Goal: Transaction & Acquisition: Purchase product/service

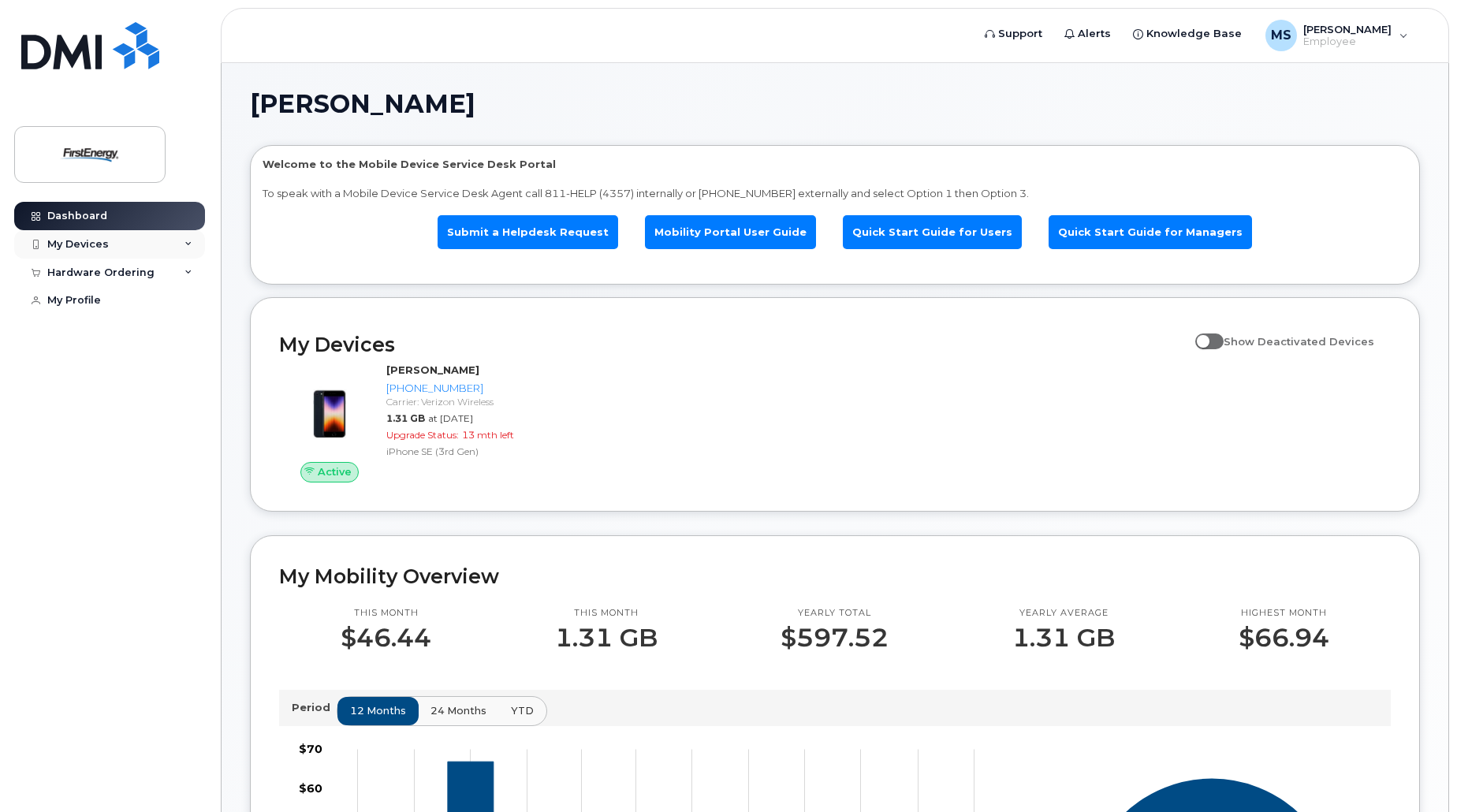
click at [126, 242] on div "My Devices" at bounding box center [110, 244] width 191 height 28
click at [412, 246] on ul "Submit a Helpdesk Request Mobility Portal User Guide Quick Start Guide for User…" at bounding box center [835, 232] width 1145 height 63
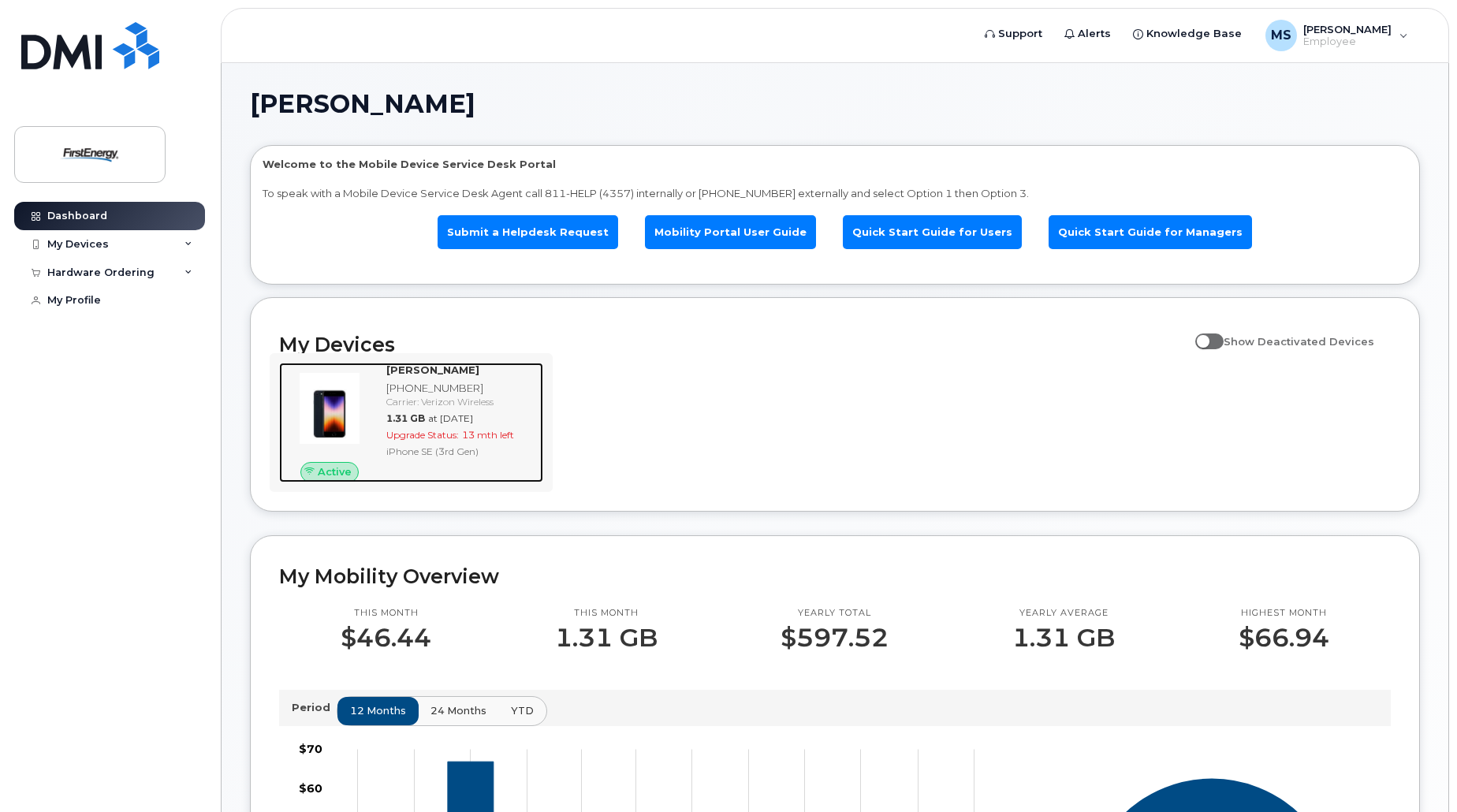
click at [417, 392] on div "[PHONE_NUMBER]" at bounding box center [461, 388] width 151 height 15
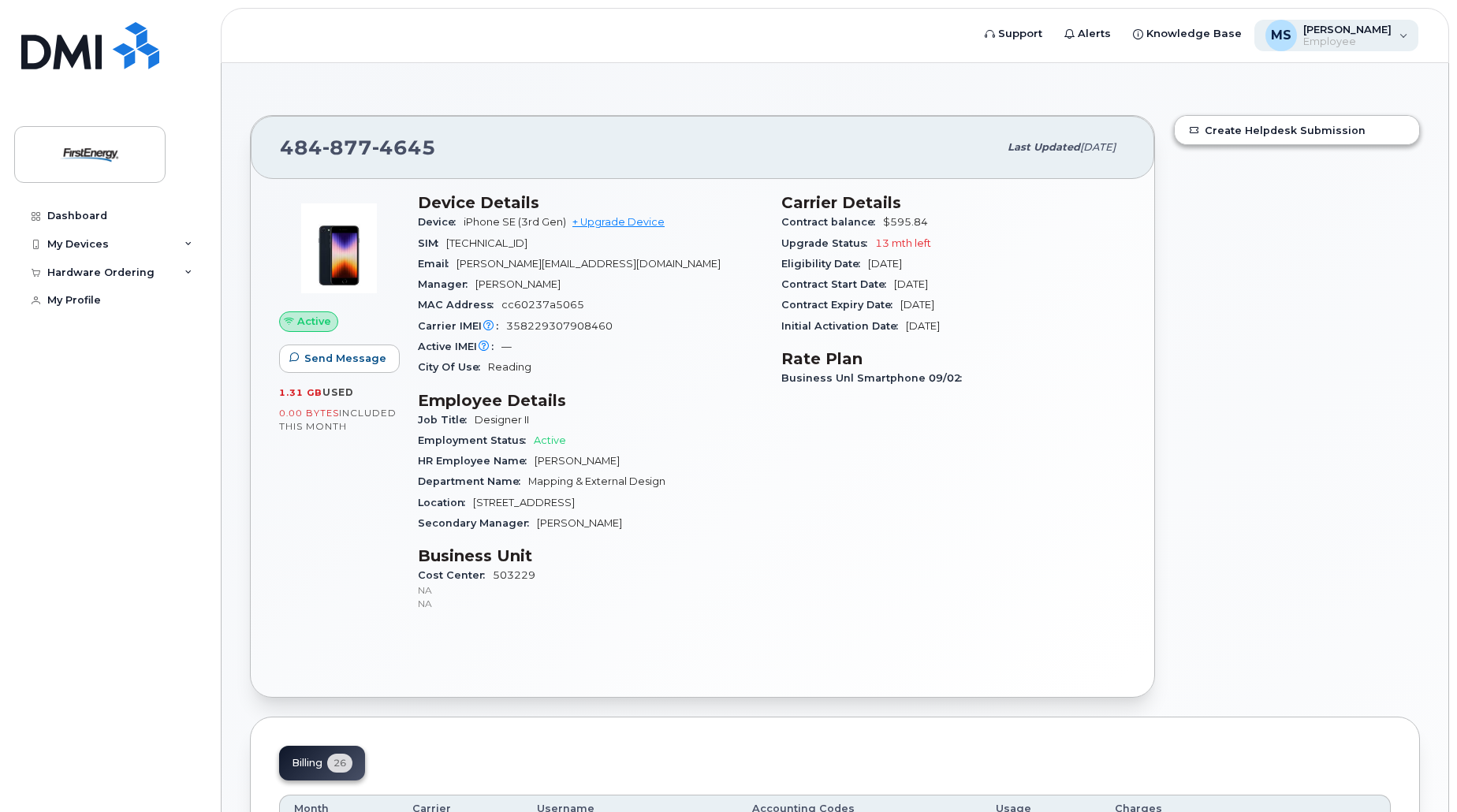
click at [1398, 41] on div "[PERSON_NAME] A Employee" at bounding box center [1336, 36] width 165 height 32
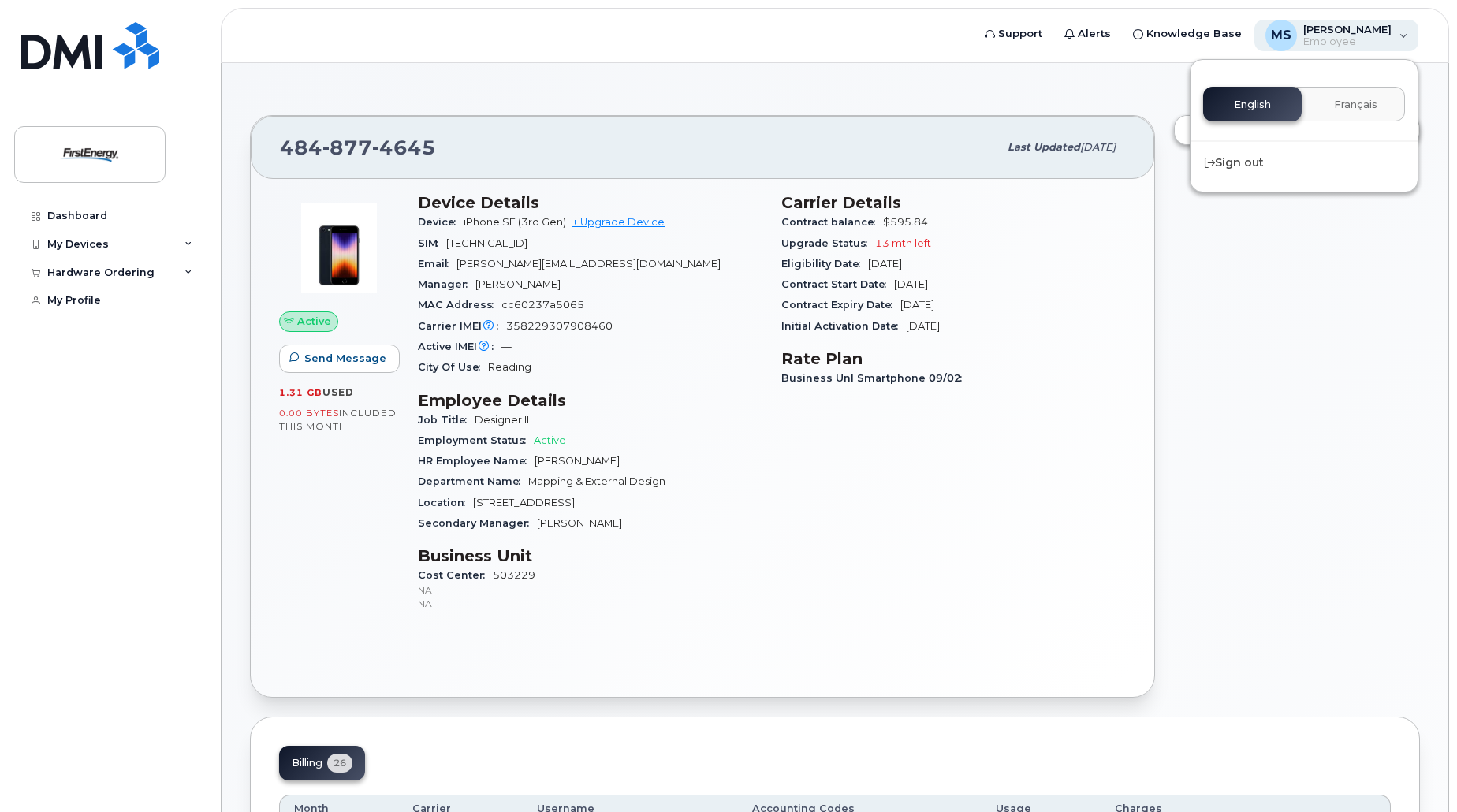
click at [1400, 37] on div "[PERSON_NAME] A Employee" at bounding box center [1336, 36] width 165 height 32
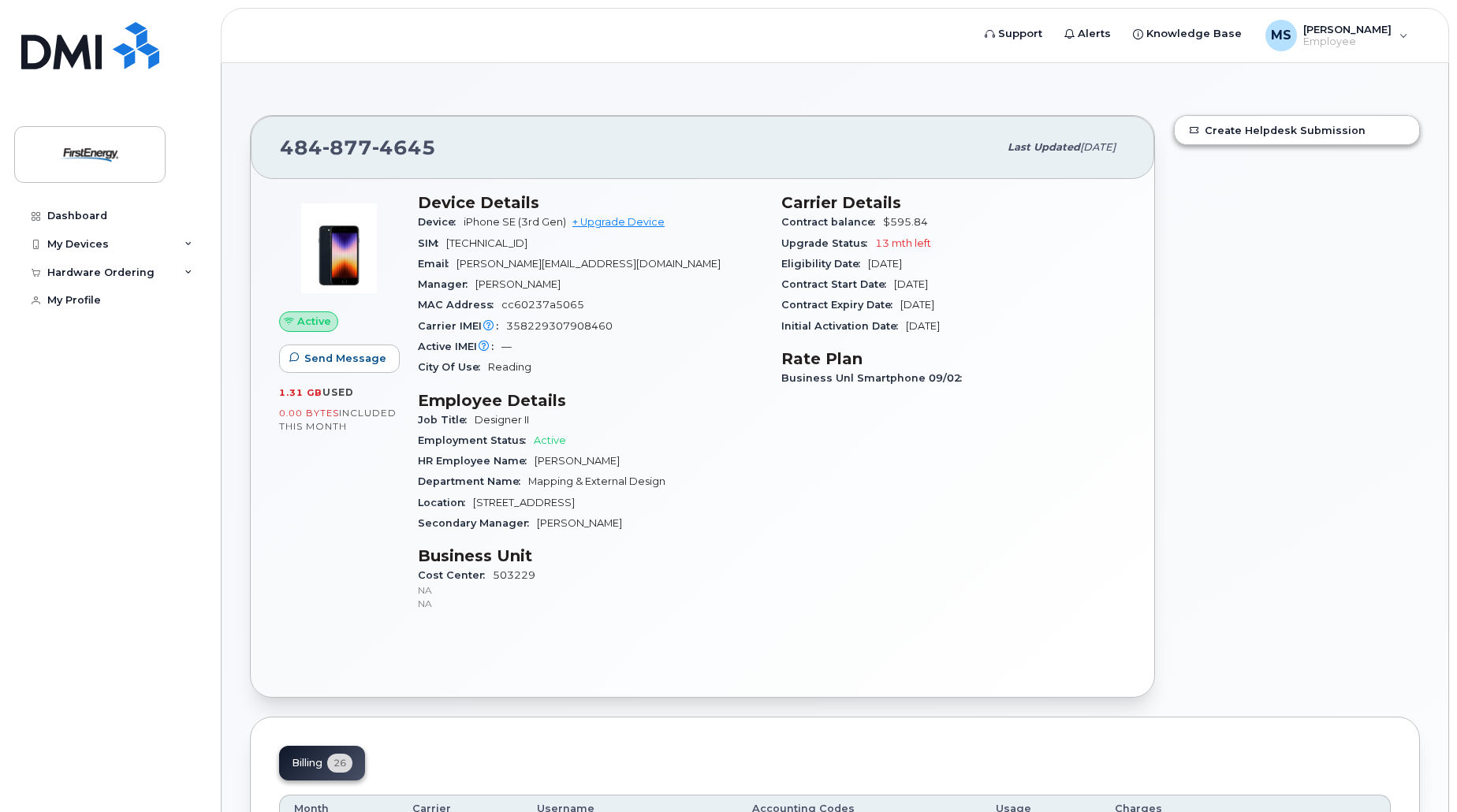
click at [612, 224] on link "+ Upgrade Device" at bounding box center [619, 222] width 92 height 12
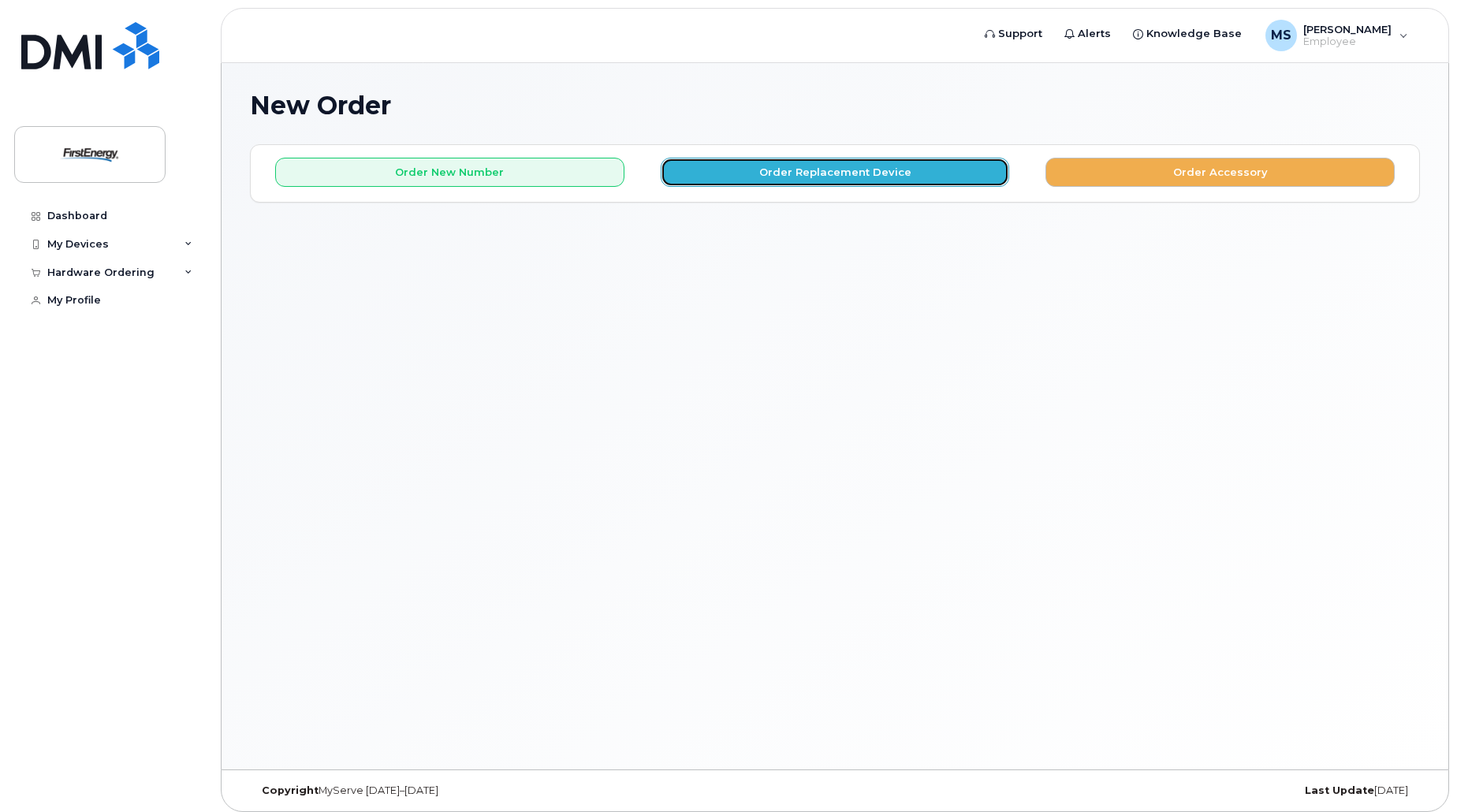
click at [826, 168] on button "Order Replacement Device" at bounding box center [835, 172] width 349 height 29
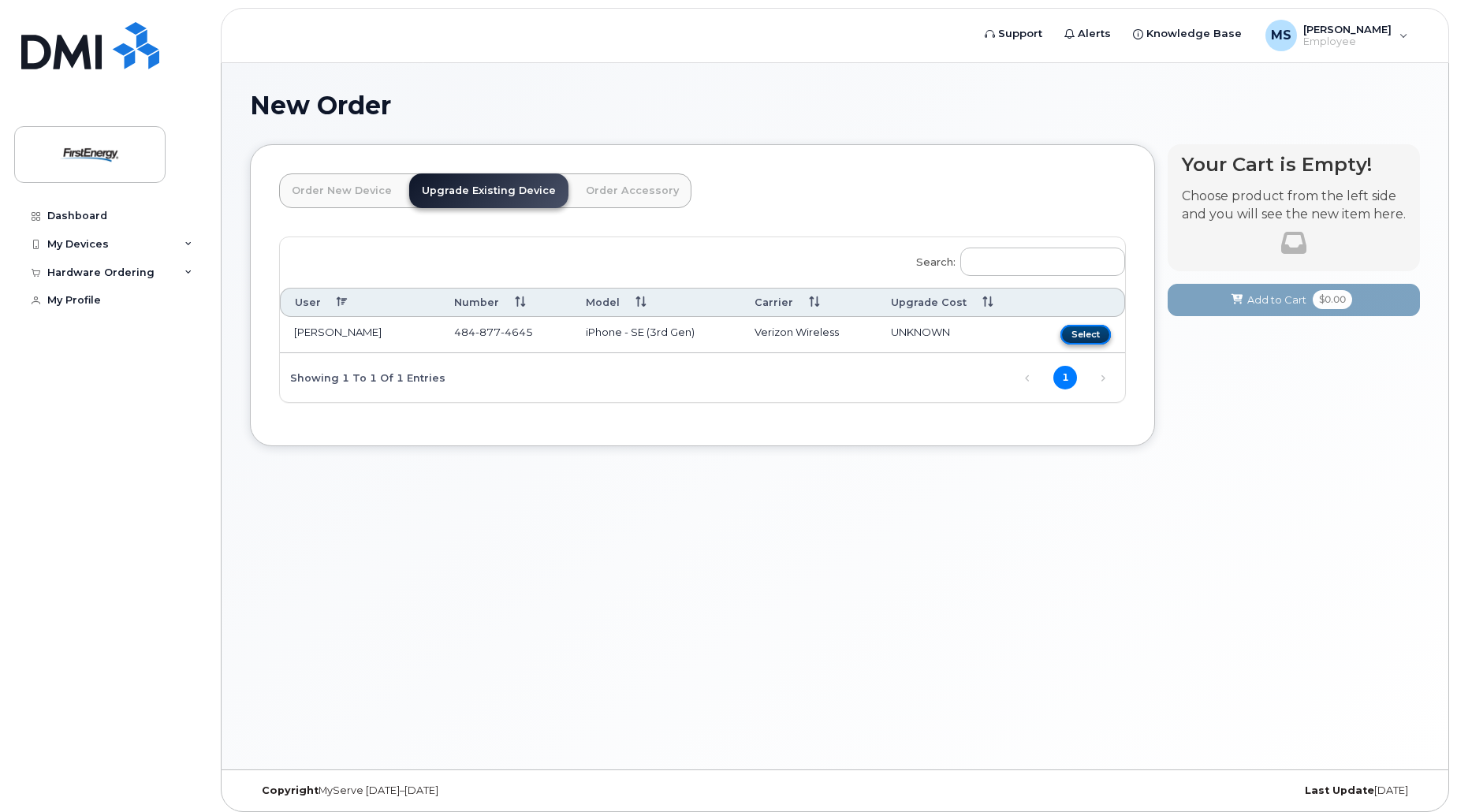
click at [1075, 335] on button "Select" at bounding box center [1086, 335] width 50 height 20
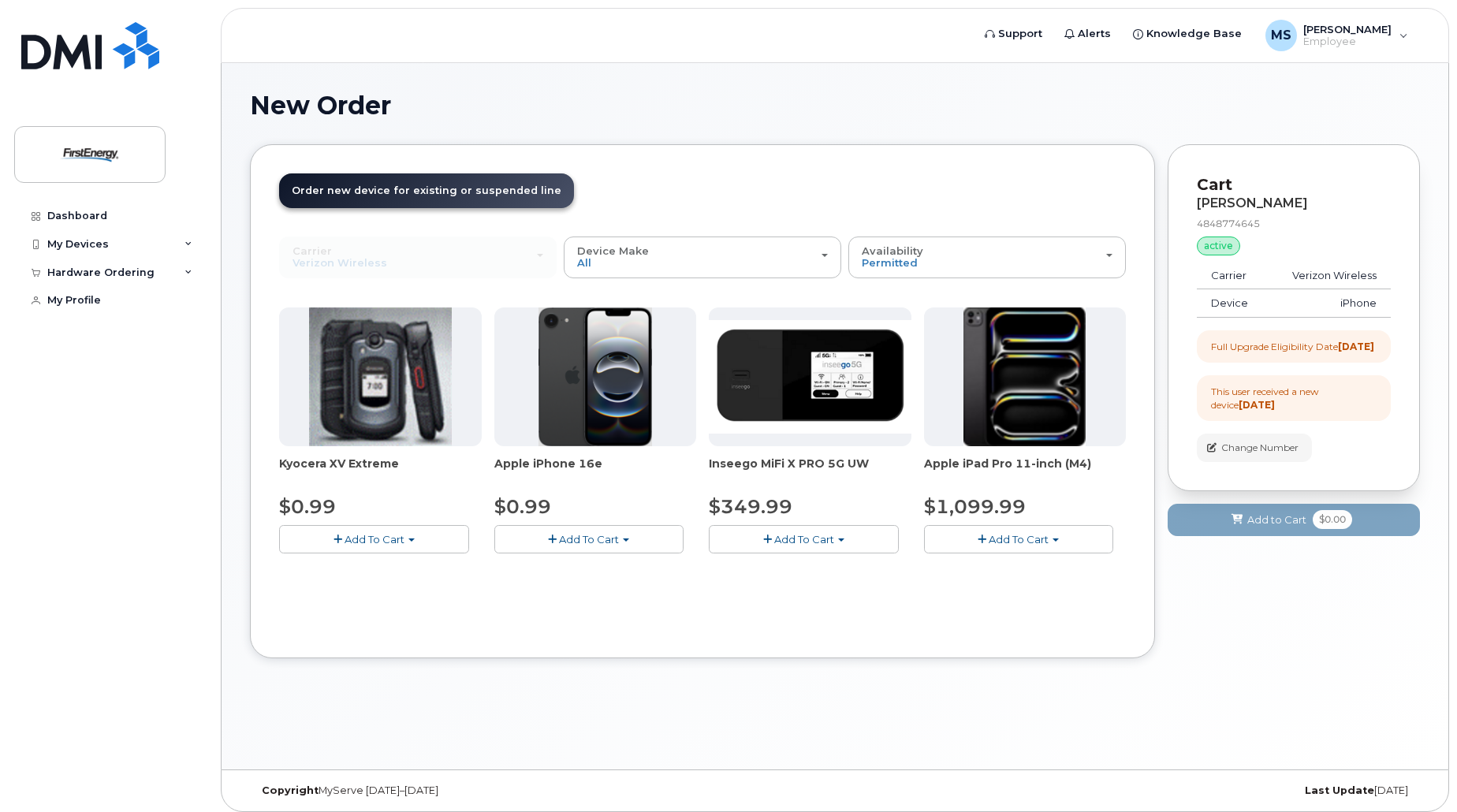
click at [601, 369] on img at bounding box center [595, 377] width 114 height 139
click at [577, 536] on span "Add To Cart" at bounding box center [589, 539] width 60 height 13
click at [594, 531] on button "Add To Cart" at bounding box center [589, 538] width 190 height 28
click at [569, 539] on span "Add To Cart" at bounding box center [589, 539] width 60 height 13
click at [551, 541] on span "button" at bounding box center [552, 539] width 8 height 10
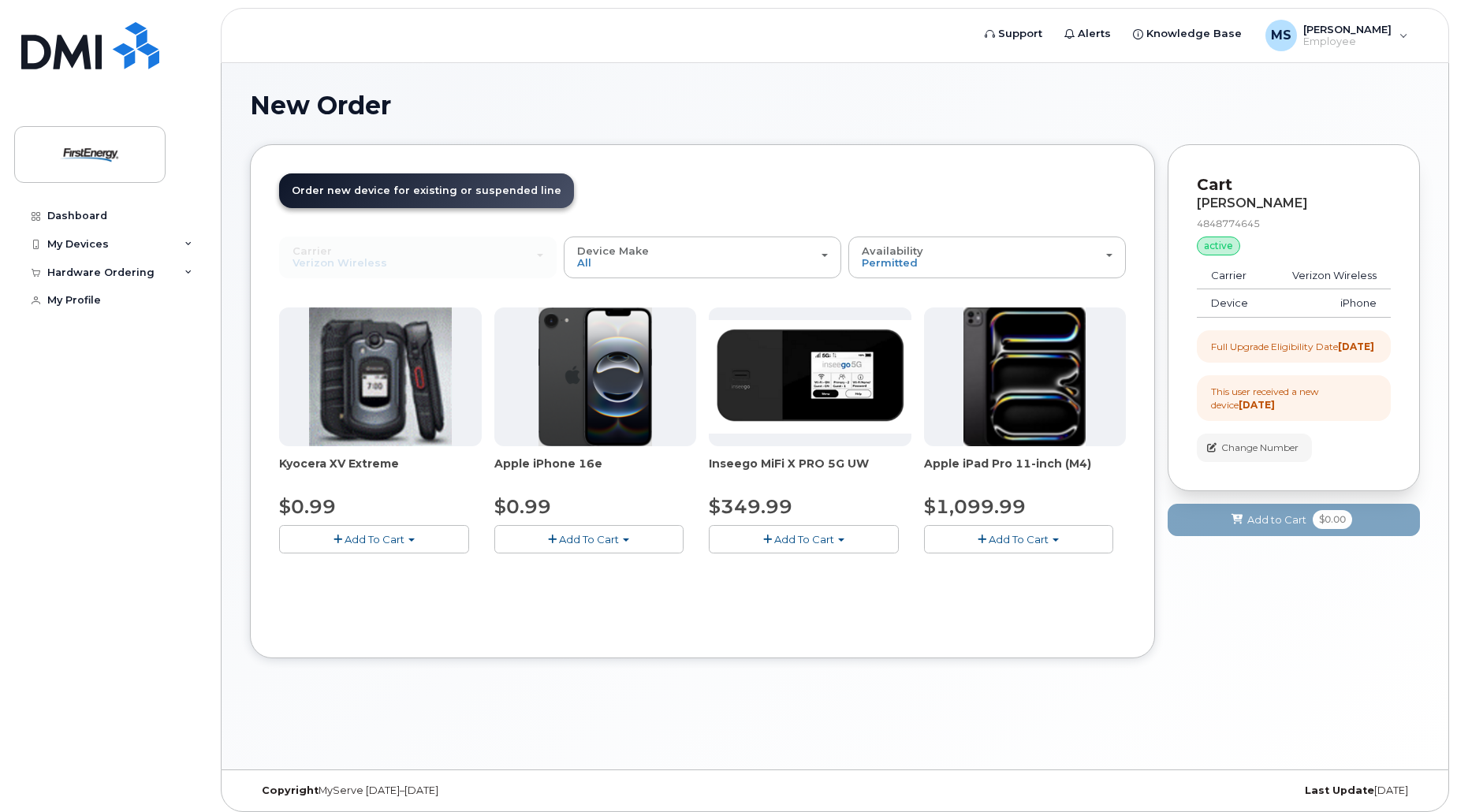
click at [569, 380] on img at bounding box center [595, 377] width 114 height 139
click at [526, 447] on div "Apple iPhone 16e $0.99 Add To Cart $0.99 - 2 Year Upgrade" at bounding box center [595, 430] width 203 height 246
click at [526, 465] on span "Apple iPhone 16e" at bounding box center [595, 471] width 203 height 32
click at [508, 506] on span "$0.99" at bounding box center [523, 506] width 57 height 23
click at [553, 547] on button "Add To Cart" at bounding box center [589, 538] width 190 height 28
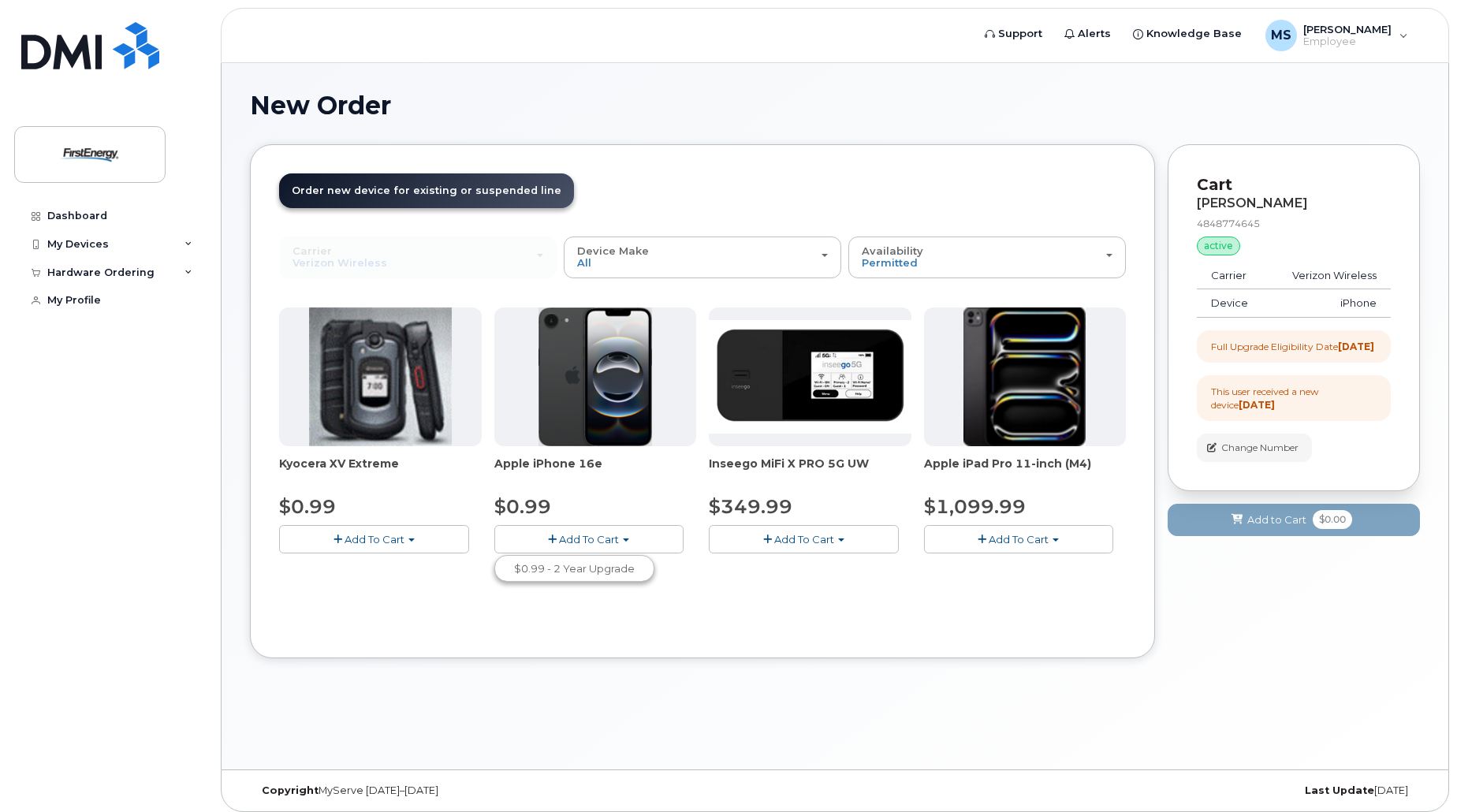
click at [610, 537] on span "Add To Cart" at bounding box center [589, 539] width 60 height 13
click at [618, 537] on span "Add To Cart" at bounding box center [589, 539] width 60 height 13
click at [574, 574] on link "$0.99 - 2 Year Upgrade" at bounding box center [574, 569] width 152 height 20
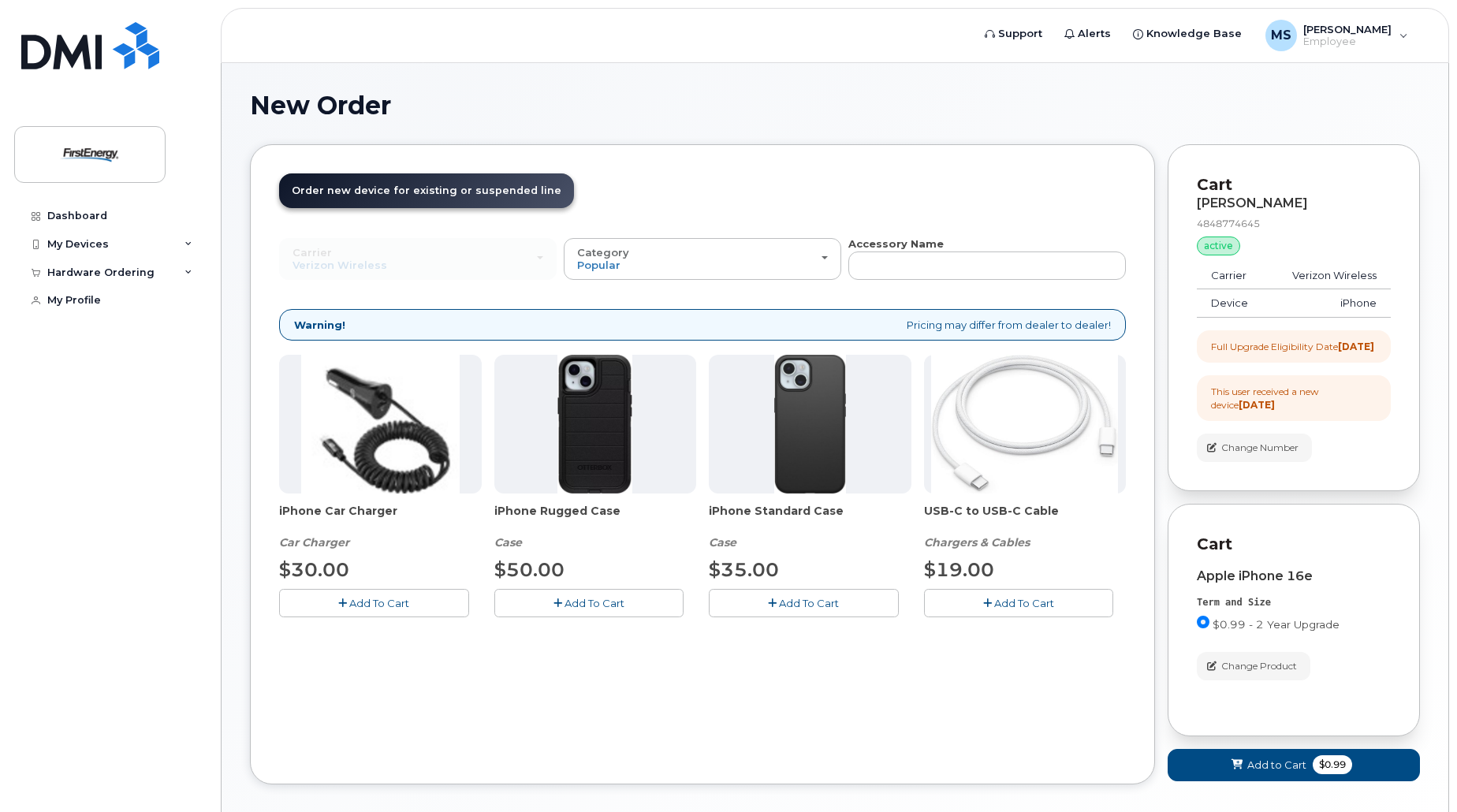
click at [598, 601] on span "Add To Cart" at bounding box center [595, 603] width 60 height 13
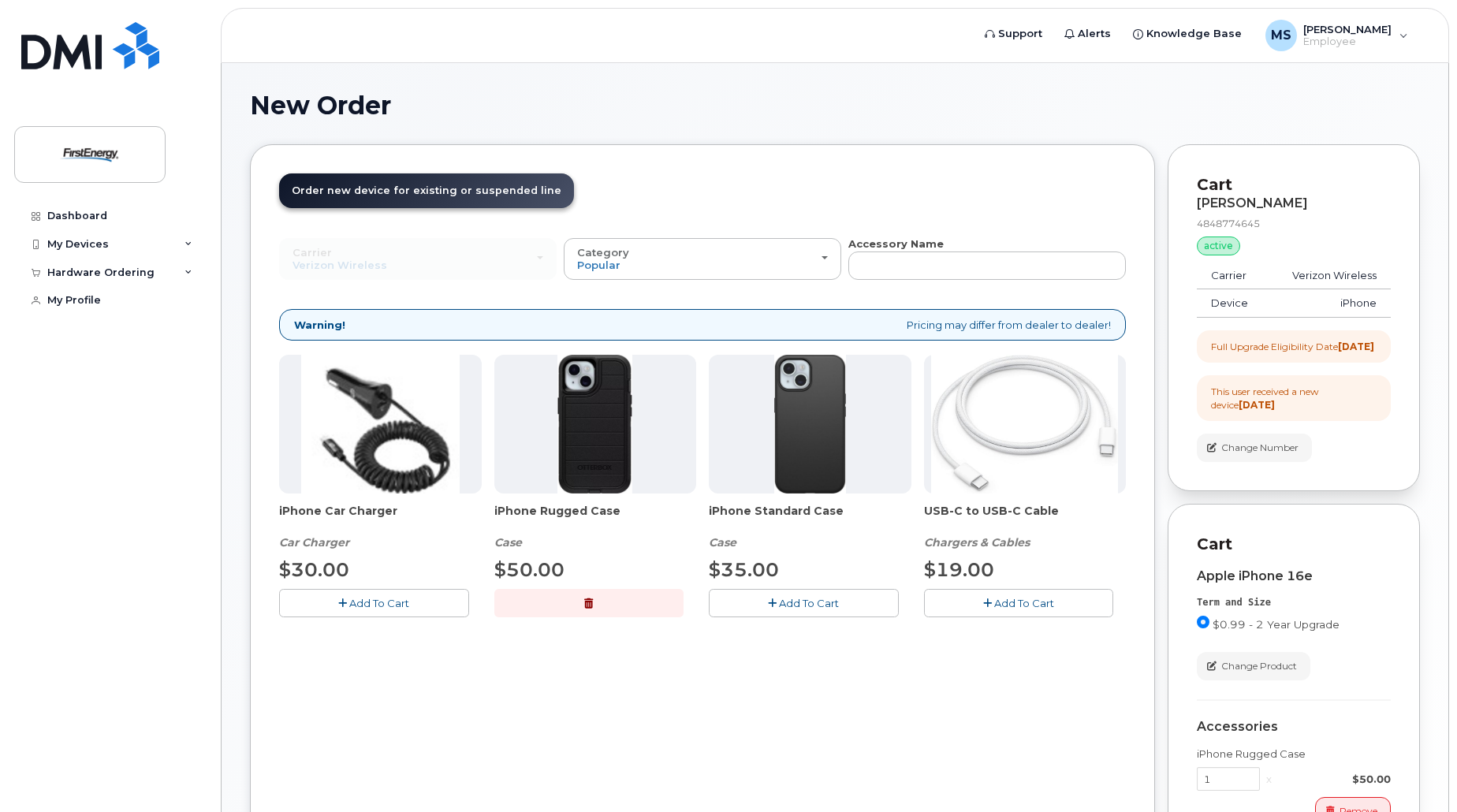
click at [1009, 600] on span "Add To Cart" at bounding box center [1024, 603] width 60 height 13
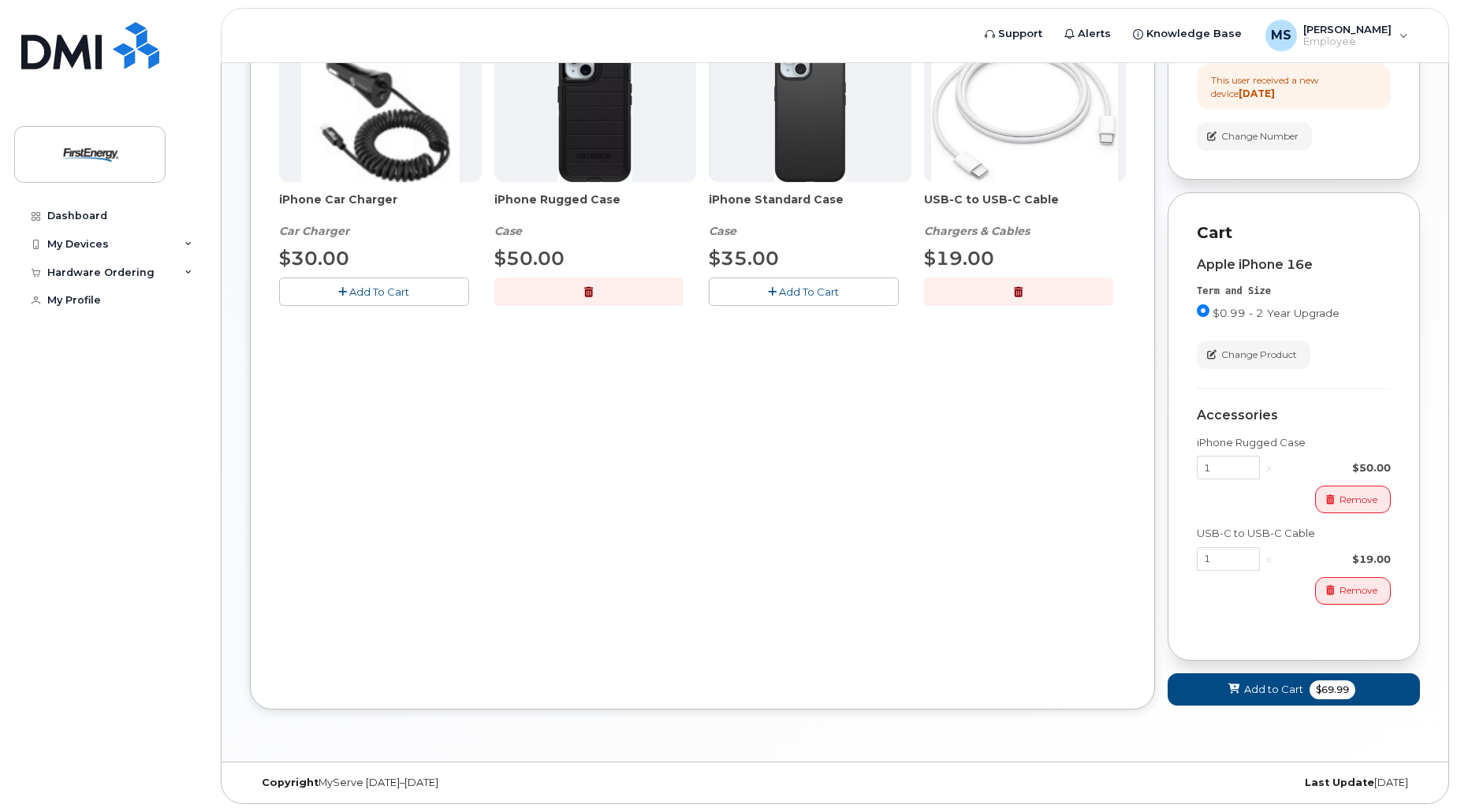
scroll to position [325, 0]
click at [1305, 691] on button "Add to Cart $69.99" at bounding box center [1294, 689] width 252 height 33
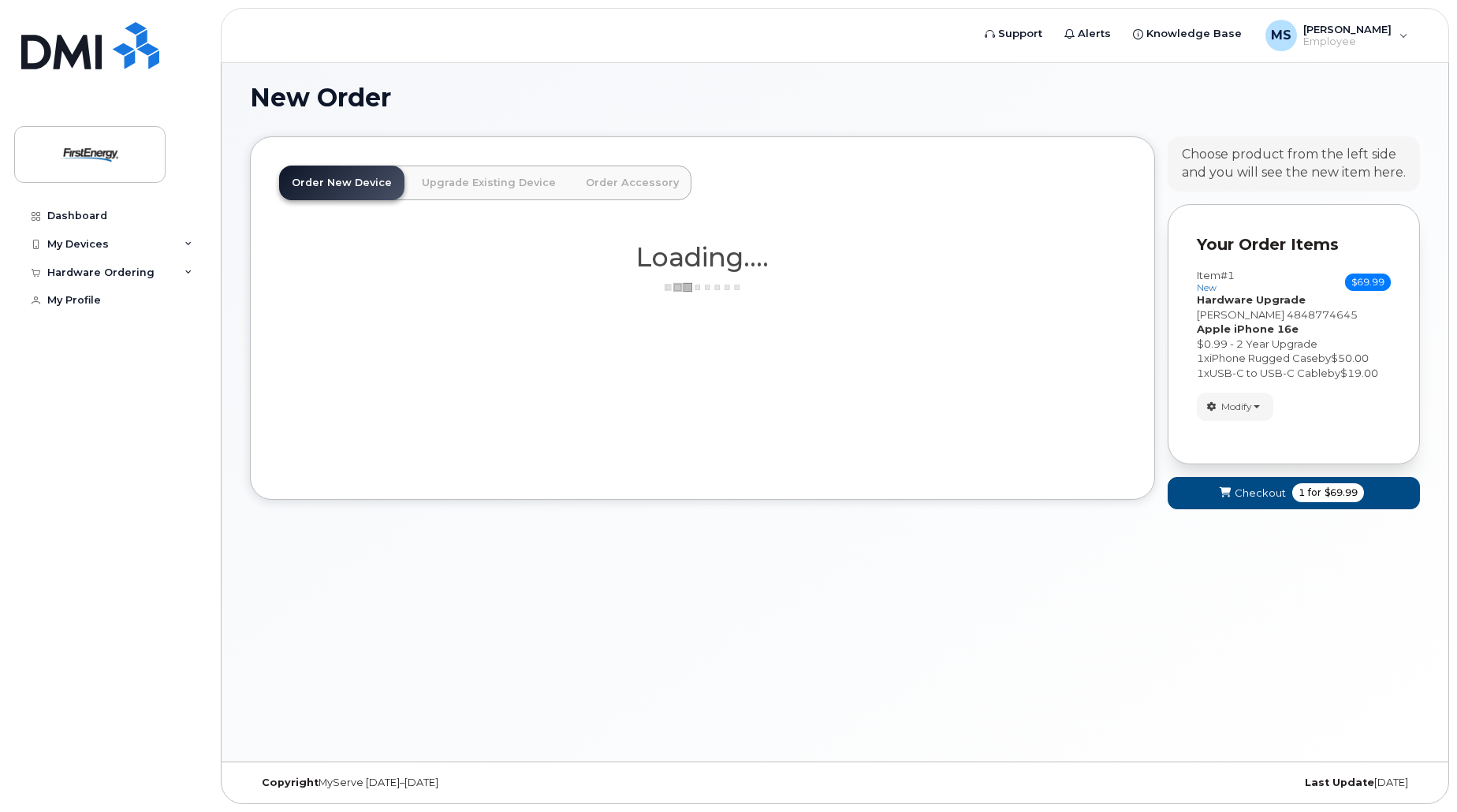
scroll to position [8, 0]
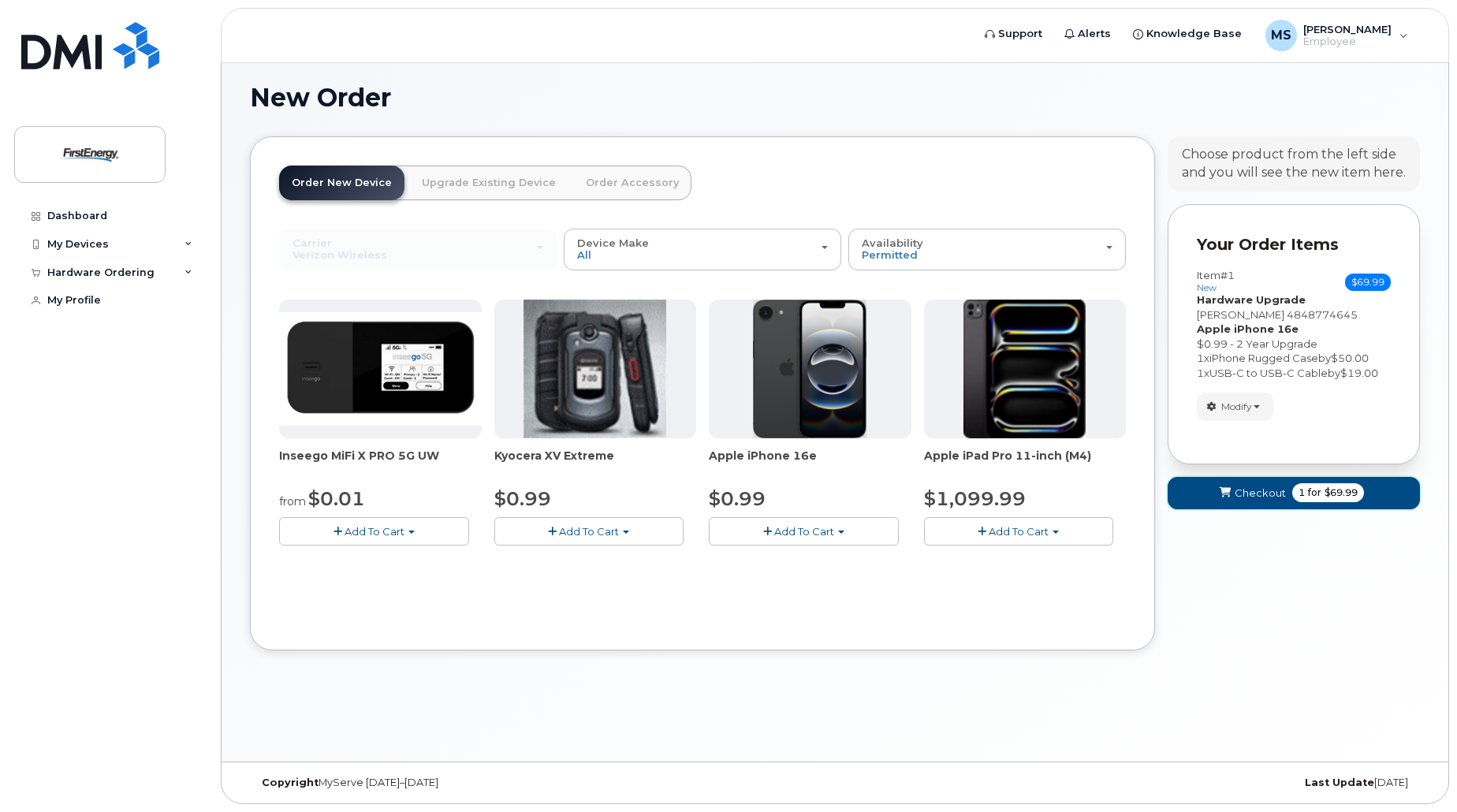
click at [1269, 491] on span "Checkout" at bounding box center [1260, 493] width 51 height 15
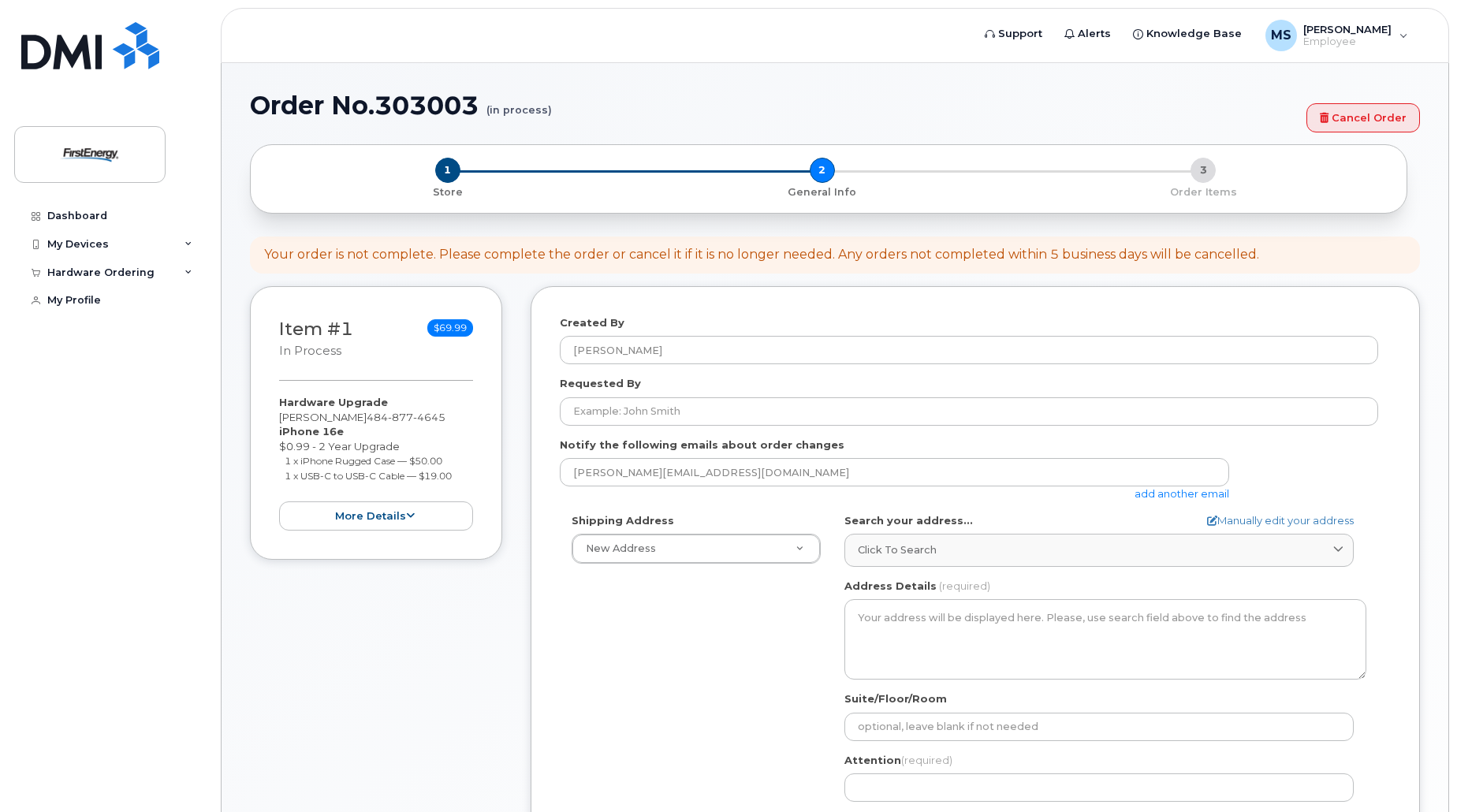
select select
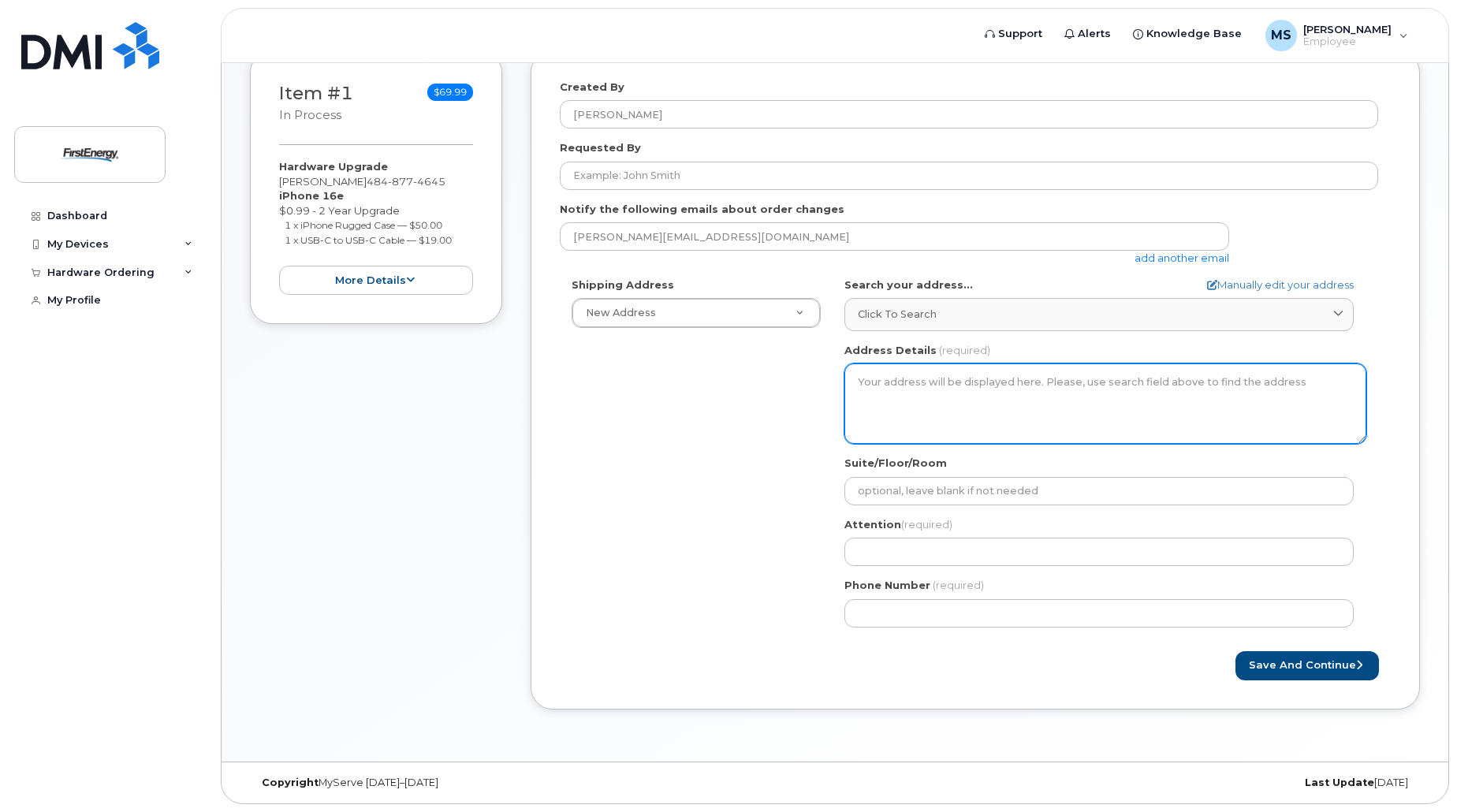
click at [909, 388] on textarea "Address Details" at bounding box center [1104, 403] width 522 height 80
click at [869, 369] on textarea "Address Details" at bounding box center [1104, 403] width 522 height 80
click at [887, 393] on textarea "Address Details" at bounding box center [1104, 403] width 522 height 80
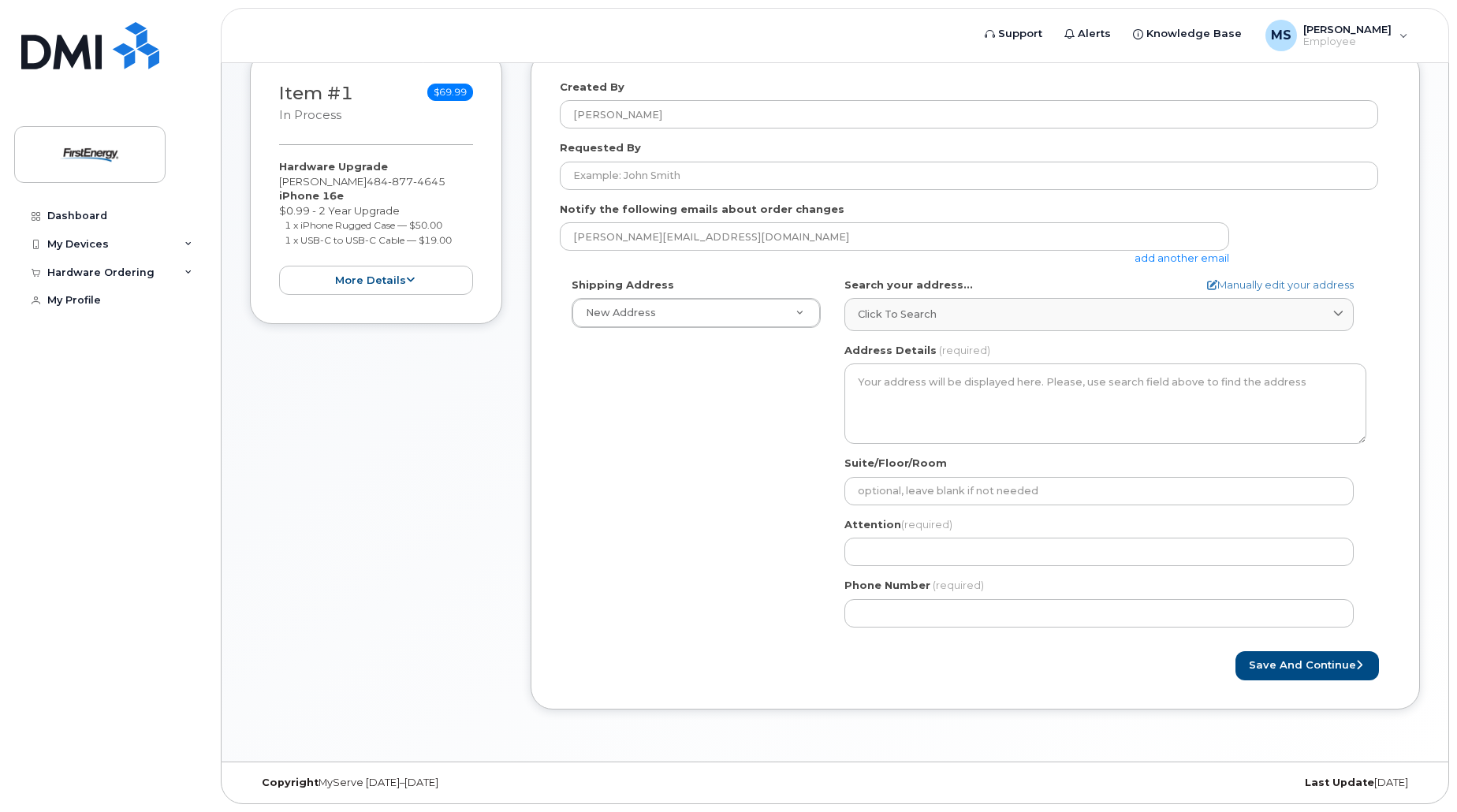
click at [710, 537] on div "Shipping Address New Address New Address AB Search your address... Manually edi…" at bounding box center [969, 458] width 818 height 362
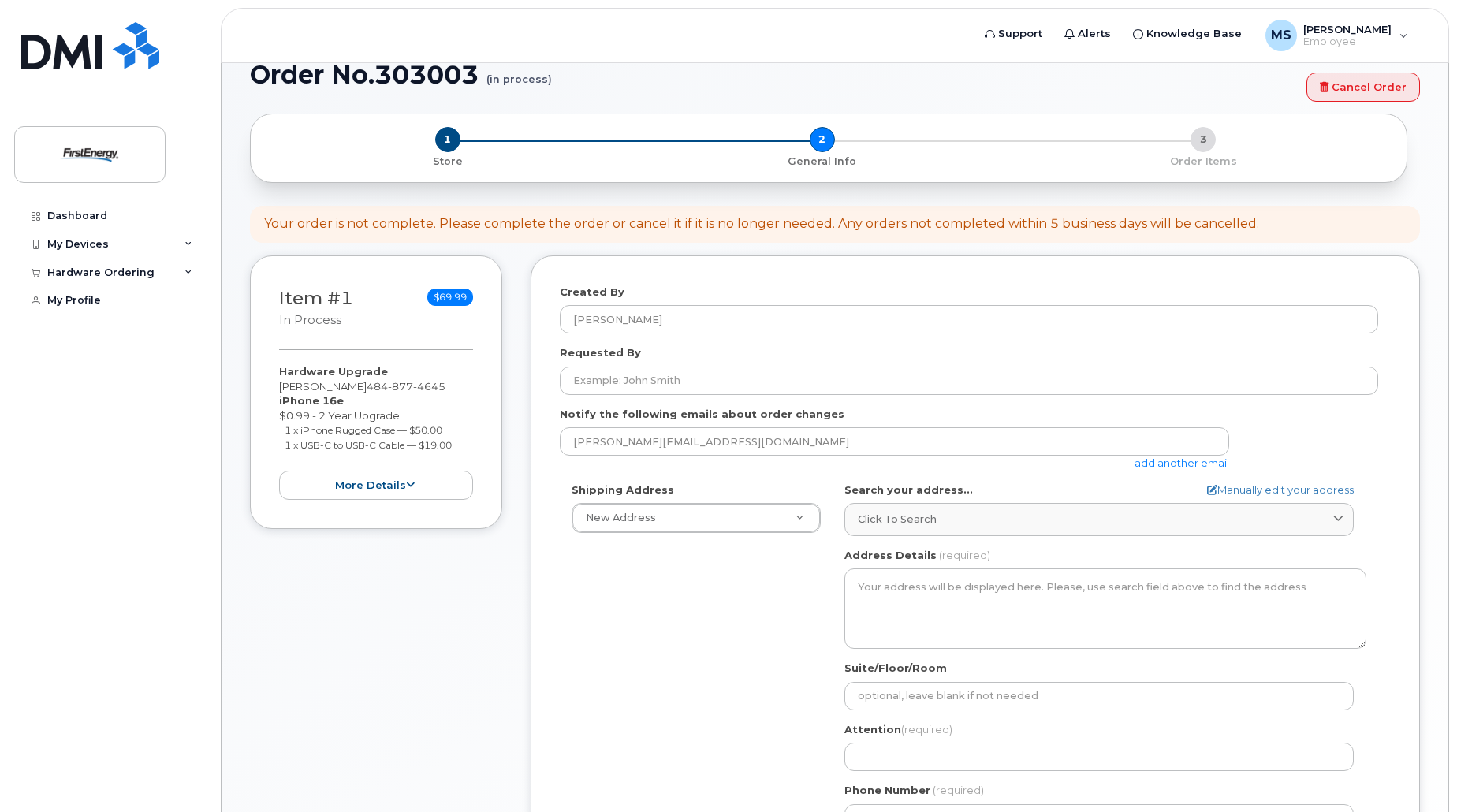
scroll to position [0, 0]
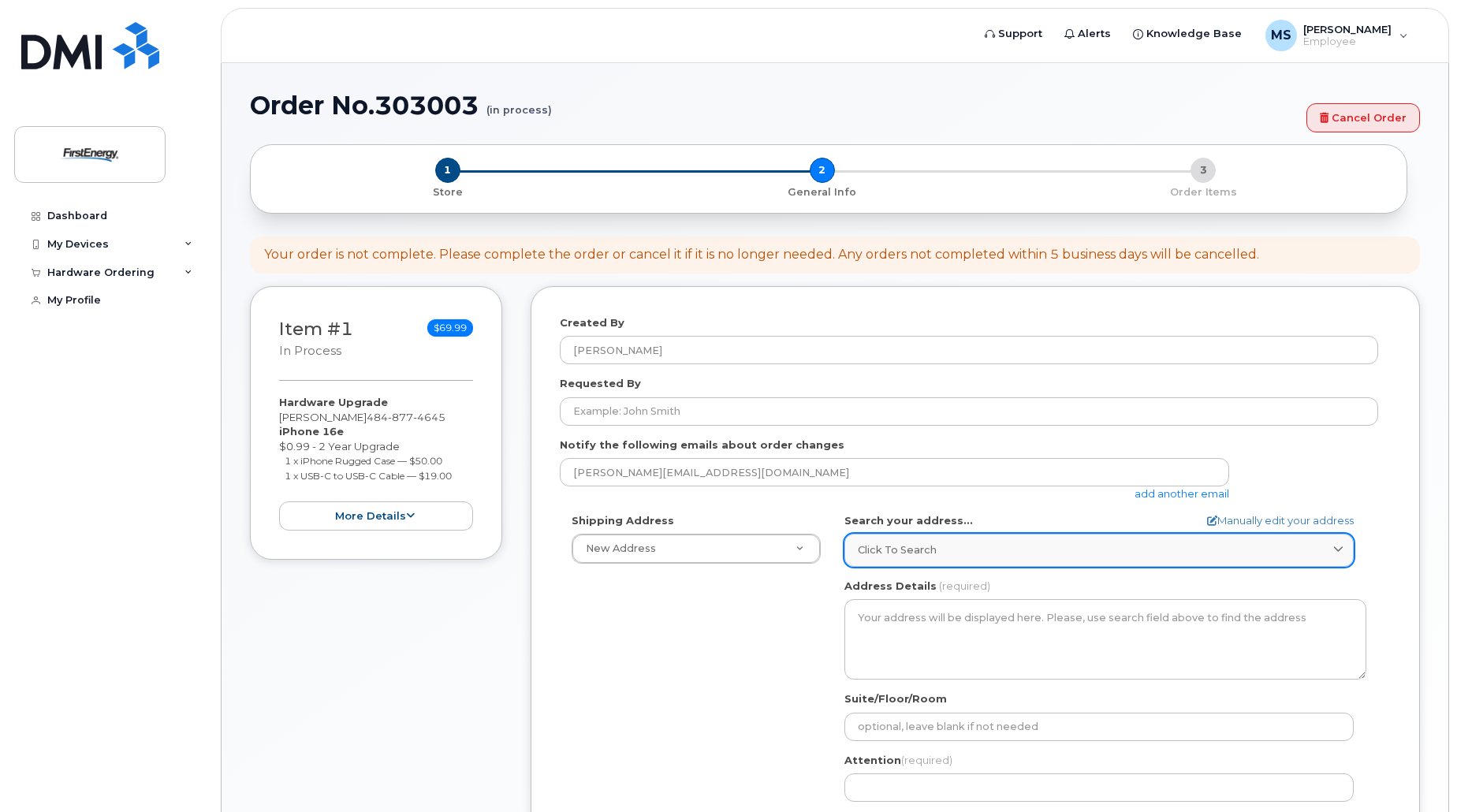
click at [913, 549] on span "Click to search" at bounding box center [898, 550] width 79 height 15
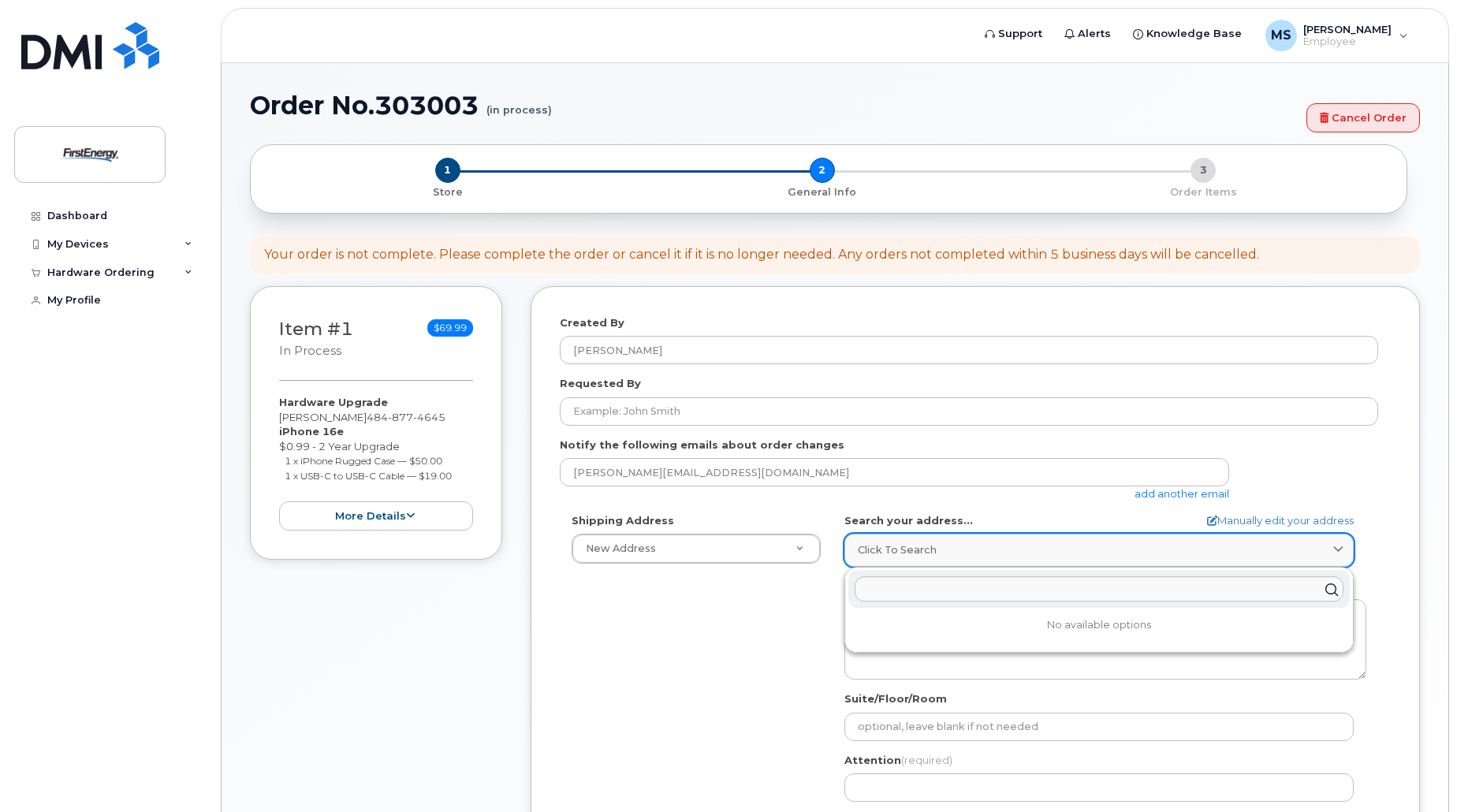
click at [1341, 551] on icon at bounding box center [1338, 551] width 10 height 10
click at [1396, 542] on div "Created By Miller, Samantha A Requested By Notify the following emails about or…" at bounding box center [976, 615] width 889 height 659
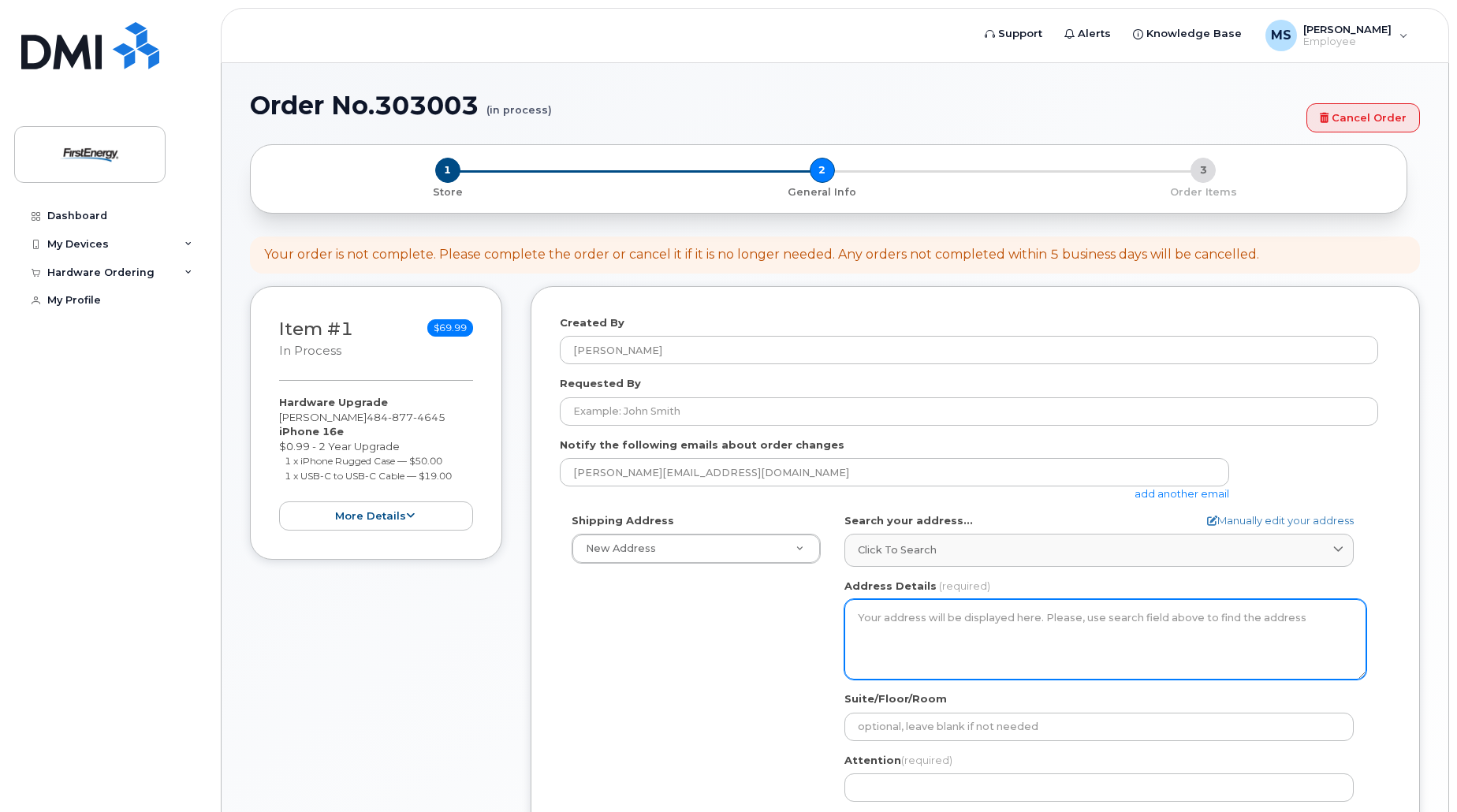
click at [945, 617] on textarea "Address Details" at bounding box center [1104, 640] width 522 height 80
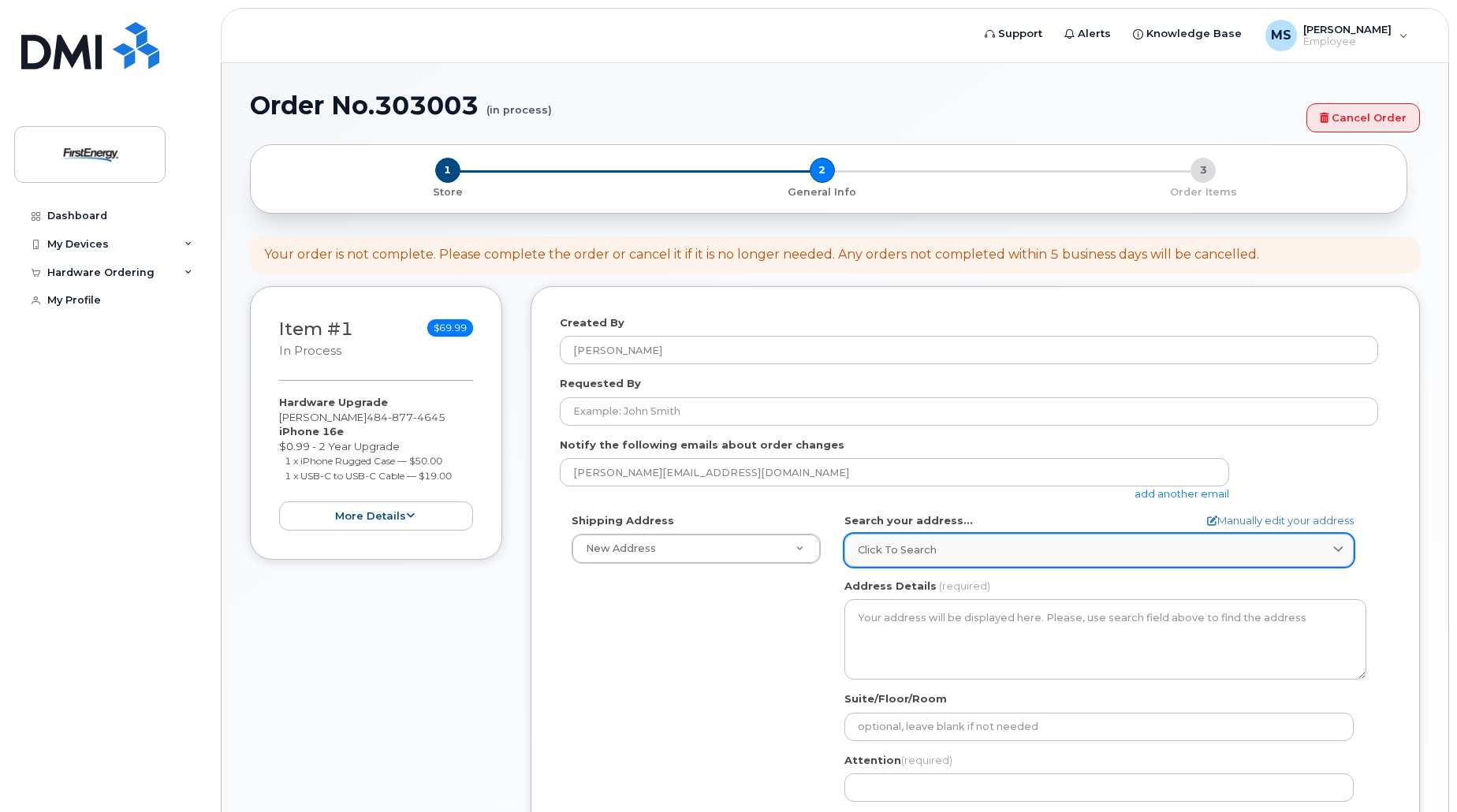
click at [920, 543] on span "Click to search" at bounding box center [898, 550] width 79 height 15
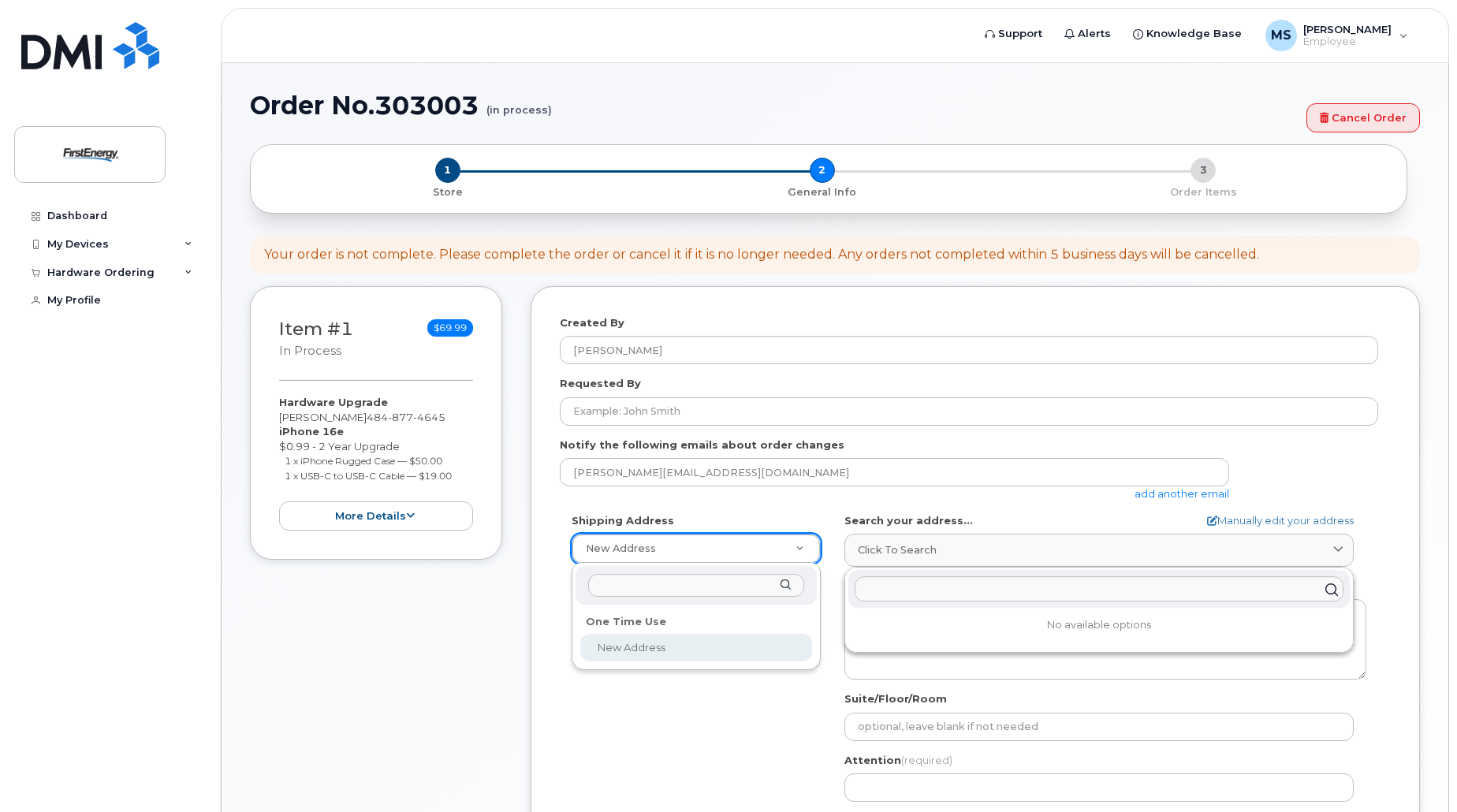
click at [702, 583] on input "text" at bounding box center [696, 585] width 216 height 23
type input "2800 Pottsville Pike"
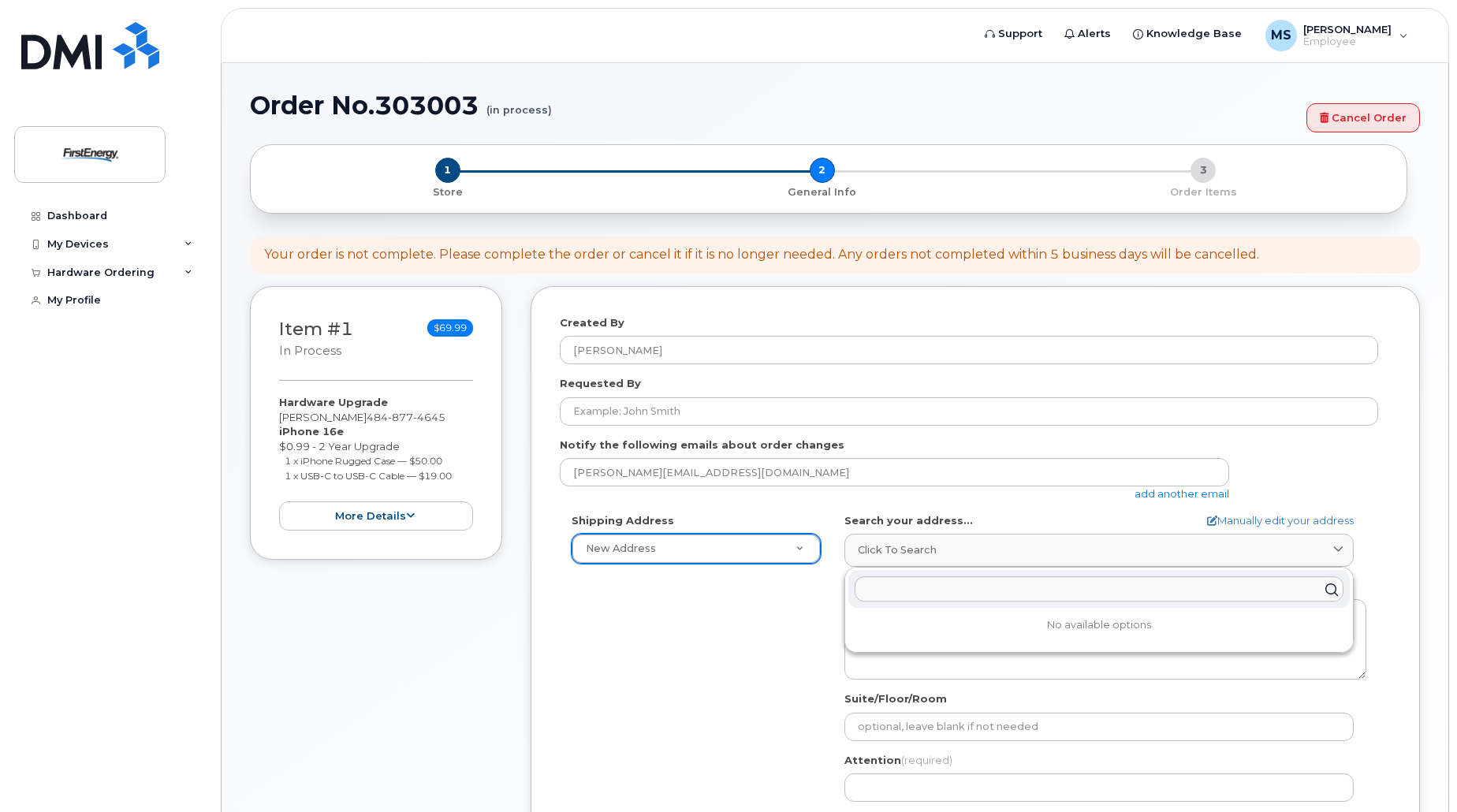
click at [647, 655] on div "Shipping Address New Address New Address AB Search your address... Manually edi…" at bounding box center [969, 694] width 818 height 362
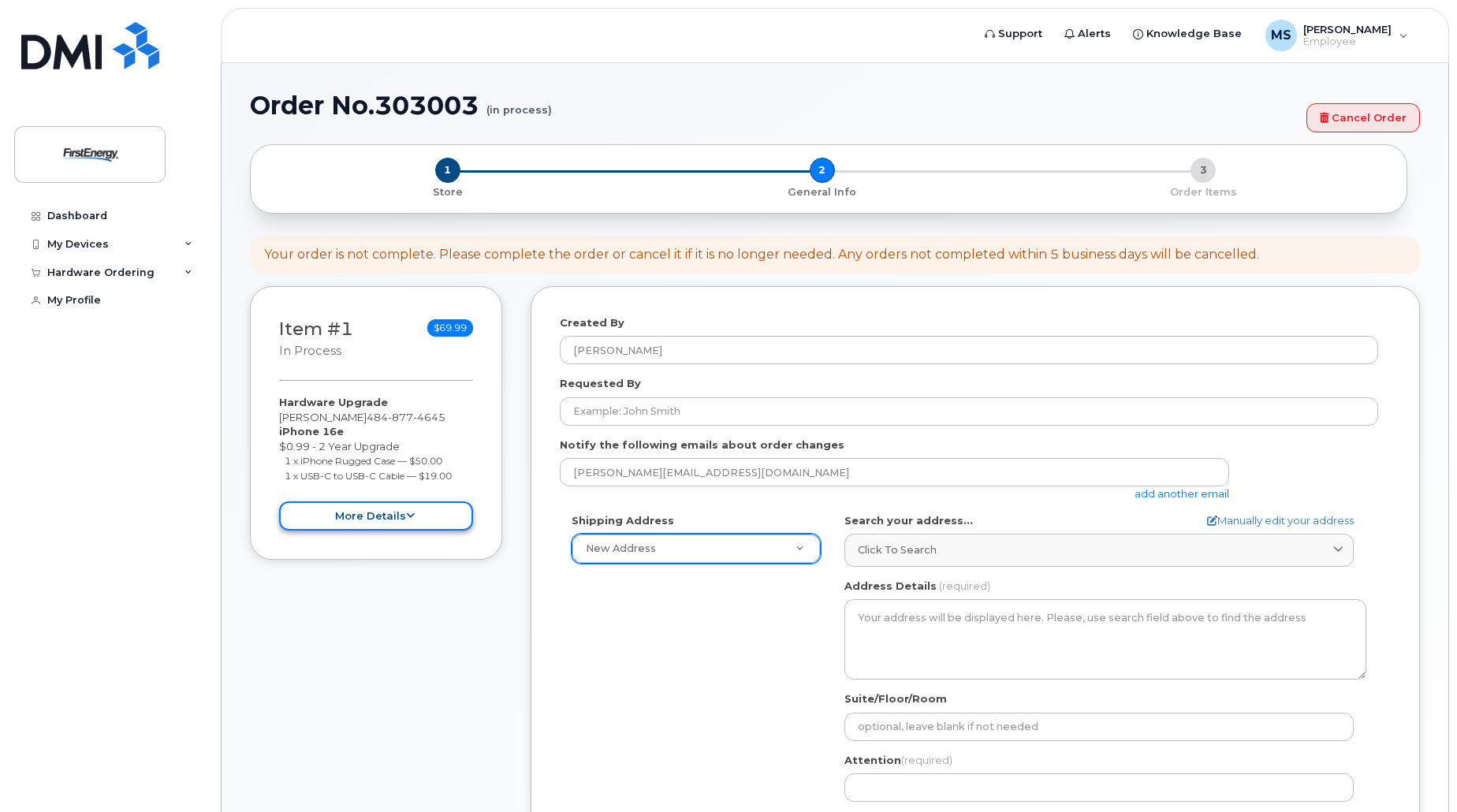
click at [376, 511] on button "more details" at bounding box center [376, 516] width 194 height 29
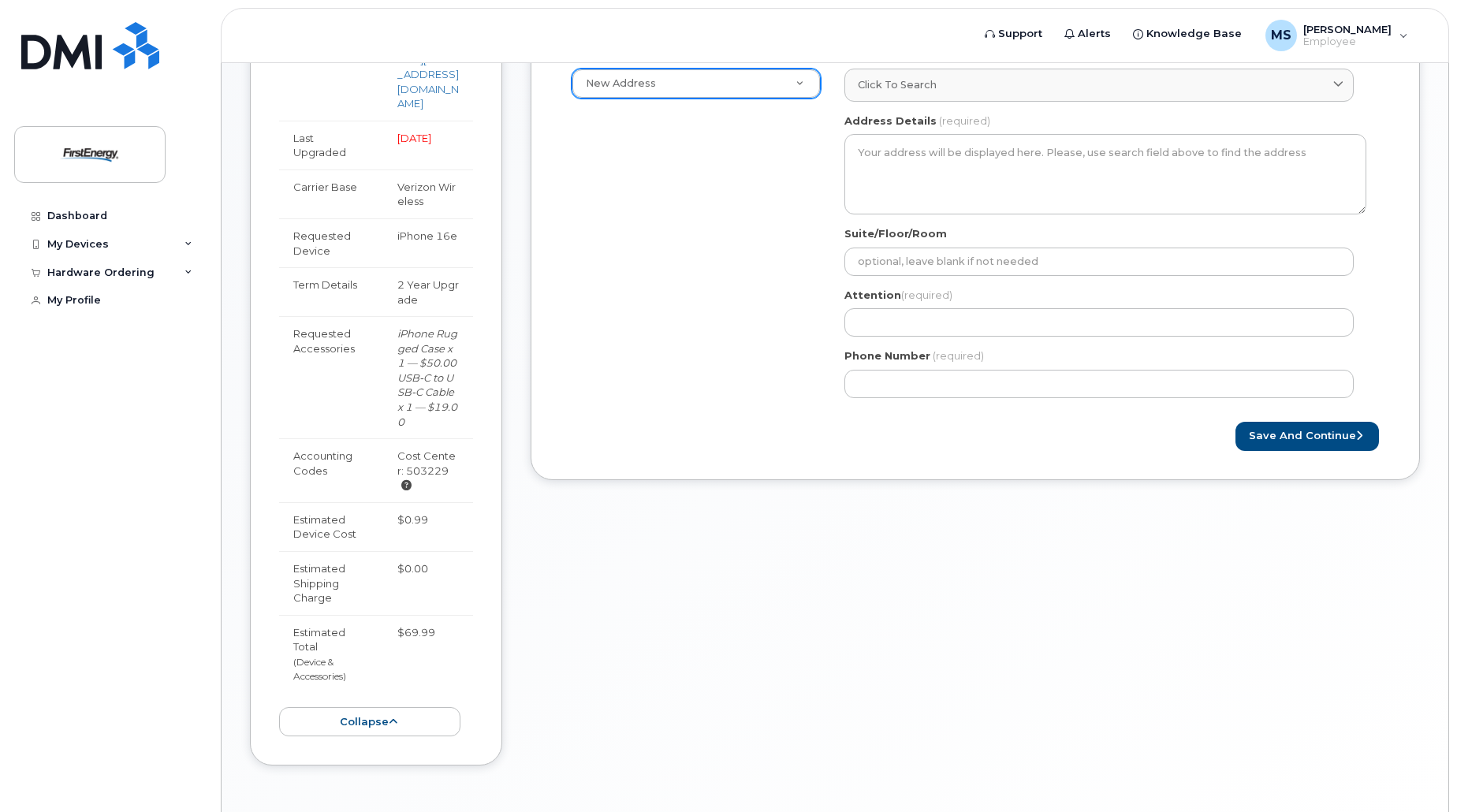
scroll to position [473, 0]
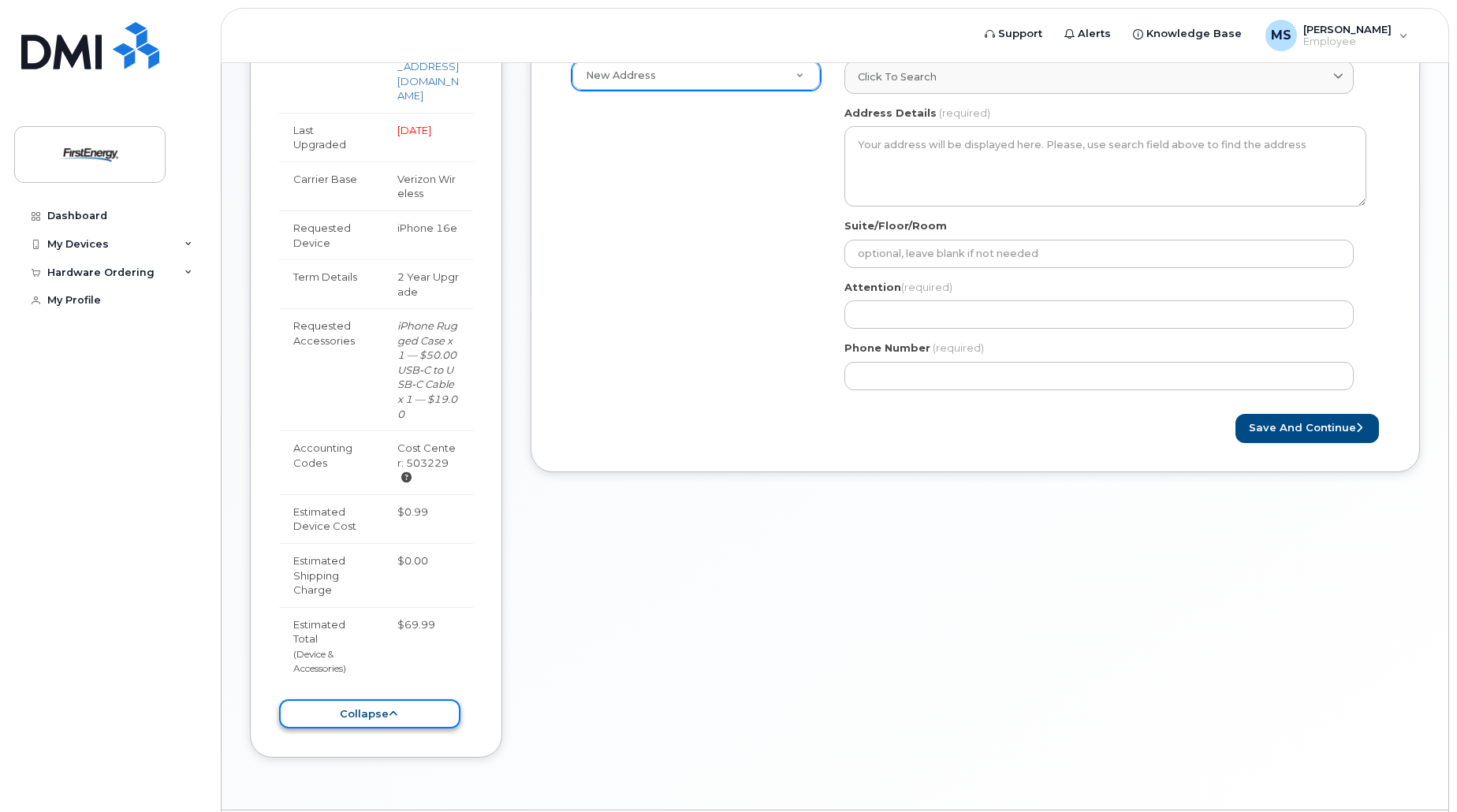
click at [389, 719] on icon at bounding box center [393, 714] width 8 height 10
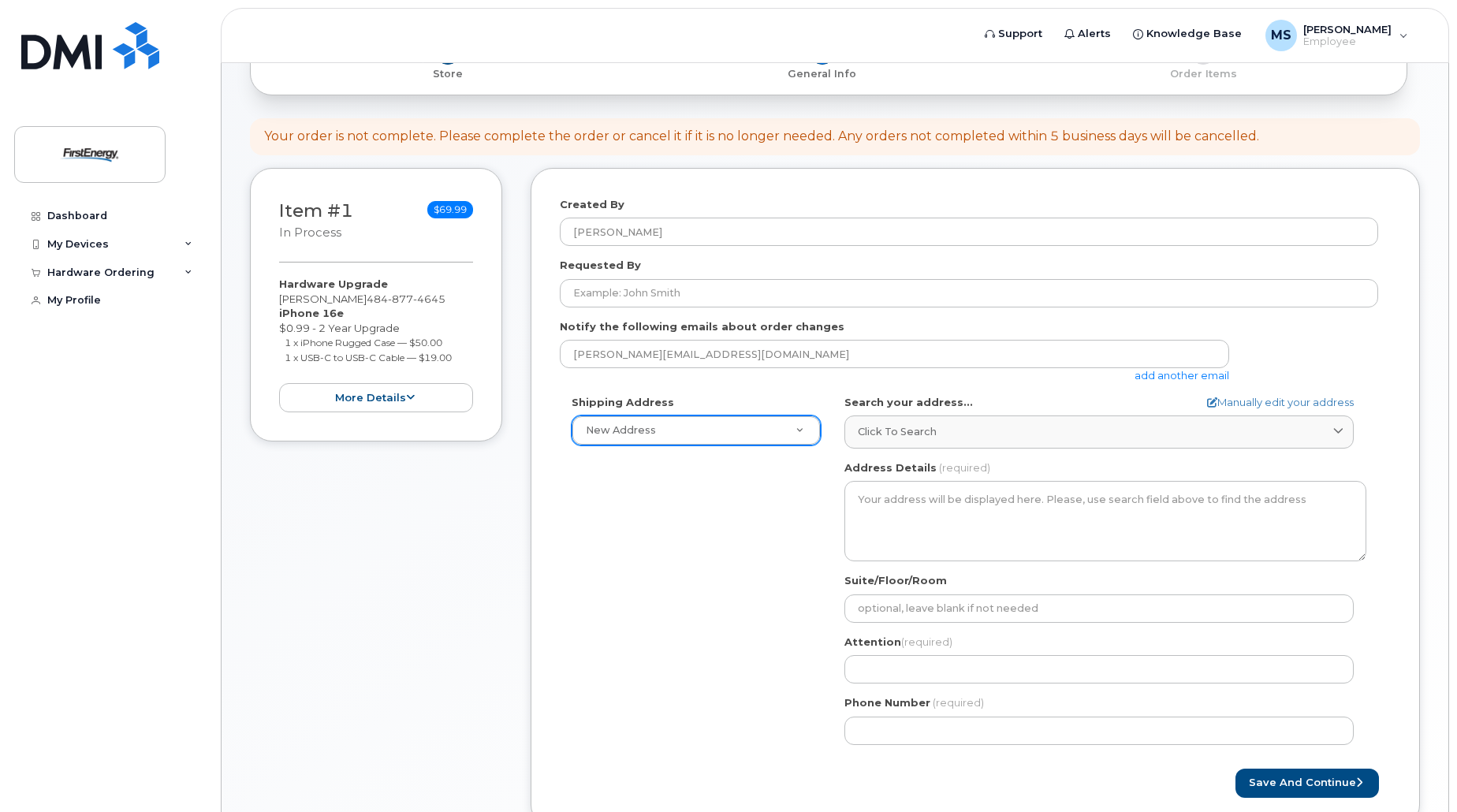
scroll to position [236, 0]
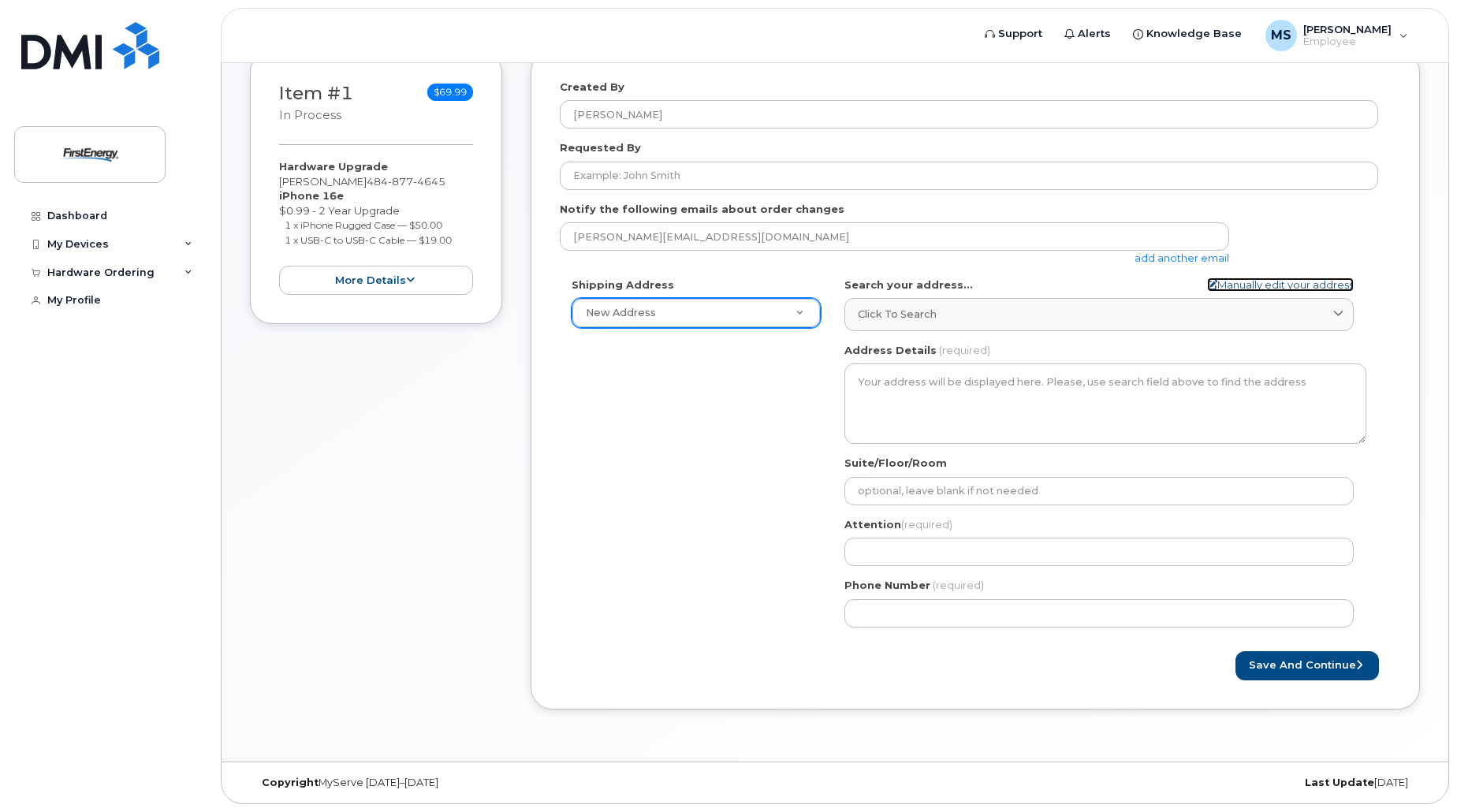
click at [1259, 281] on link "Manually edit your address" at bounding box center [1280, 285] width 147 height 15
select select
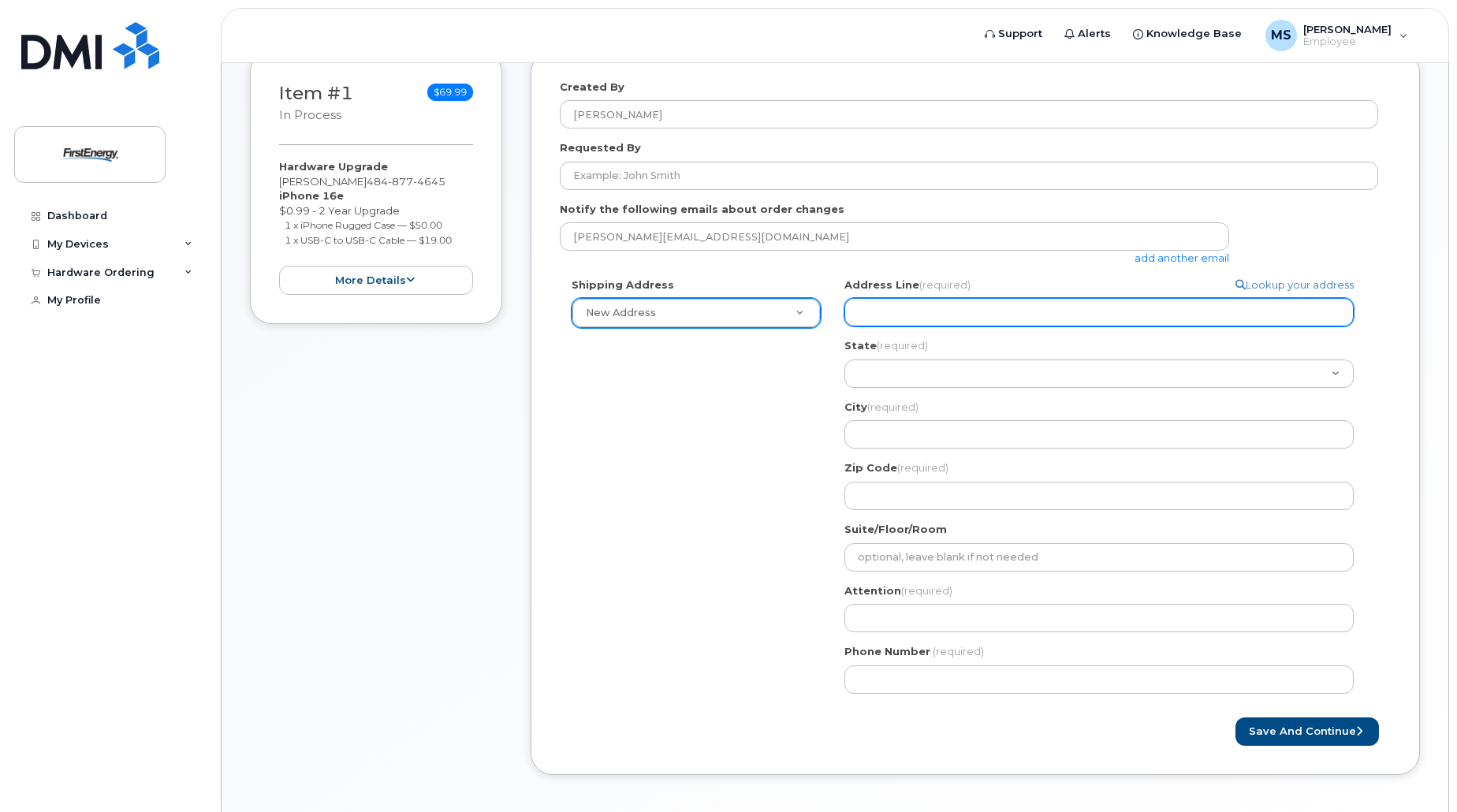
click at [894, 316] on input "Address Line (required)" at bounding box center [1099, 312] width 509 height 28
select select
type input "1"
select select
type input "10"
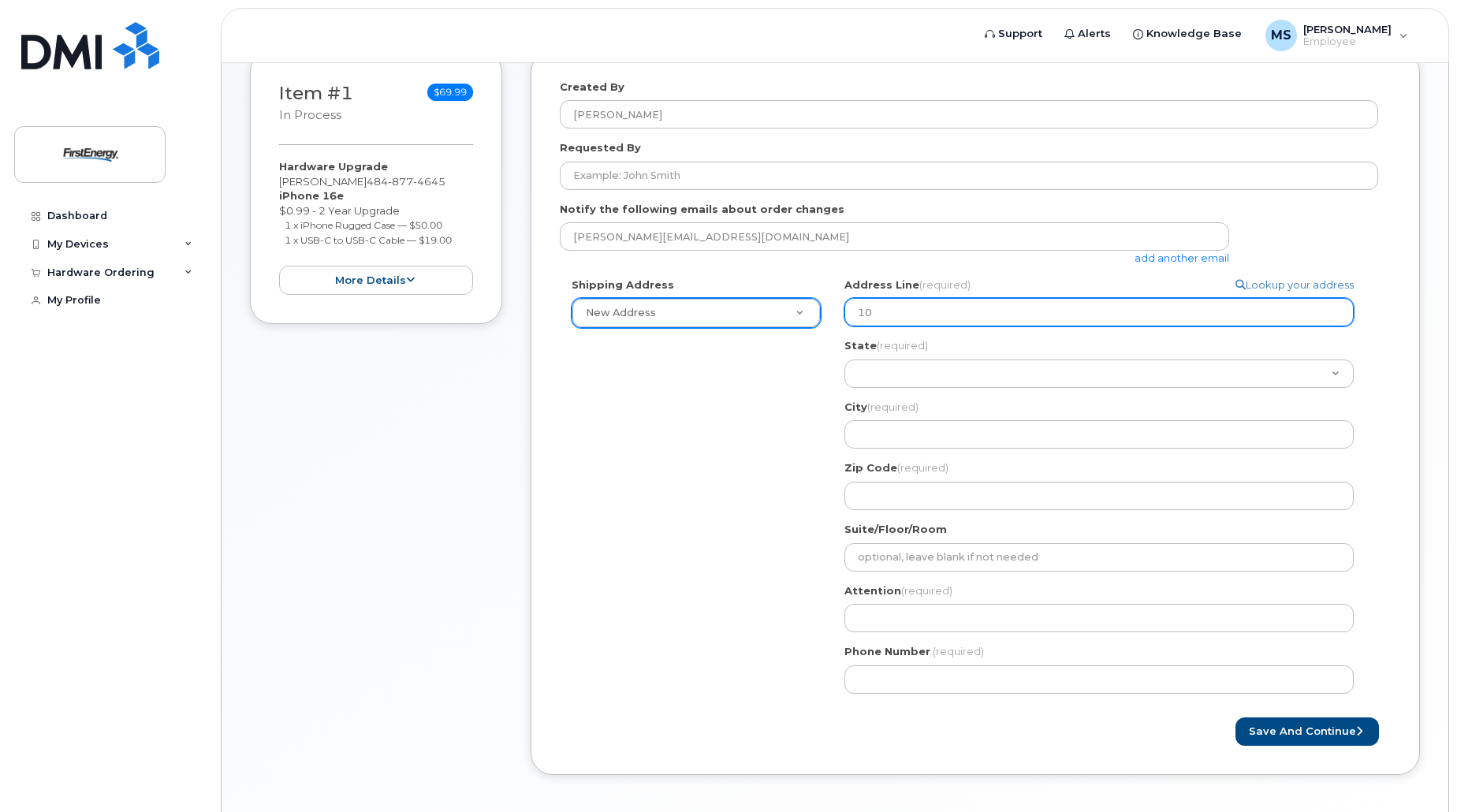
select select
type input "101"
select select
type input "101 E"
select select
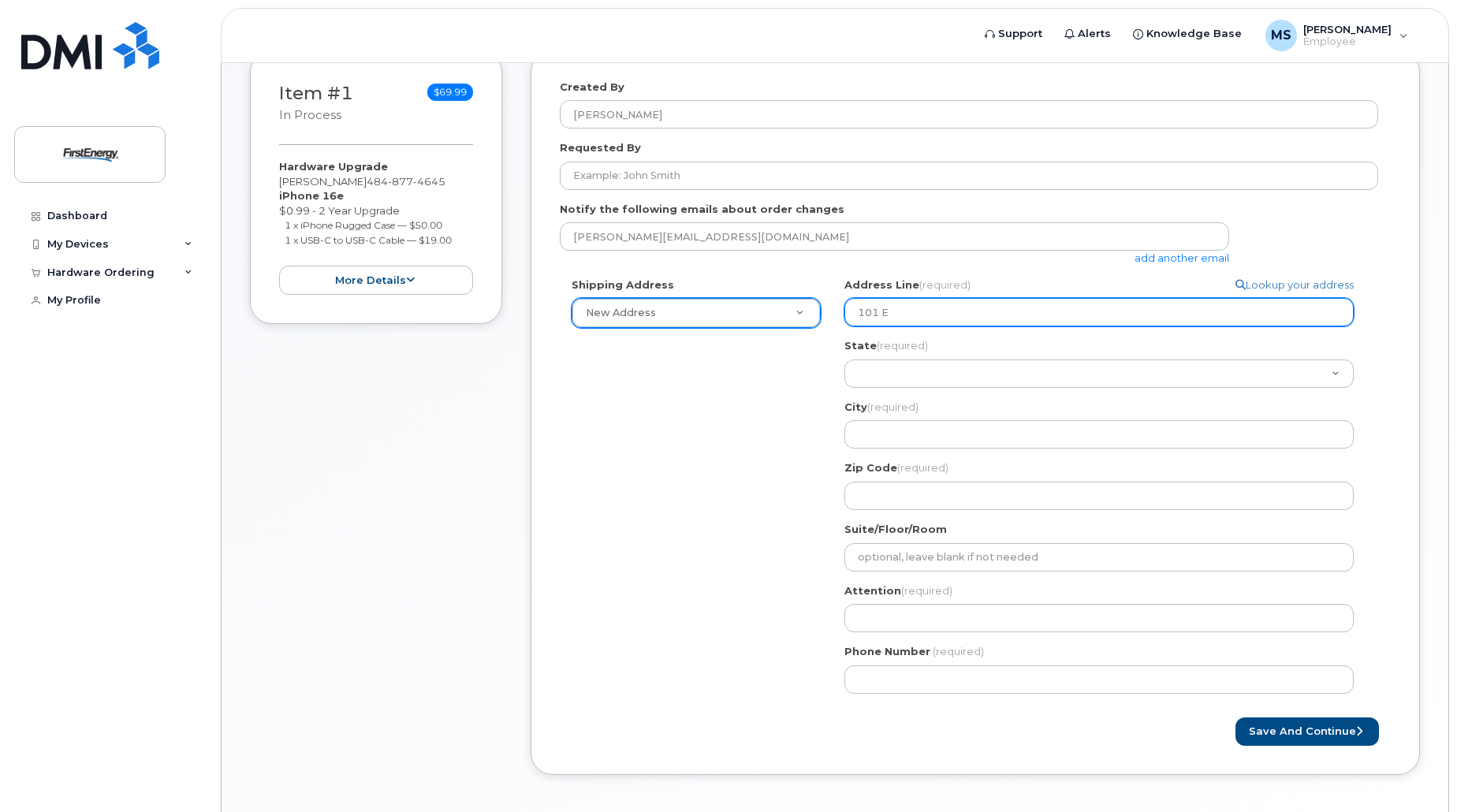
type input "101 E L"
select select
type input "101 E La"
select select
type input "101 E Lan"
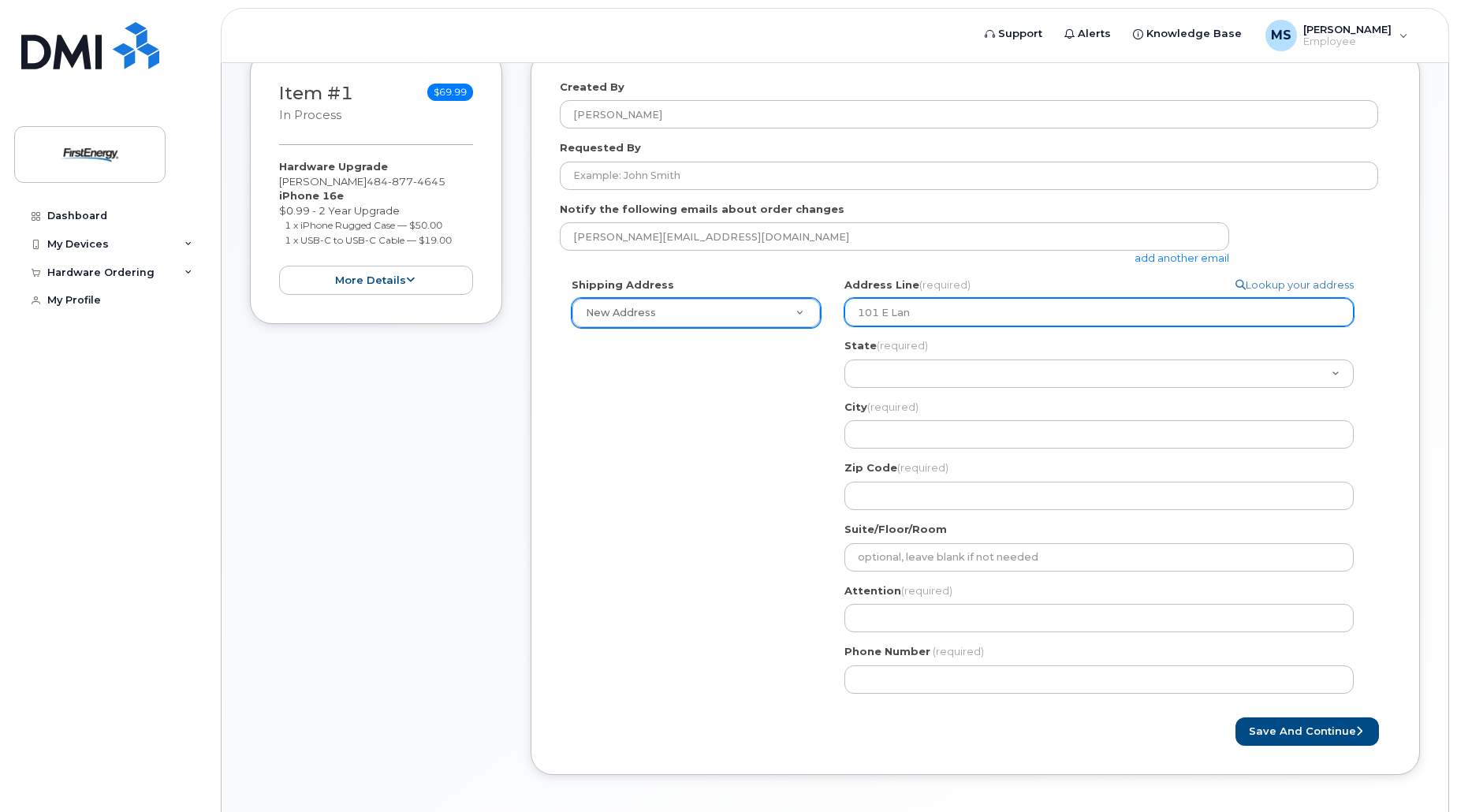
select select
type input "101 E Lanc"
select select
type input "101 E Lanca"
select select
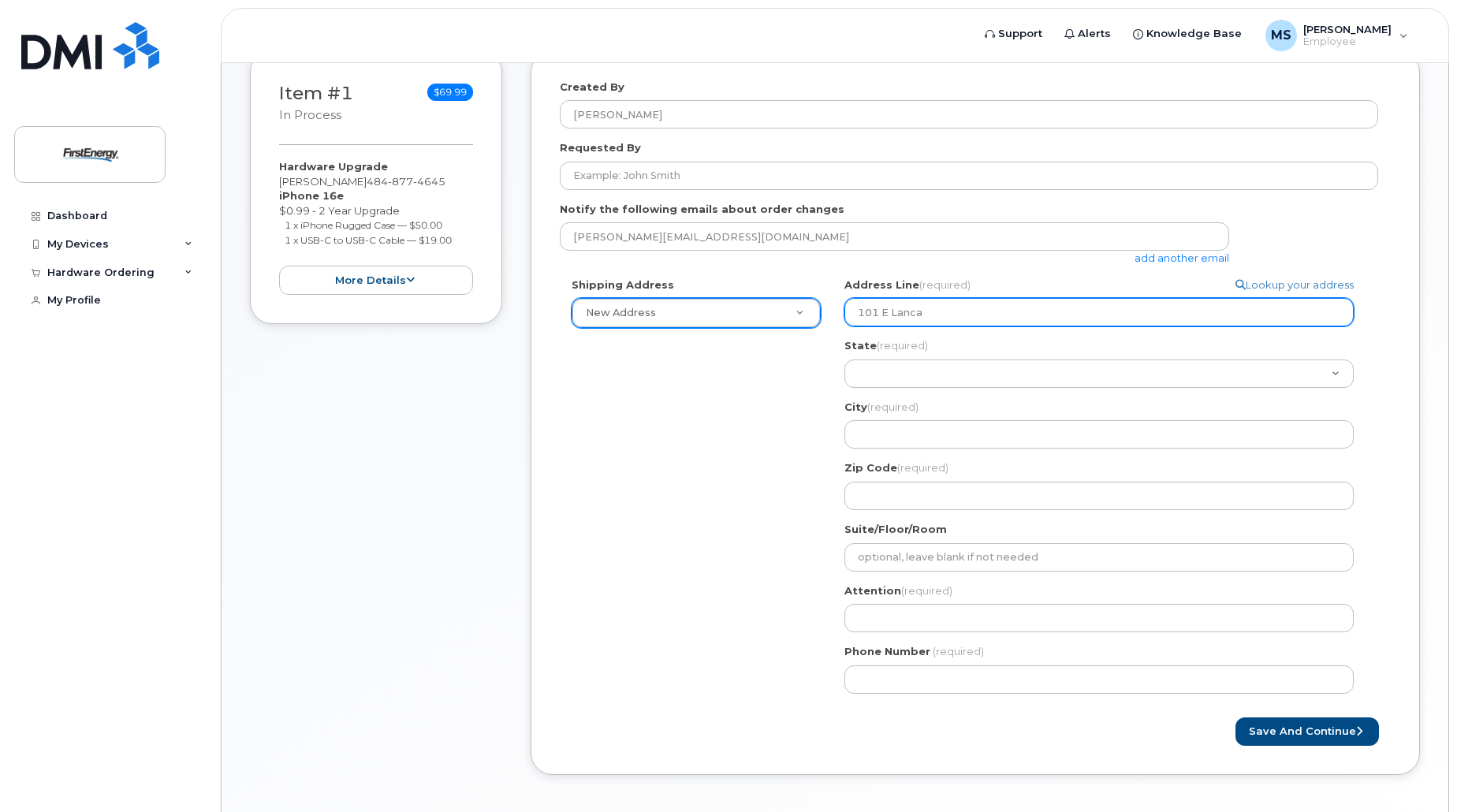
type input "101 E Lancas"
select select
type input "101 E Lancast"
select select
type input "101 E Lancaste"
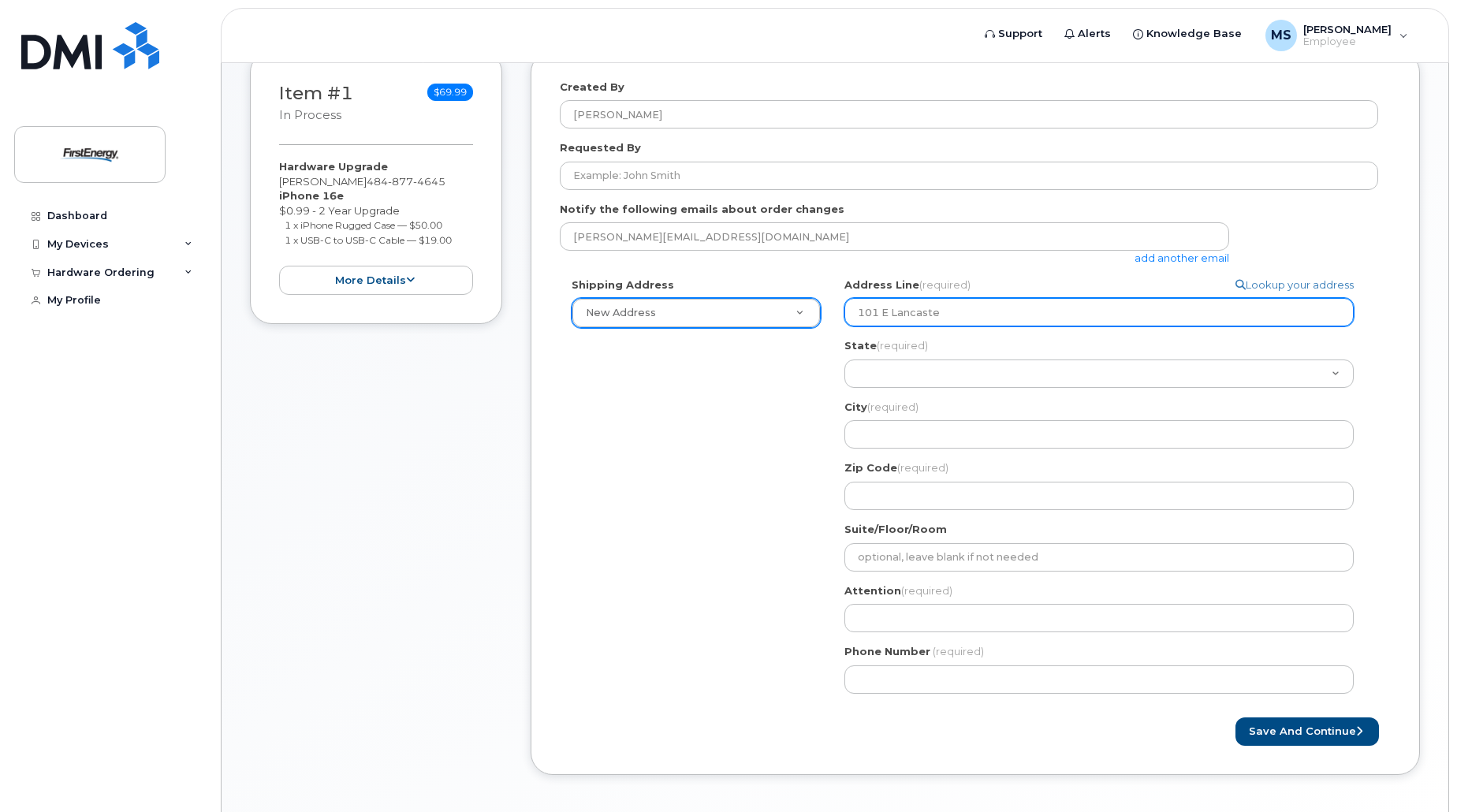
select select
type input "101 E Lancaster"
select select
type input "101 E Lancaster A"
select select
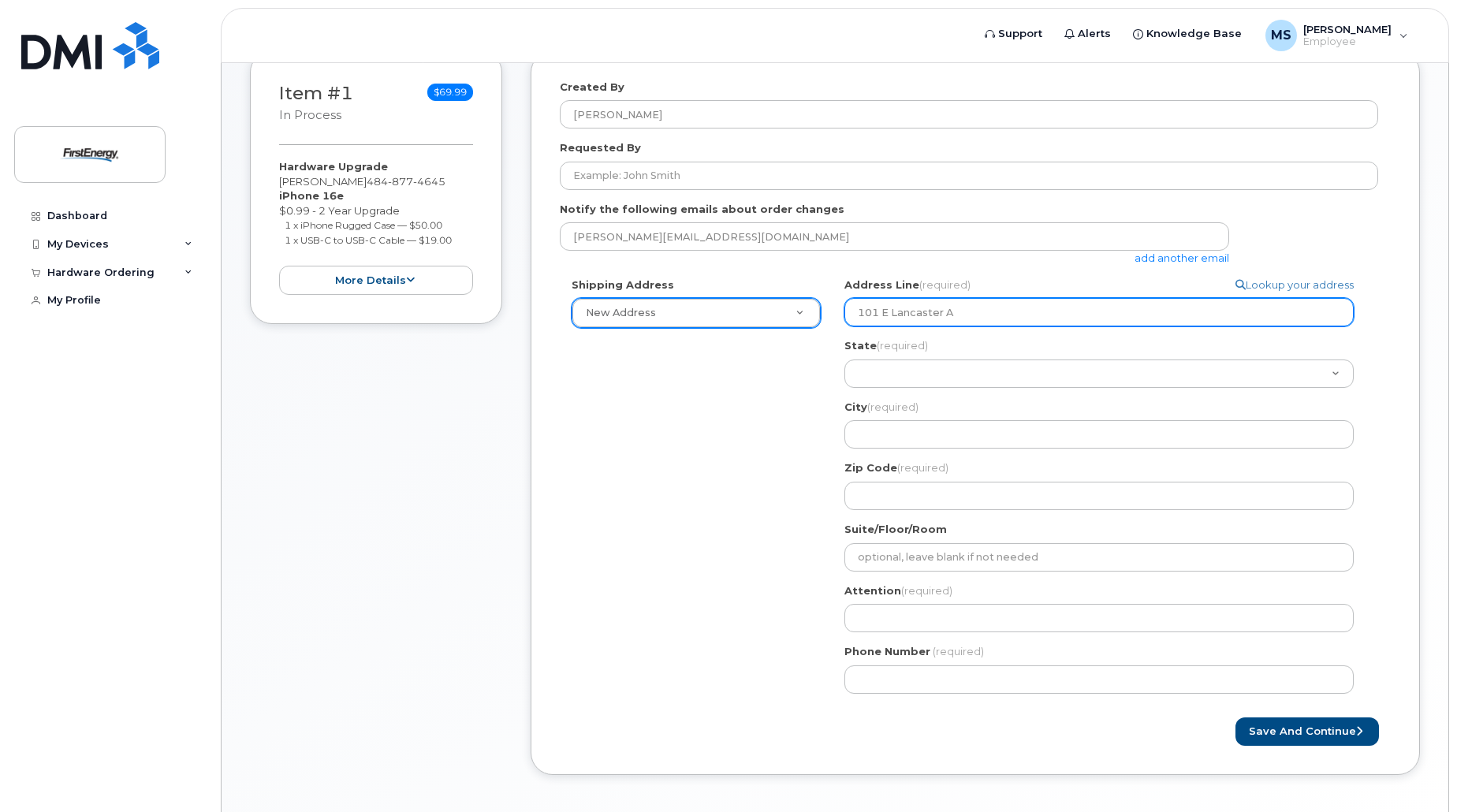
type input "101 E Lancaster Av"
select select
type input "101 E Lancaster Ave"
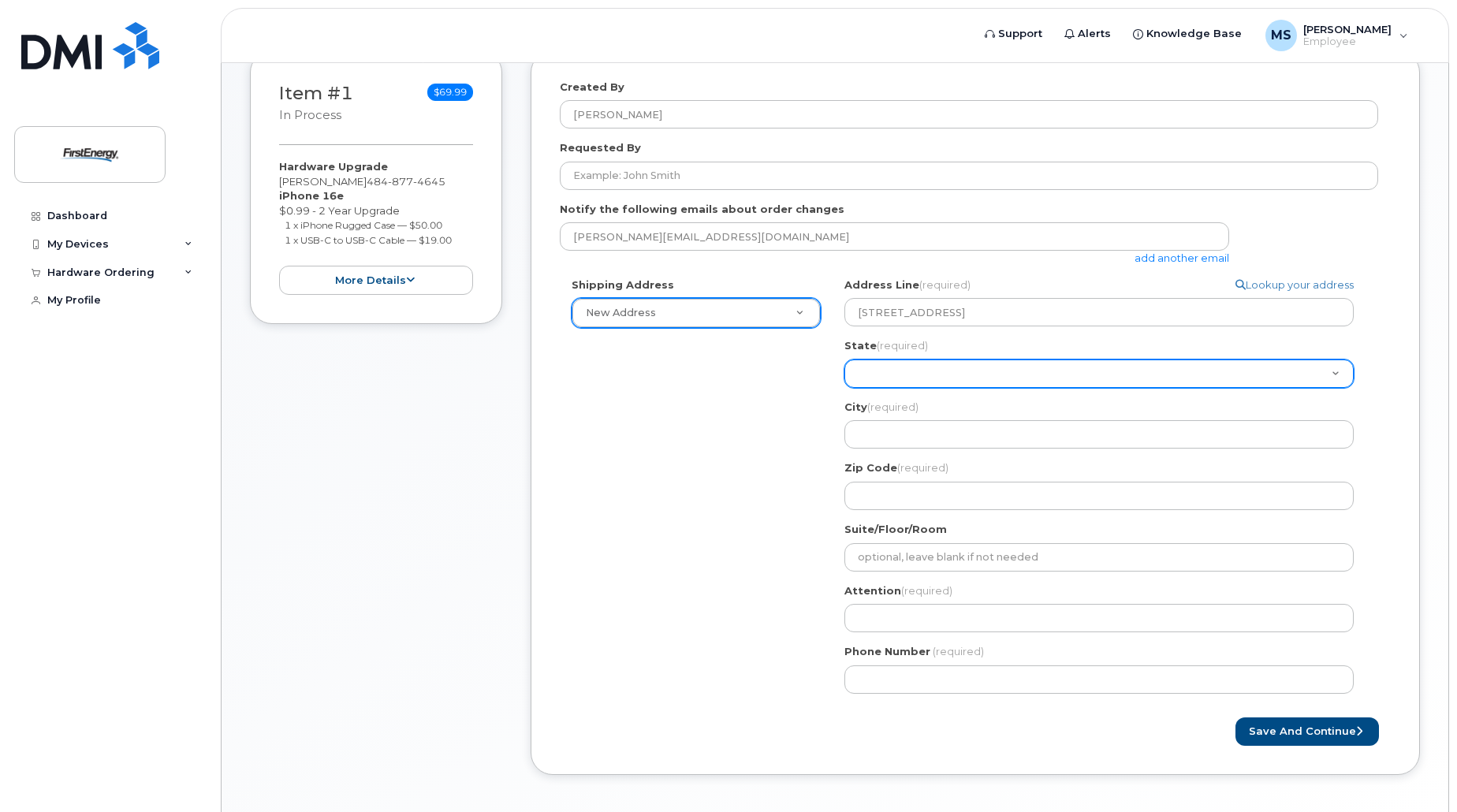
click at [914, 373] on select "Alabama Alaska American Samoa Arizona Arkansas California Colorado Connecticut …" at bounding box center [1099, 373] width 509 height 28
select select "PA"
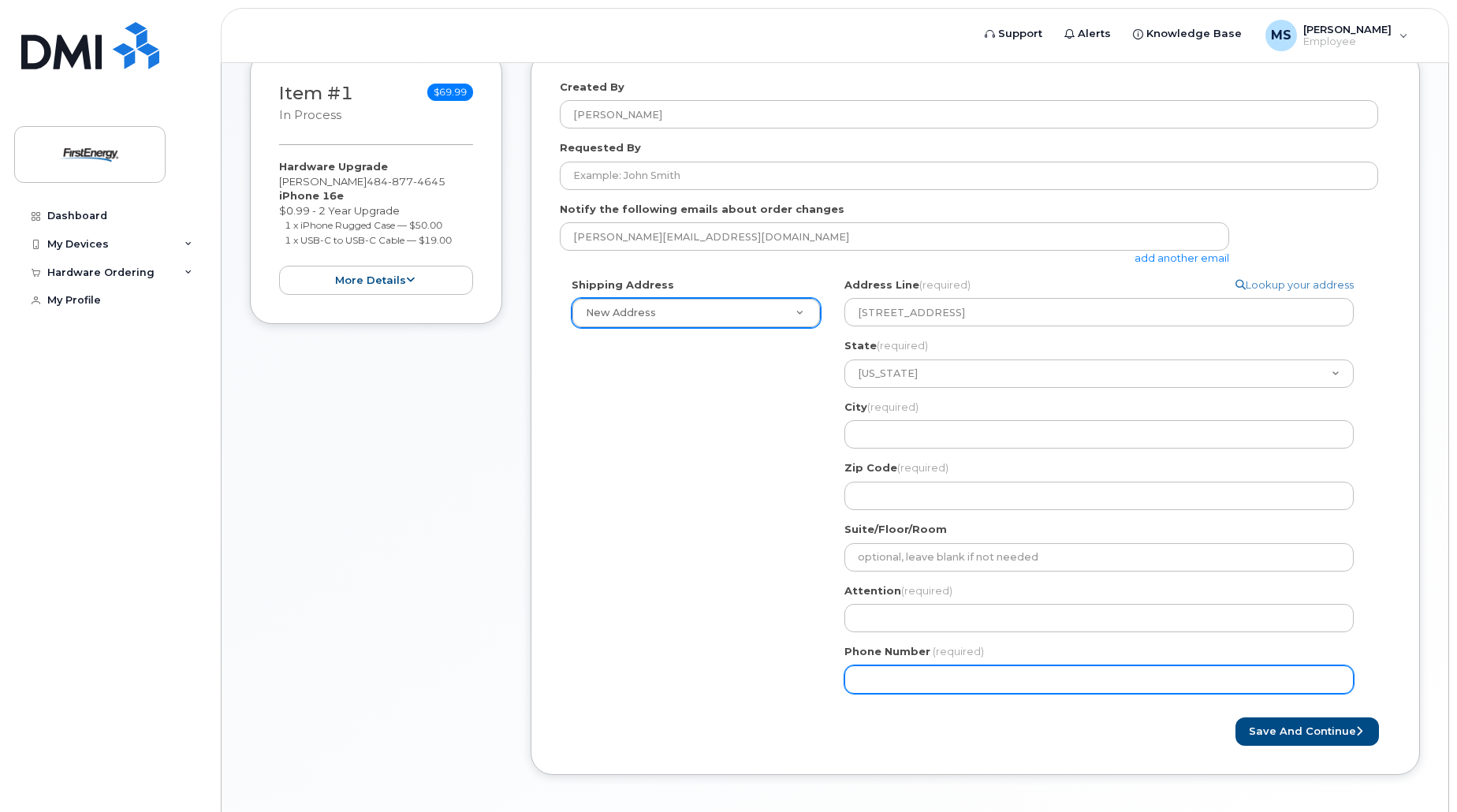
click at [541, 532] on div "Created By Miller, Samantha A Requested By Notify the following emails about or…" at bounding box center [976, 413] width 889 height 725
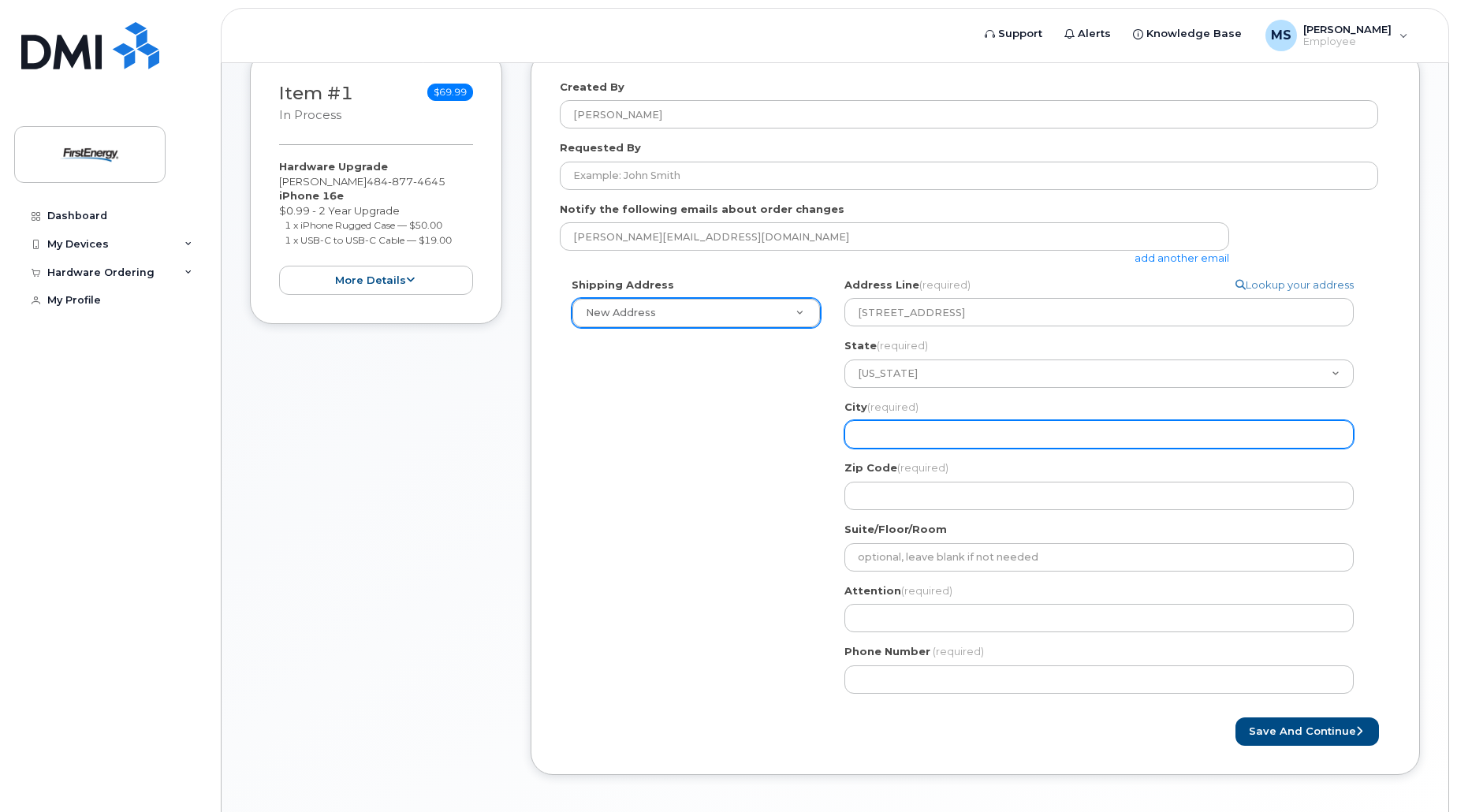
click at [888, 440] on input "City (required)" at bounding box center [1099, 434] width 509 height 28
select select
type input "R"
select select
type input "Re"
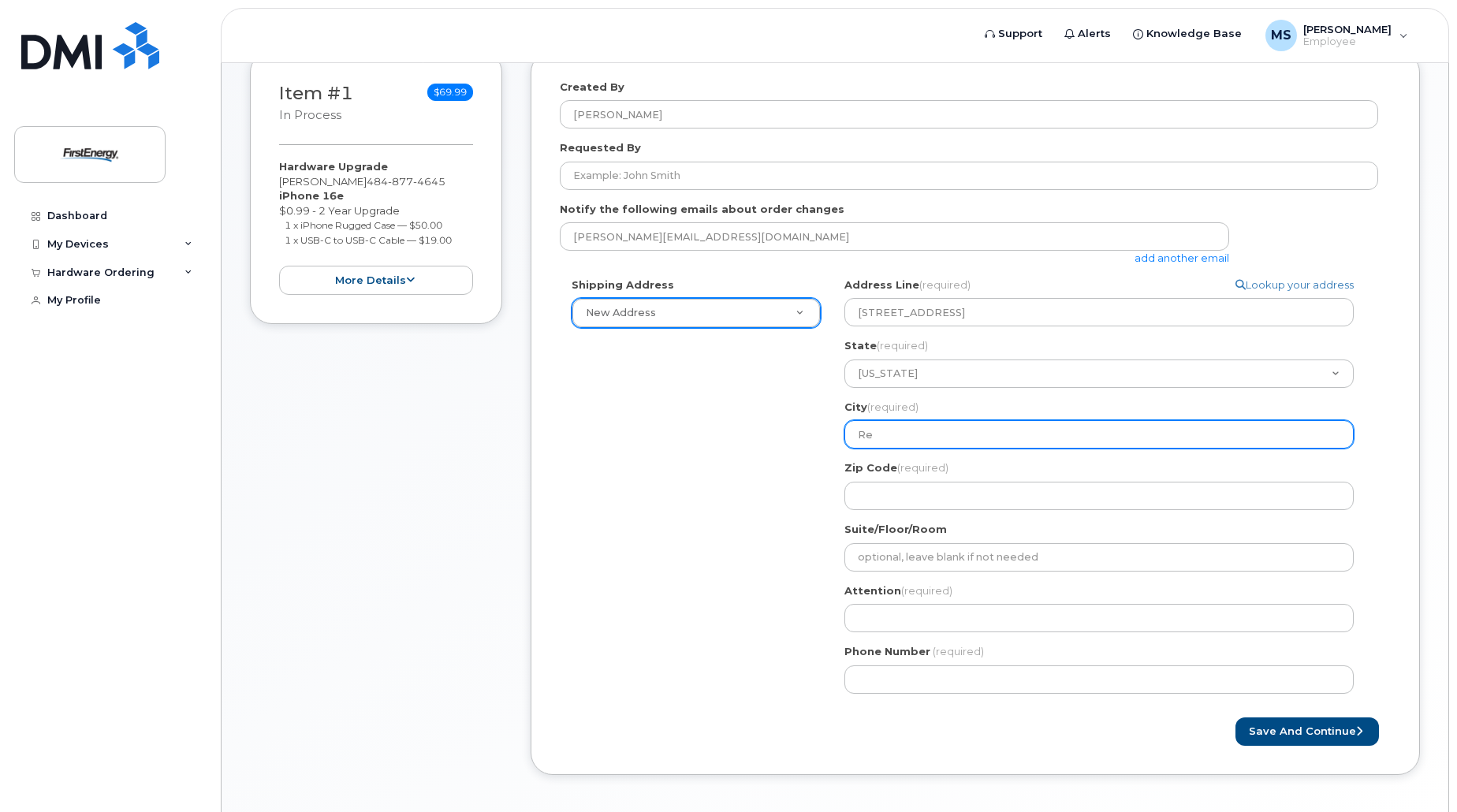
select select
type input "Rea"
select select
type input "Reai"
select select
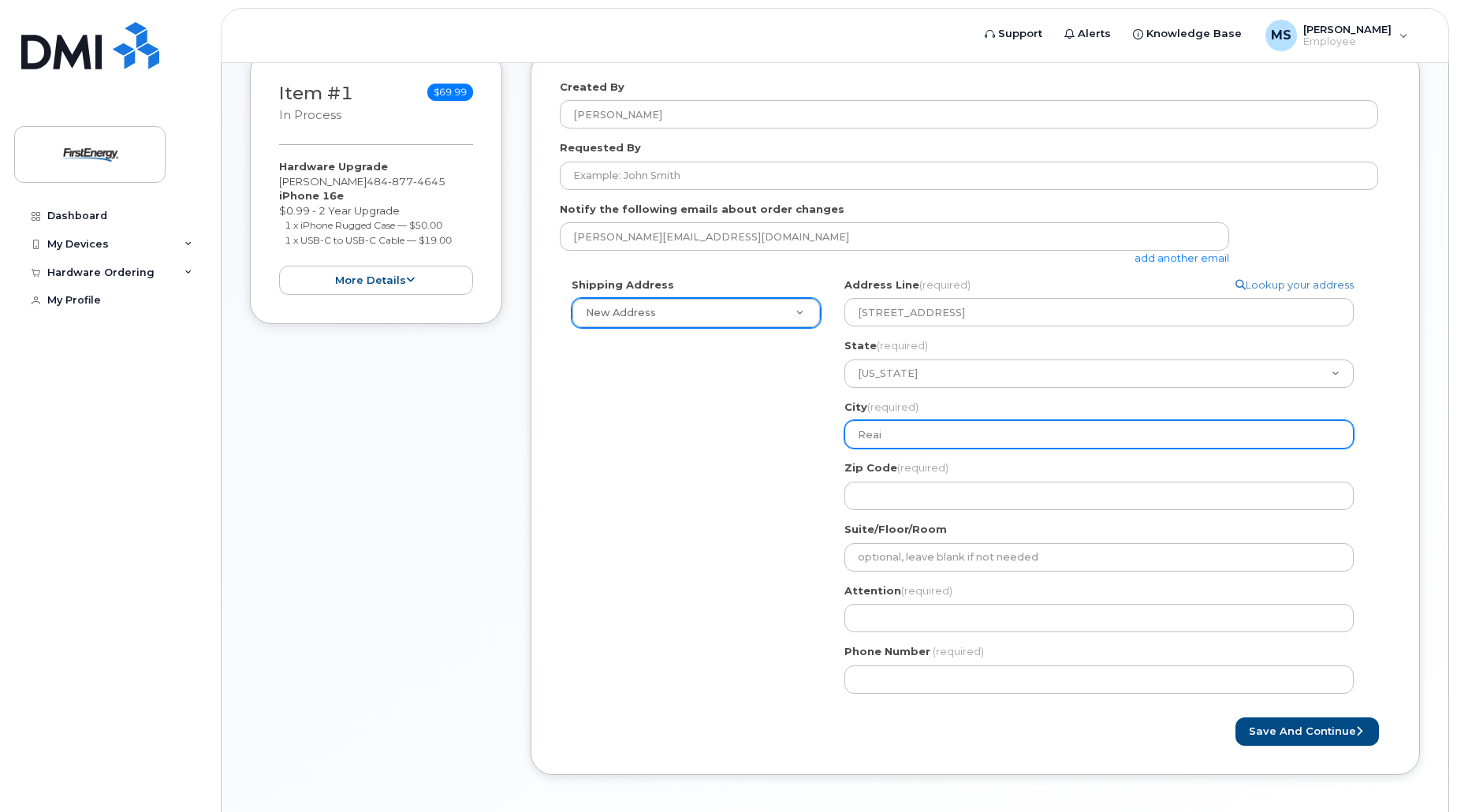
type input "Reain"
select select
type input "Reaing"
select select
type input "Reain"
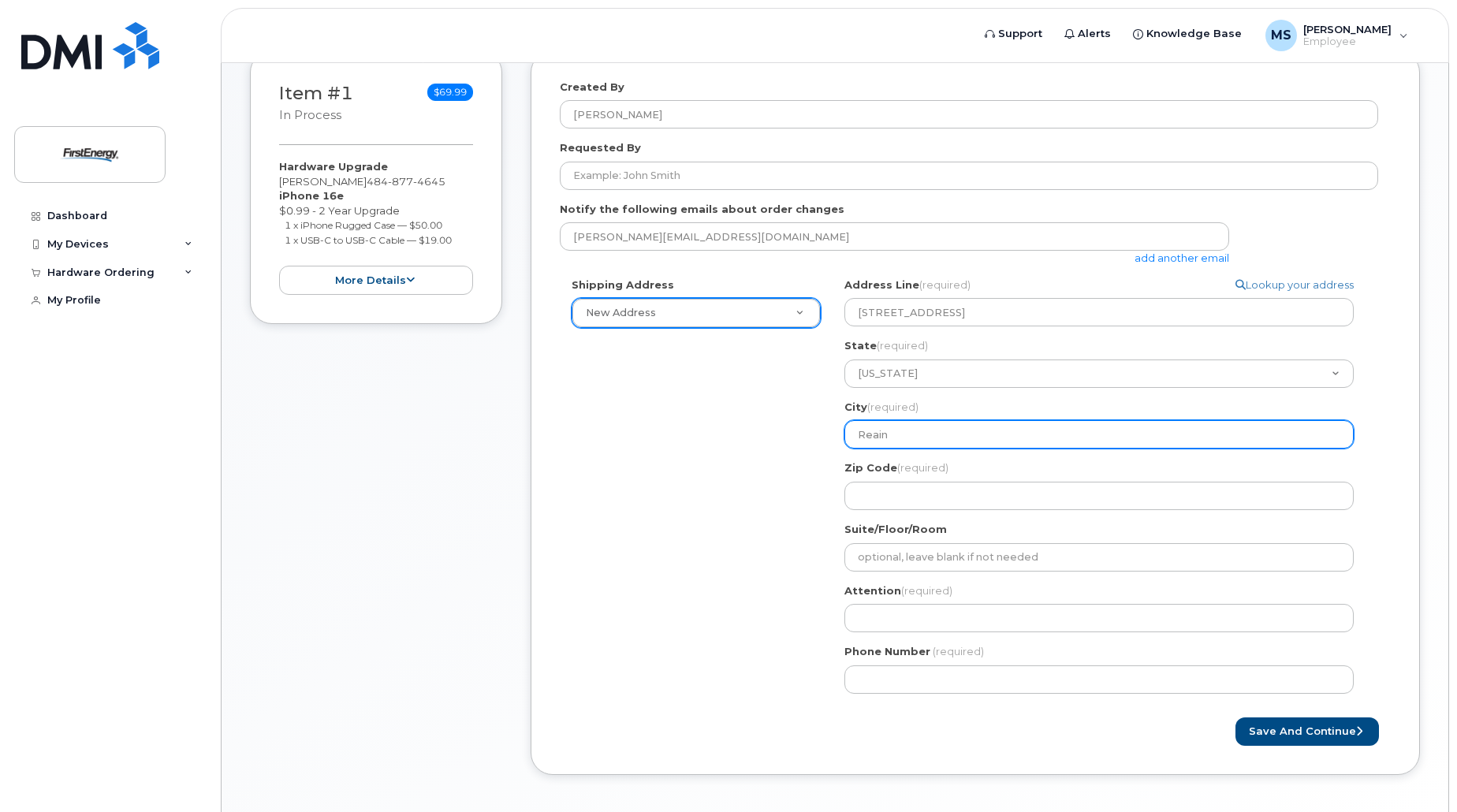
select select
type input "Reai"
select select
type input "Rea"
select select
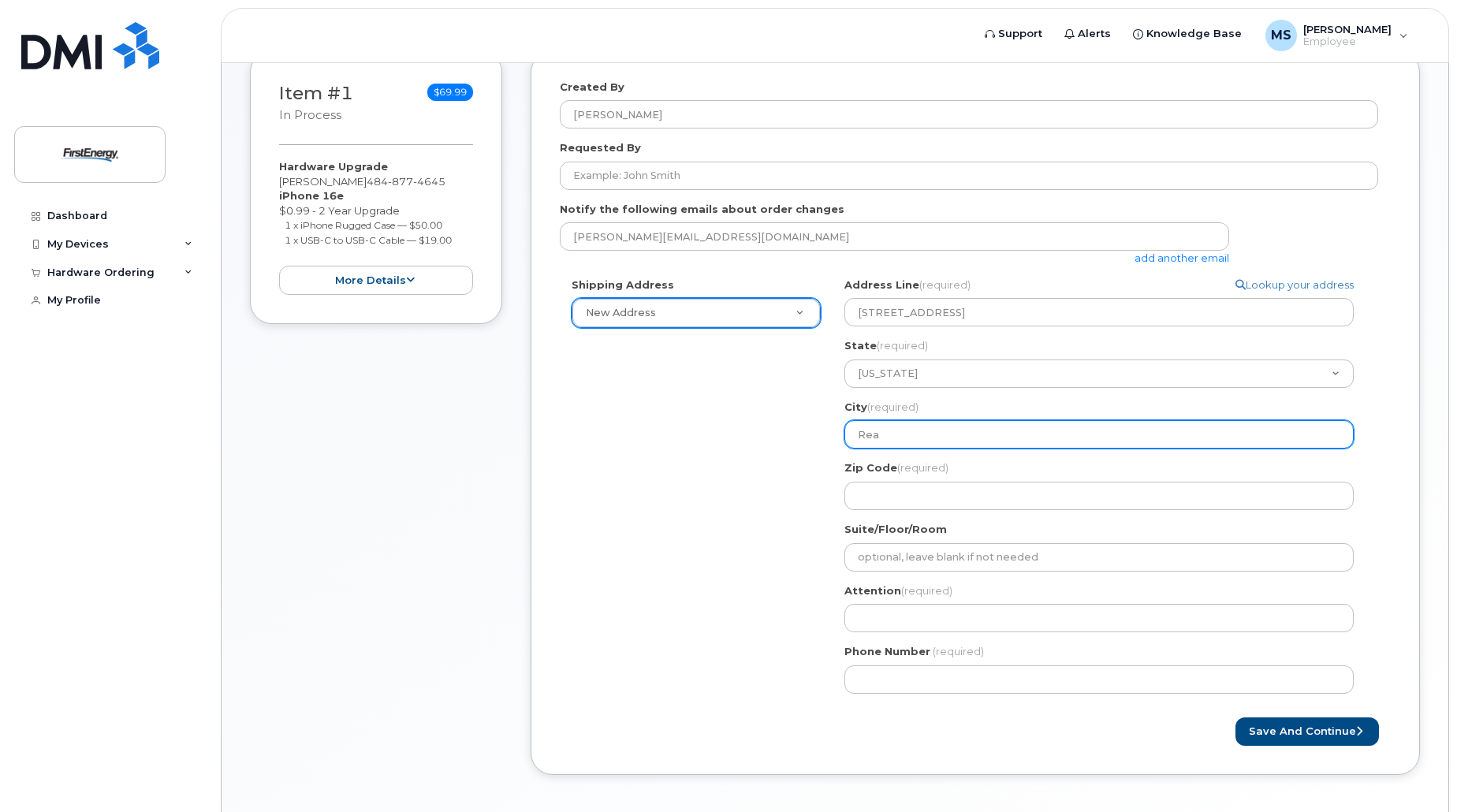
type input "Read"
select select
type input "Readi"
select select
type input "Readin"
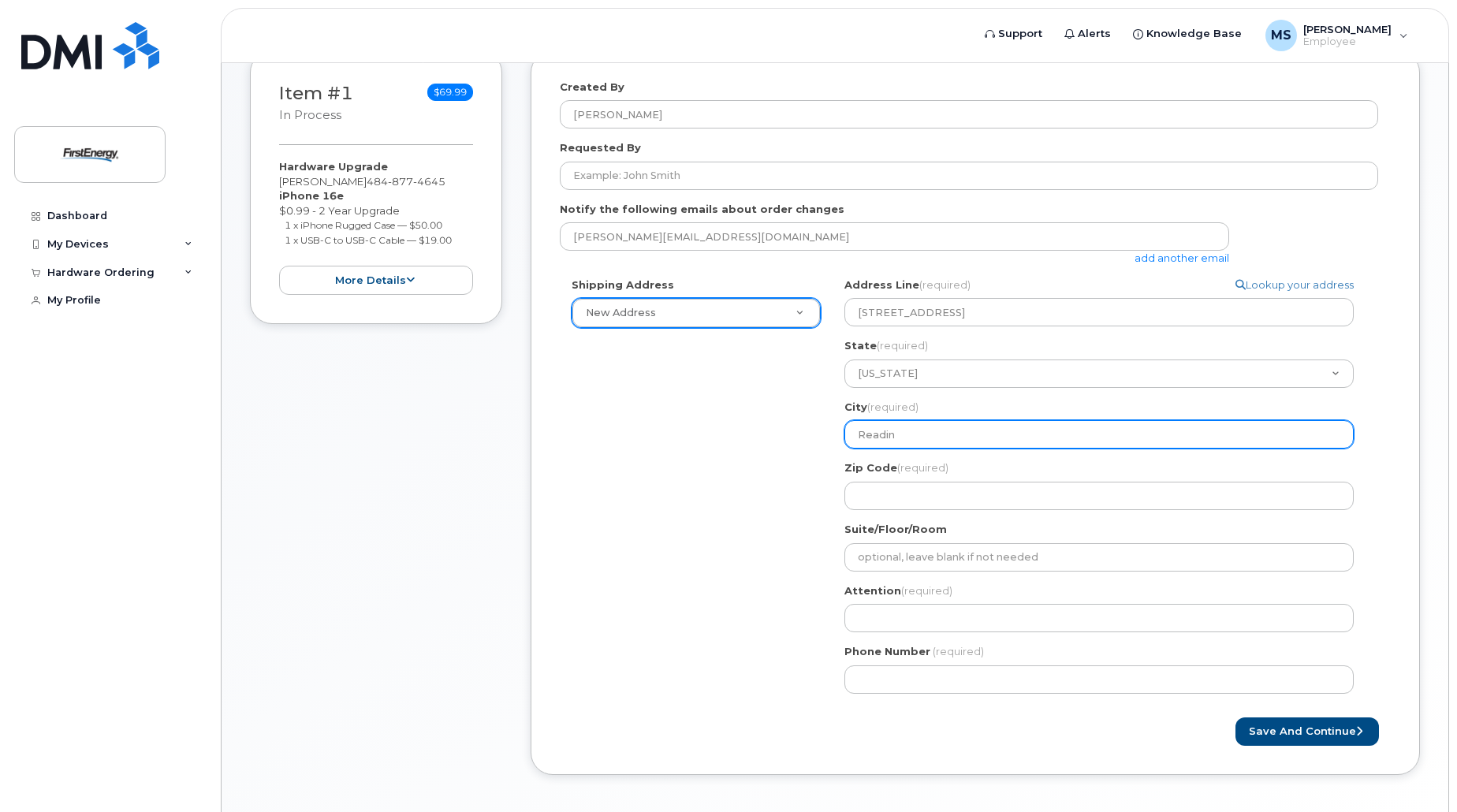
select select
type input "Reading"
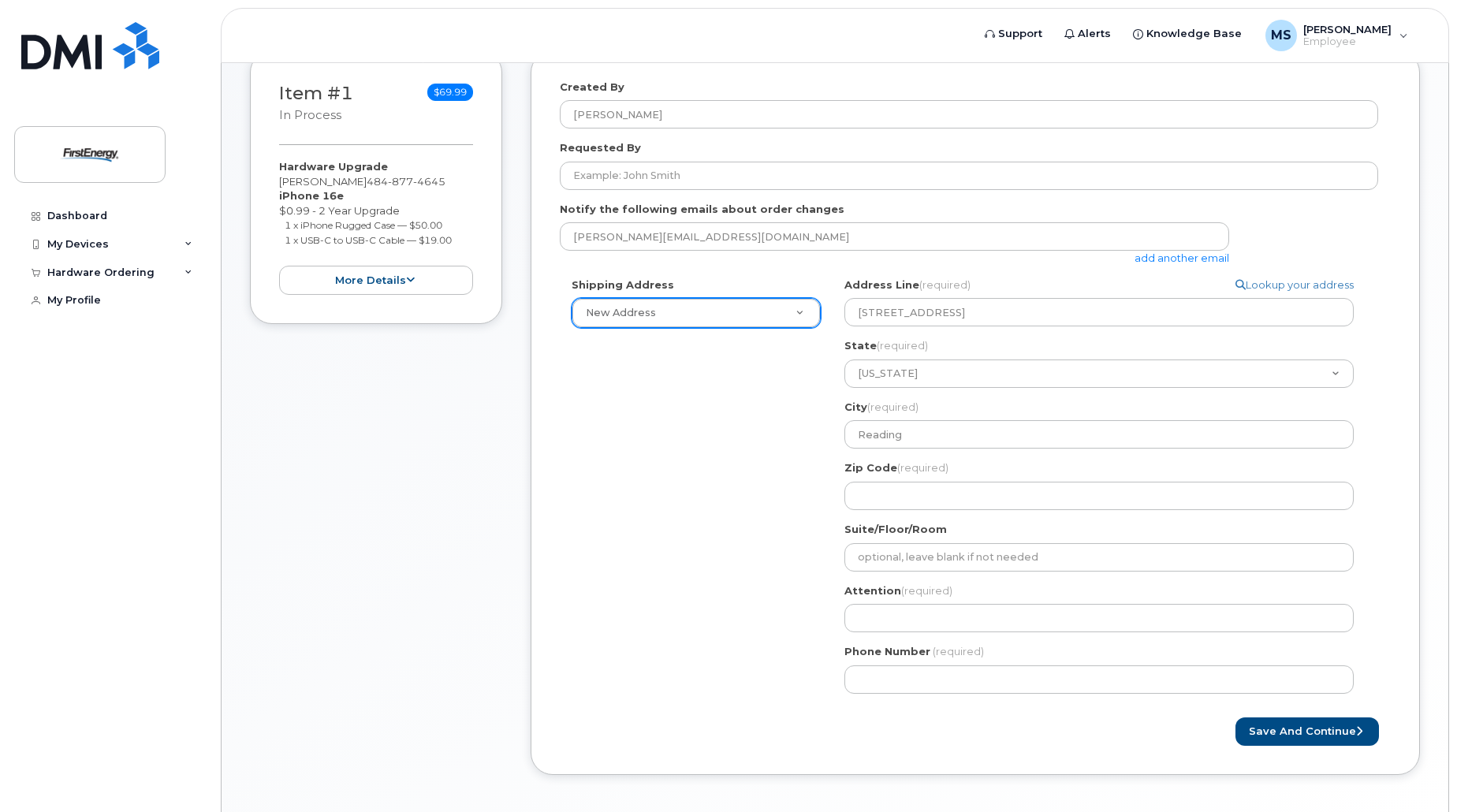
click at [907, 481] on div "Zip Code (required)" at bounding box center [1104, 485] width 522 height 49
click at [907, 495] on input "Zip Code (required)" at bounding box center [1099, 496] width 509 height 28
type input "1"
select select
type input "19"
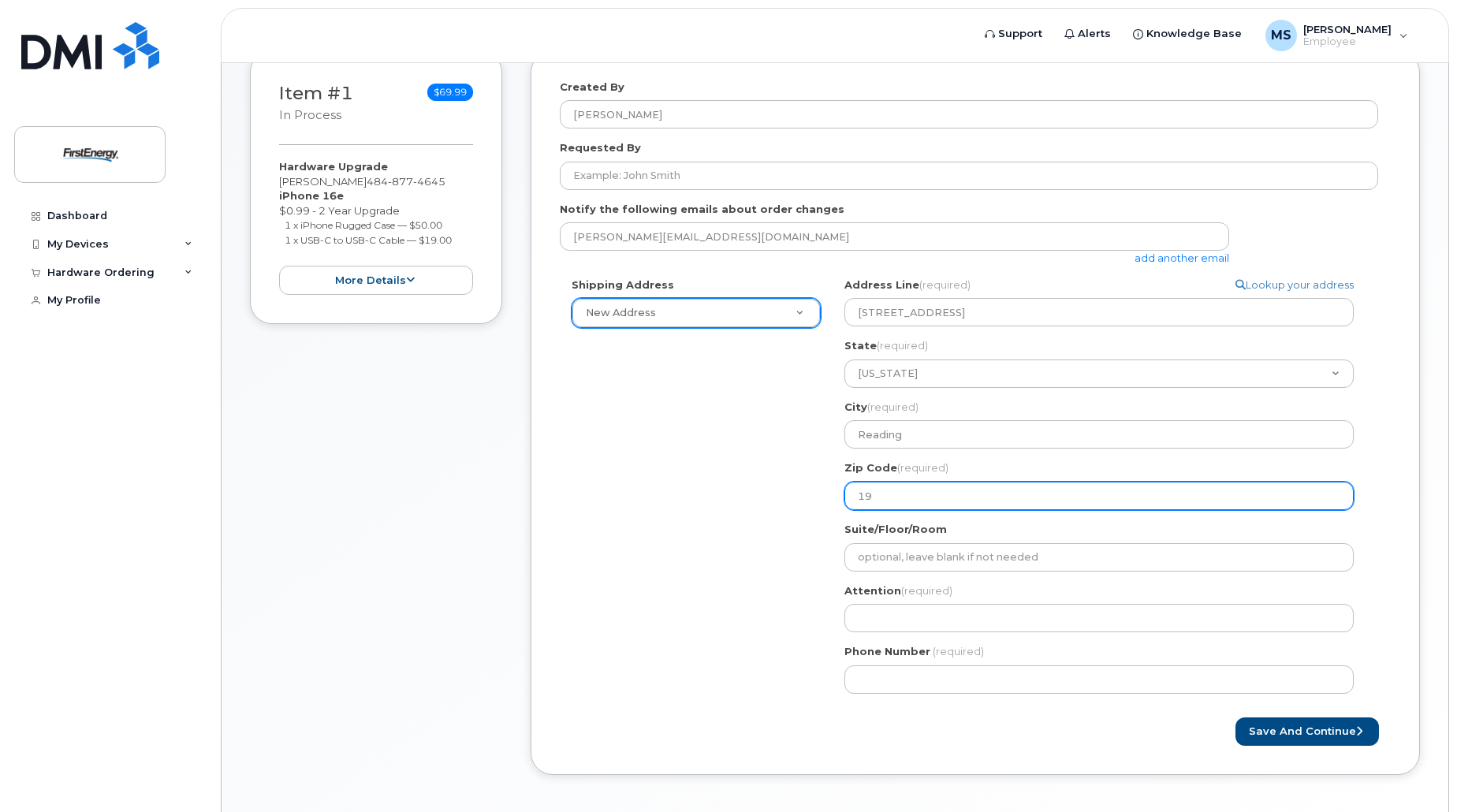
select select
type input "196"
select select
type input "1960"
select select
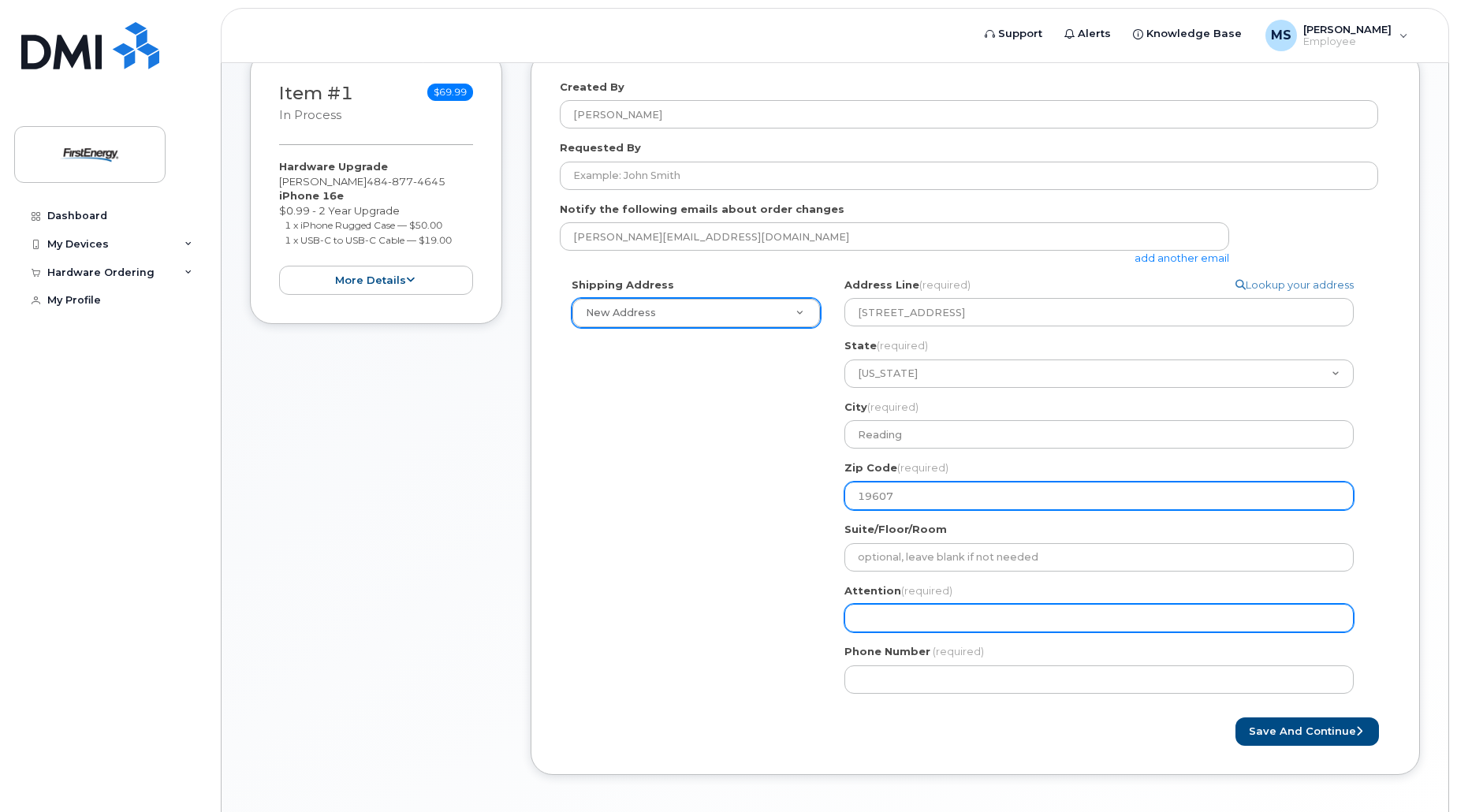
type input "19607"
click at [939, 619] on input "Attention (required)" at bounding box center [1099, 618] width 509 height 28
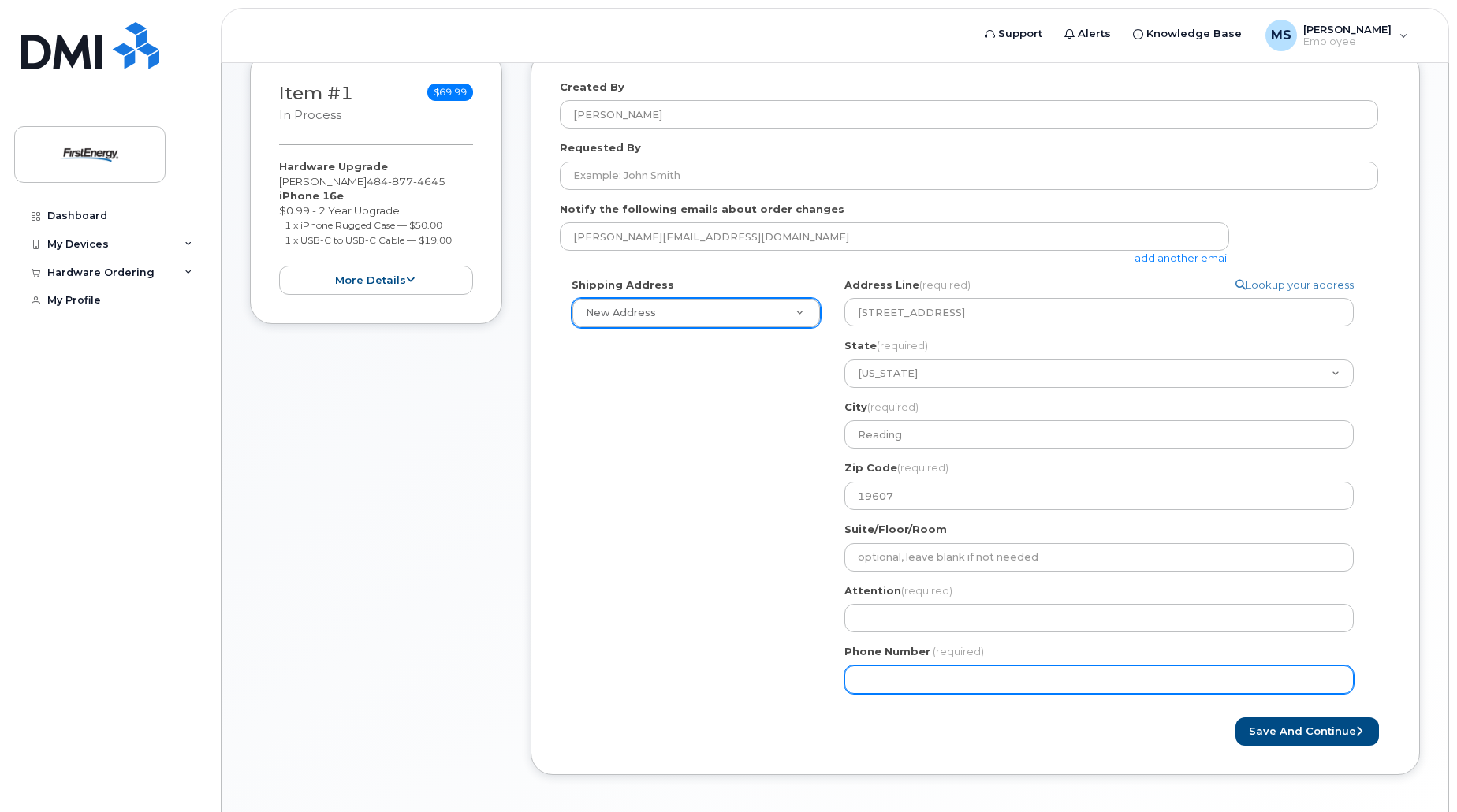
click at [936, 676] on input "Phone Number" at bounding box center [1099, 680] width 509 height 28
type input "267370003"
select select
type input "2673700035"
click at [1236, 717] on button "Save and Continue" at bounding box center [1307, 732] width 143 height 29
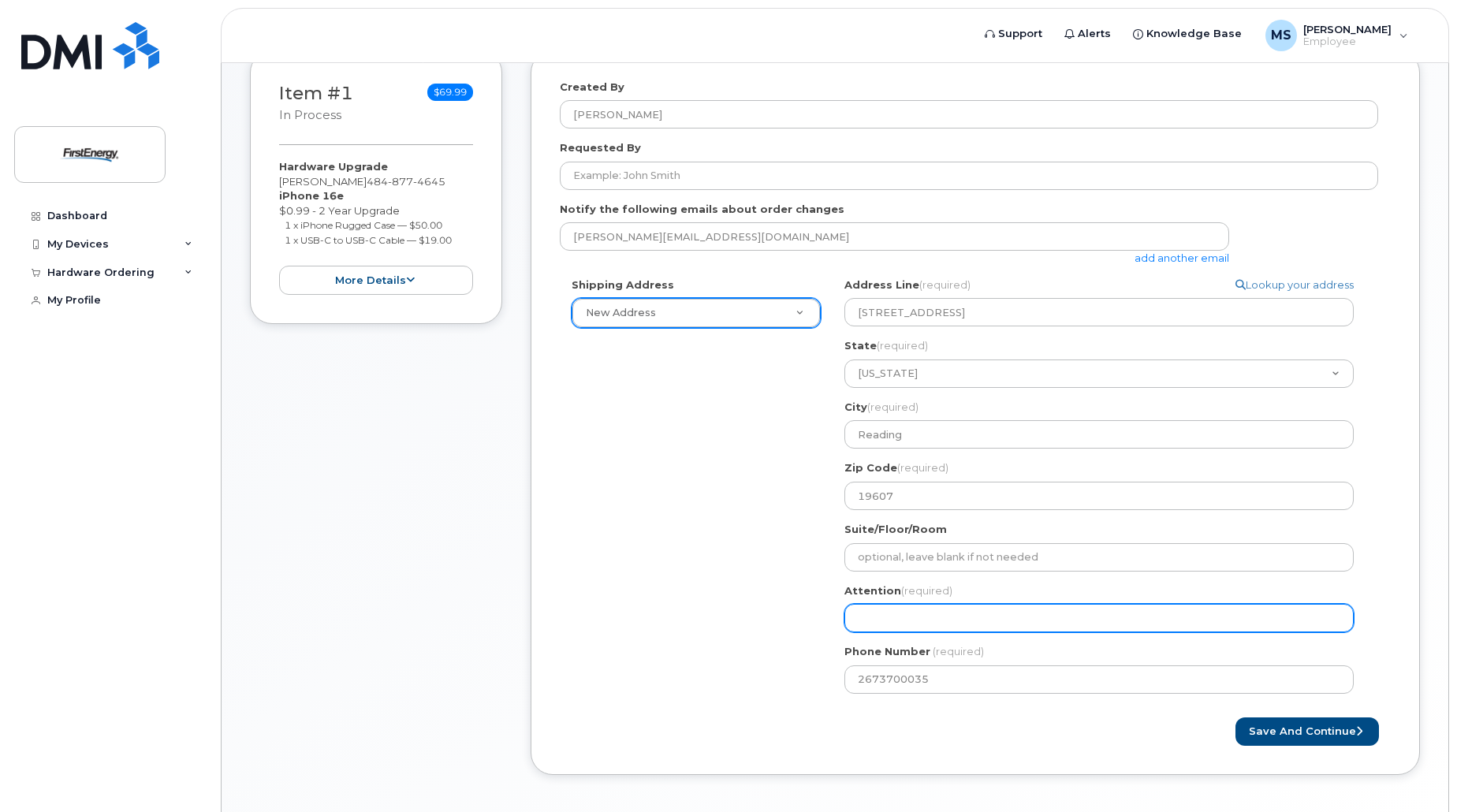
select select
type input "S"
select select
type input "Sa"
select select
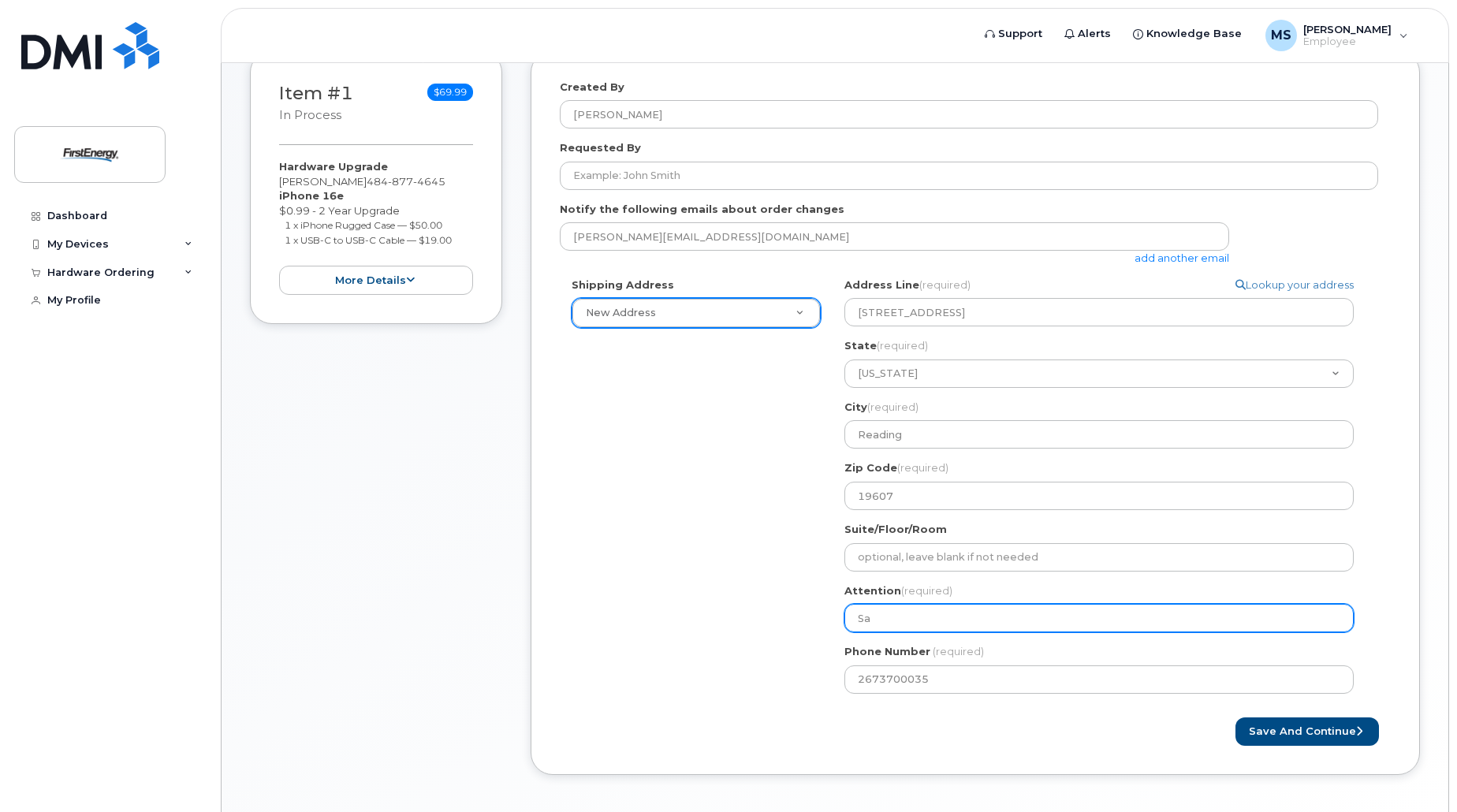
type input "Sam"
select select
type input "Sama"
select select
type input "Saman"
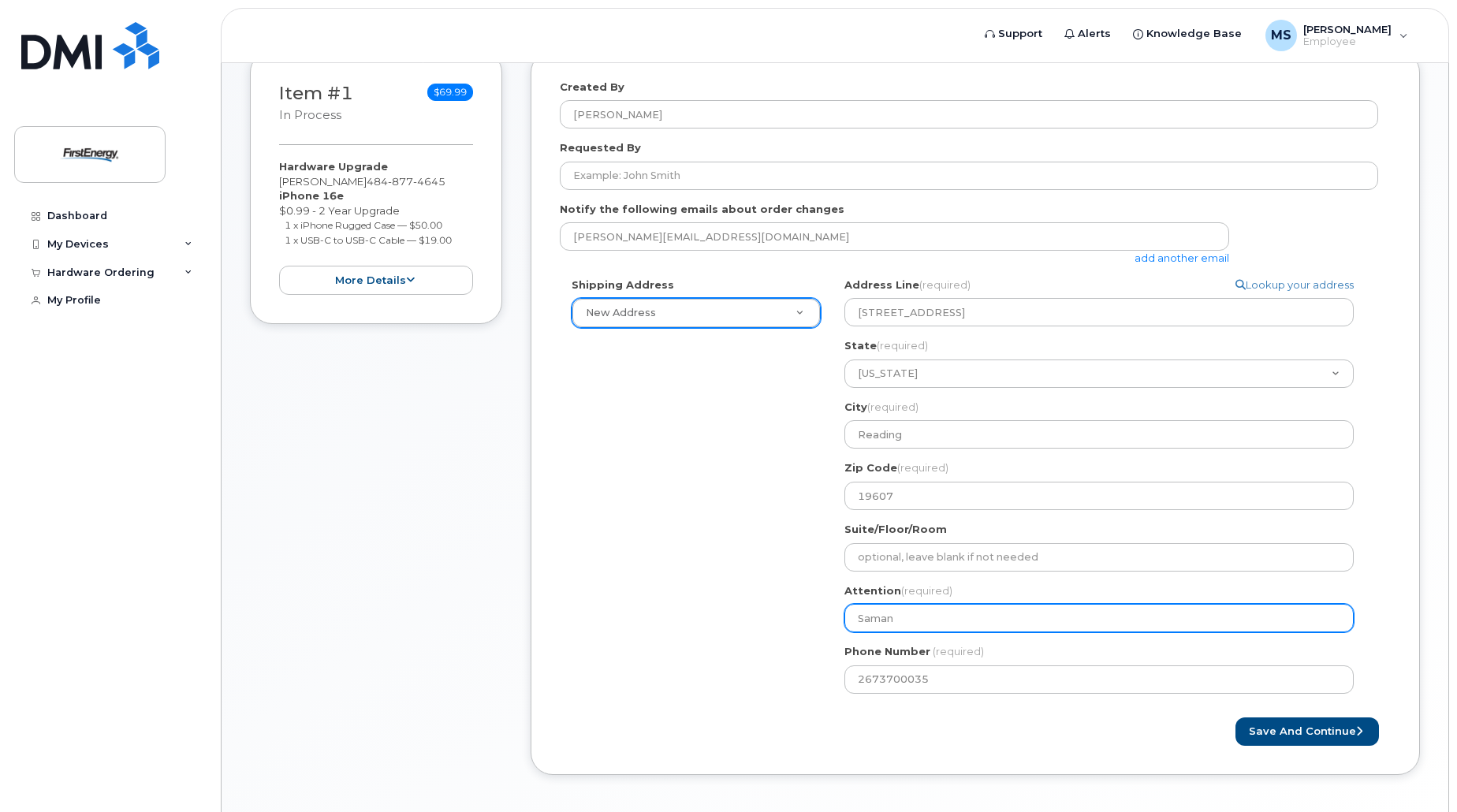
select select
type input "Samant"
select select
type input "Samanth"
select select
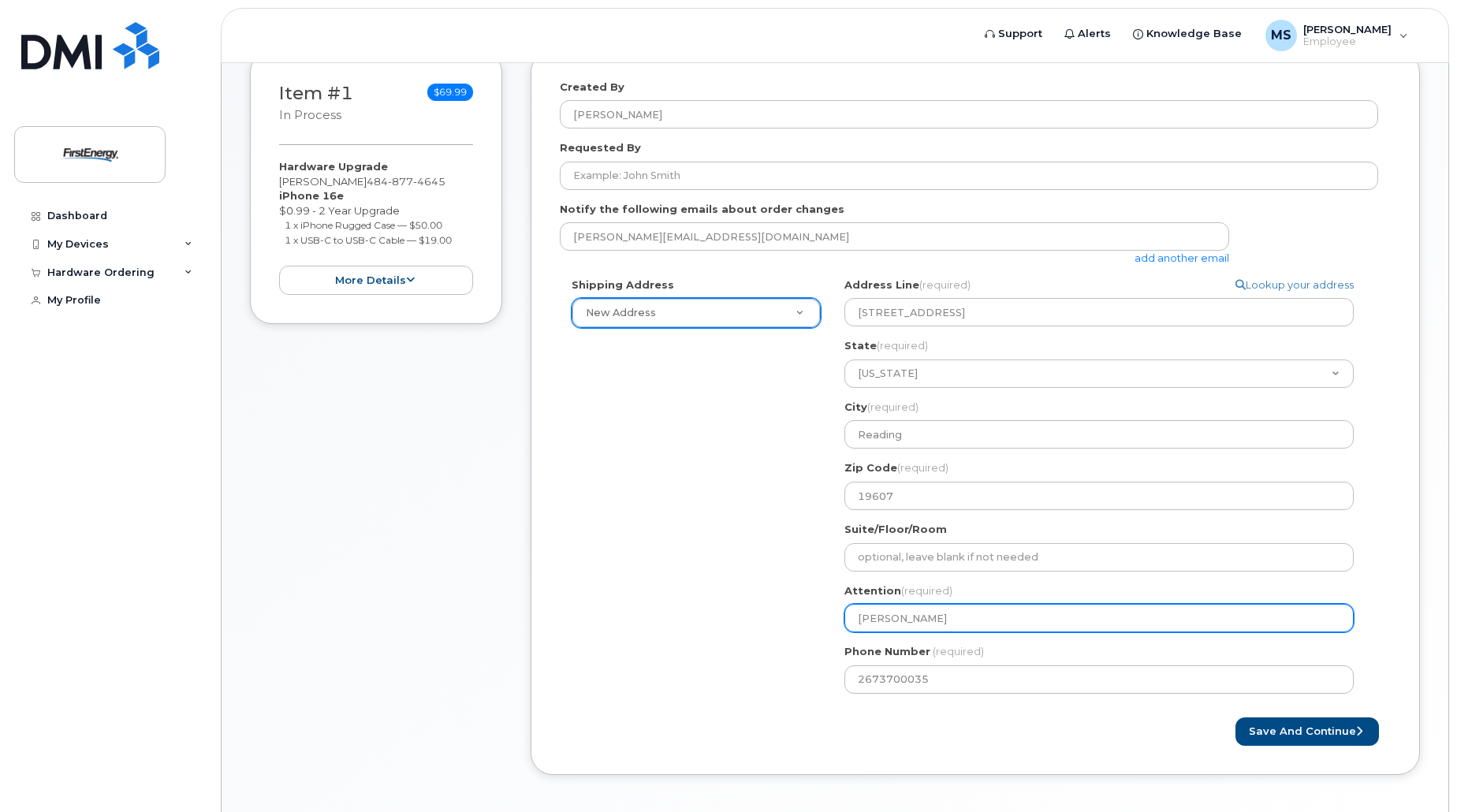
type input "Samantha"
select select
type input "Samantha M"
select select
type input "Samantha Mi"
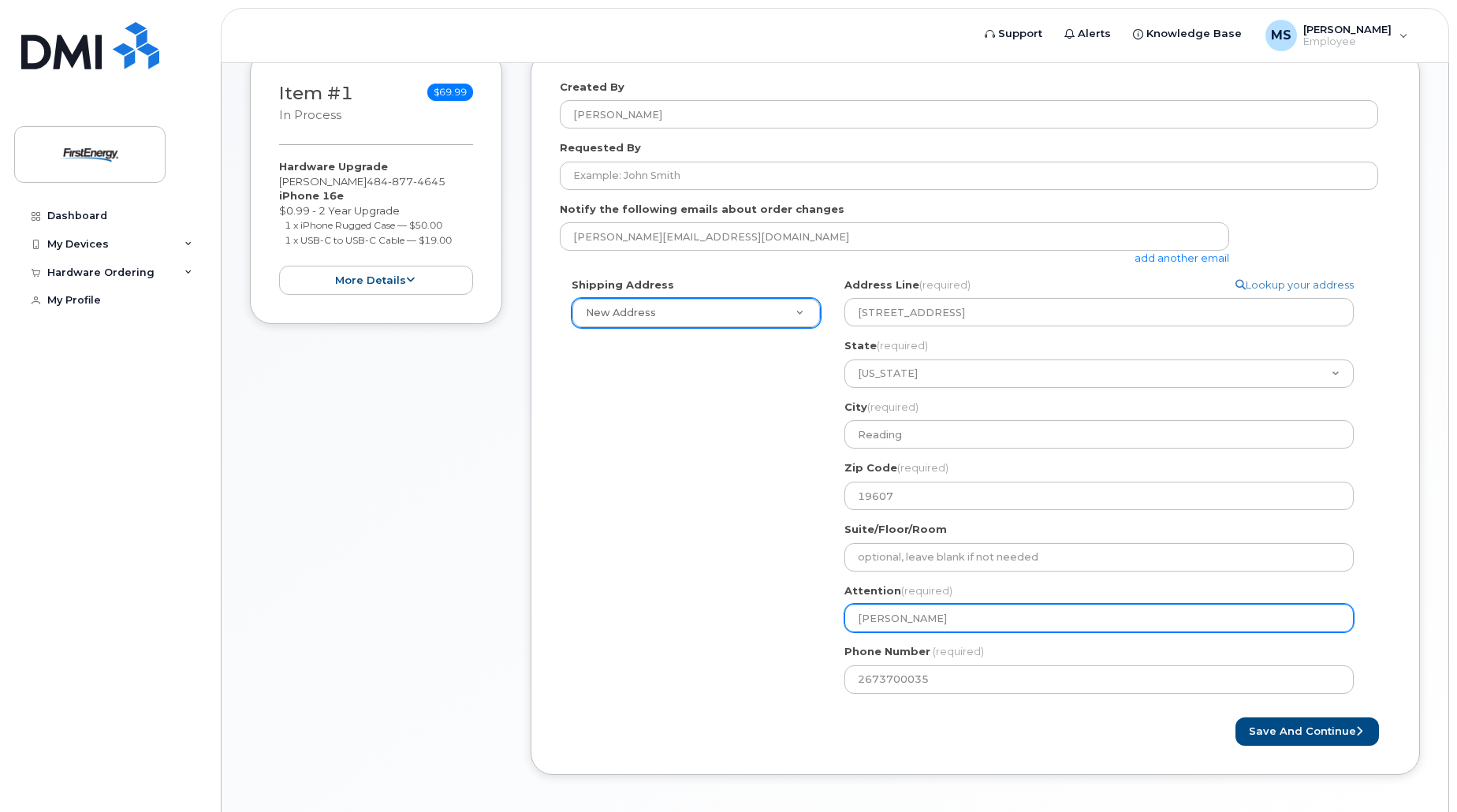
select select
type input "Samantha Mil"
select select
type input "Samantha Mile"
select select
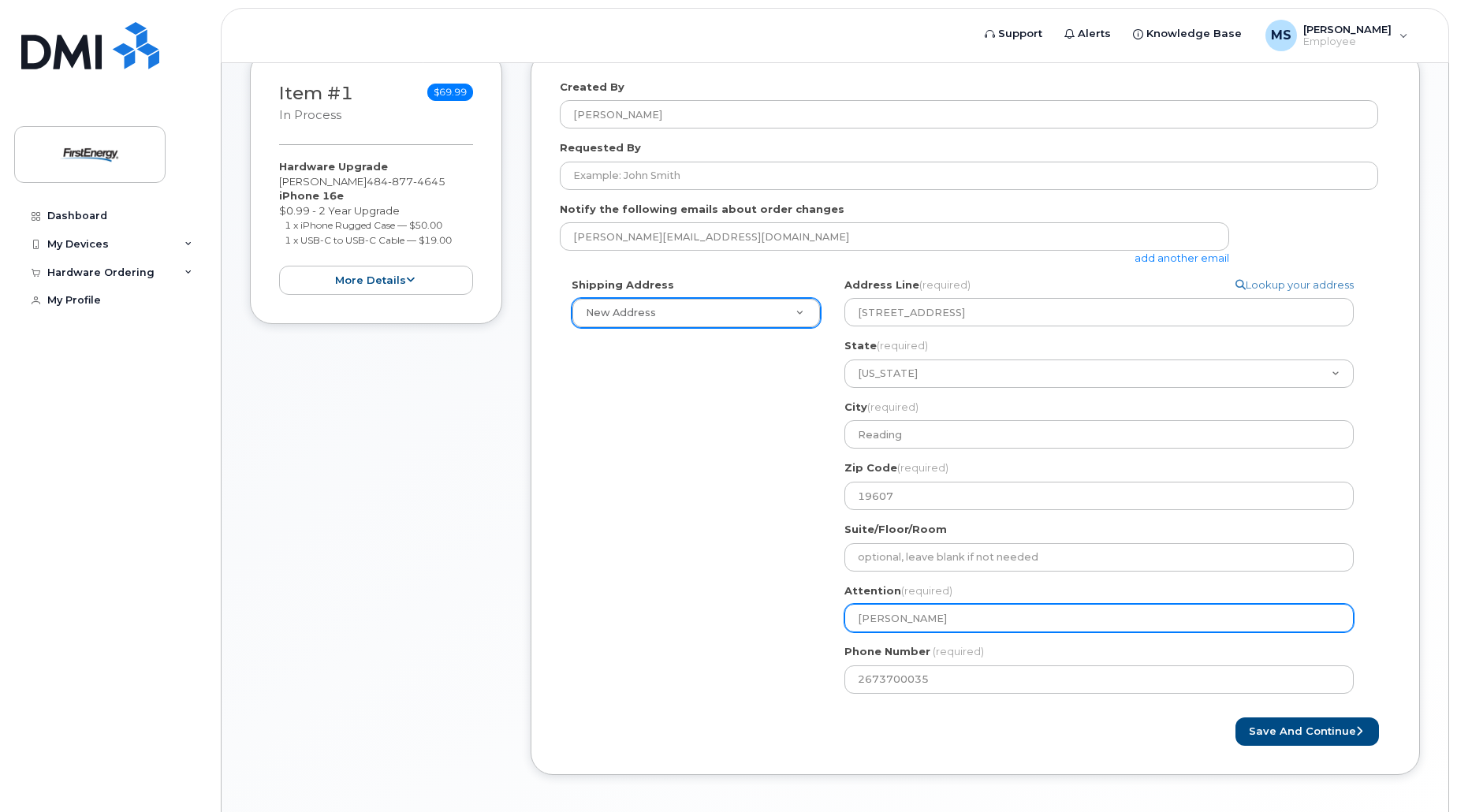
type input "Samantha Miler"
select select
type input "Samantha Mile"
select select
type input "Samantha Mil"
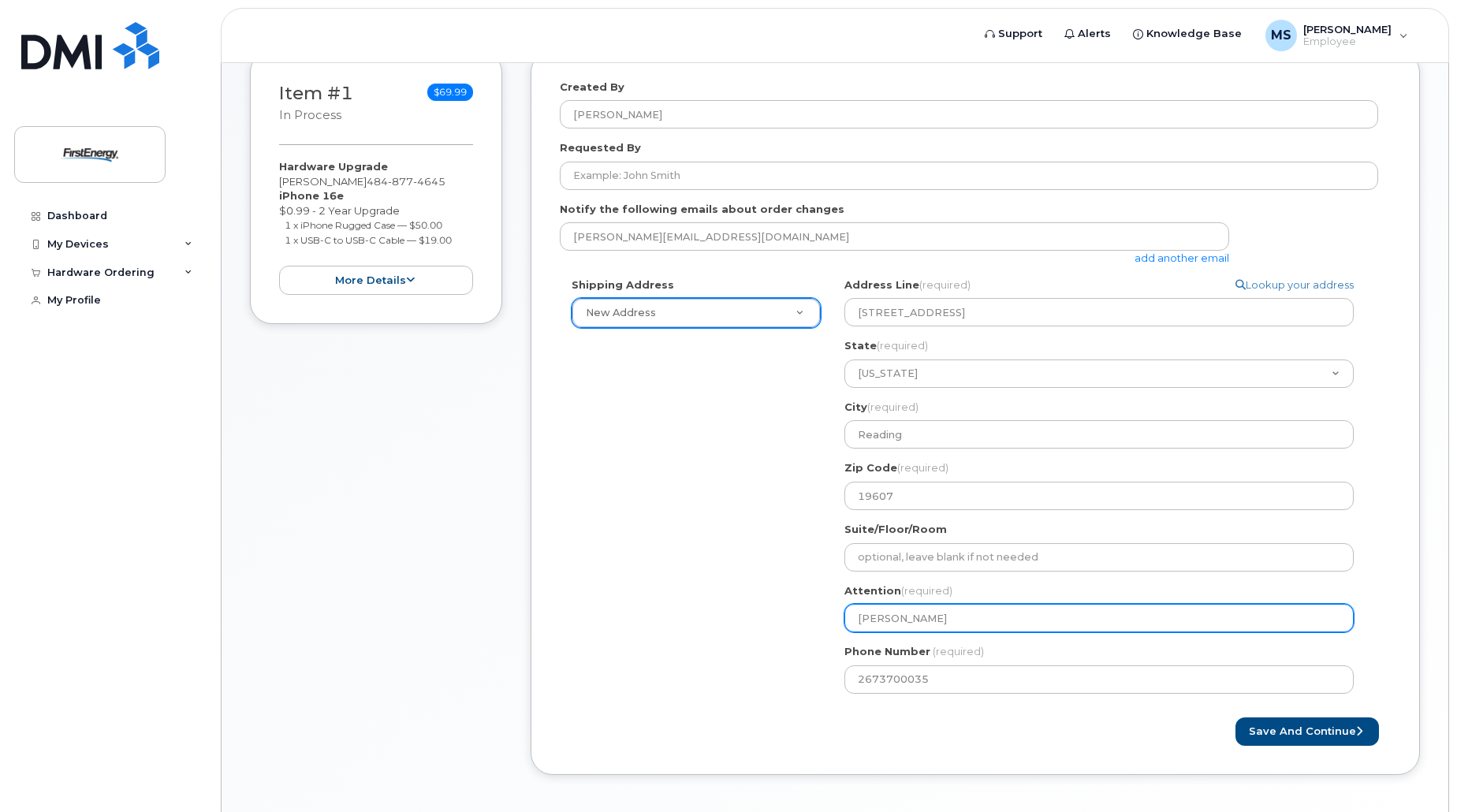
select select
type input "Samantha Mill"
select select
type input "Samantha Mille"
select select
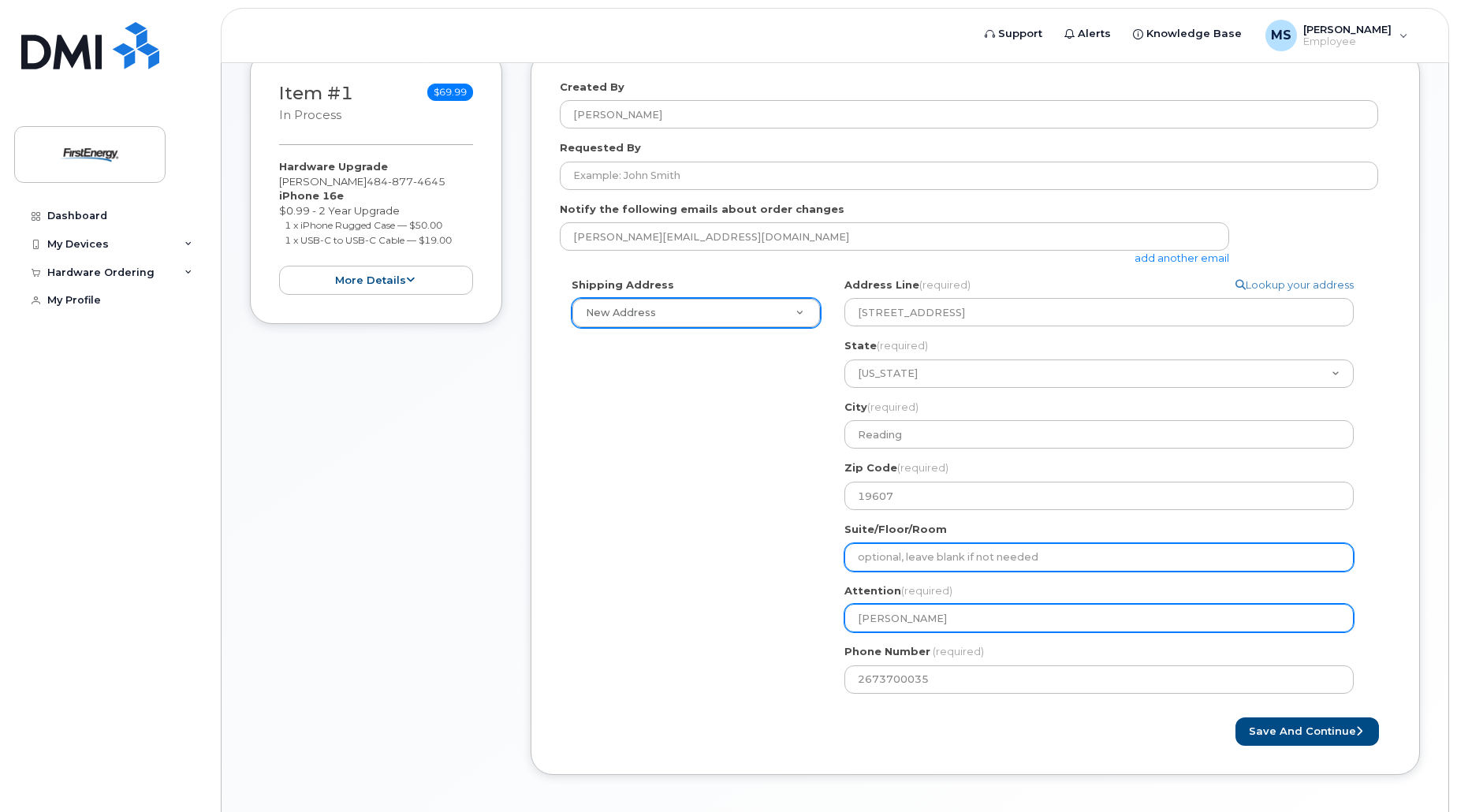
type input "Samantha Miller"
click at [938, 558] on input "Suite/Floor/Room" at bounding box center [1099, 558] width 509 height 28
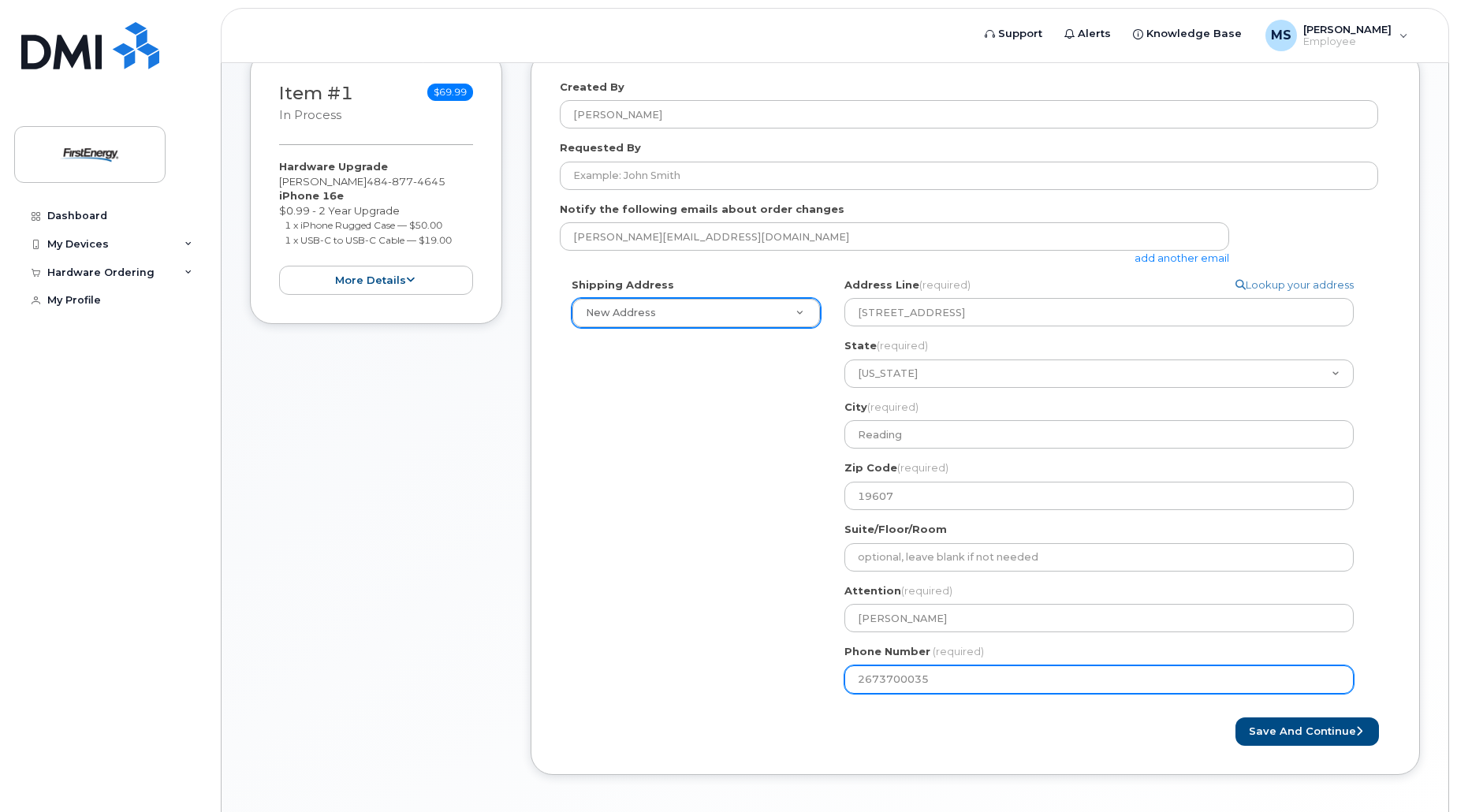
click at [973, 673] on input "2673700035" at bounding box center [1099, 680] width 509 height 28
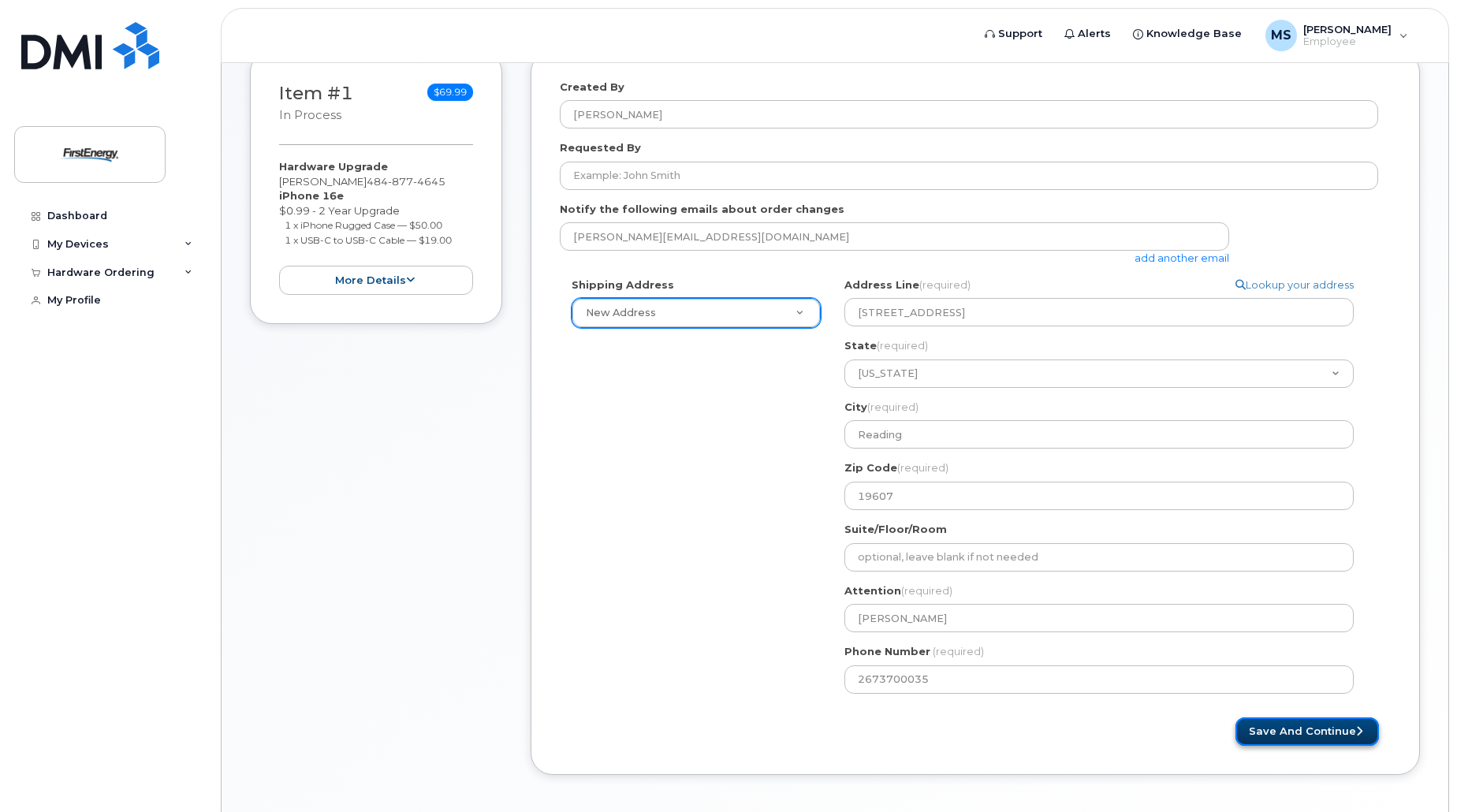
click at [1313, 729] on button "Save and Continue" at bounding box center [1307, 732] width 143 height 29
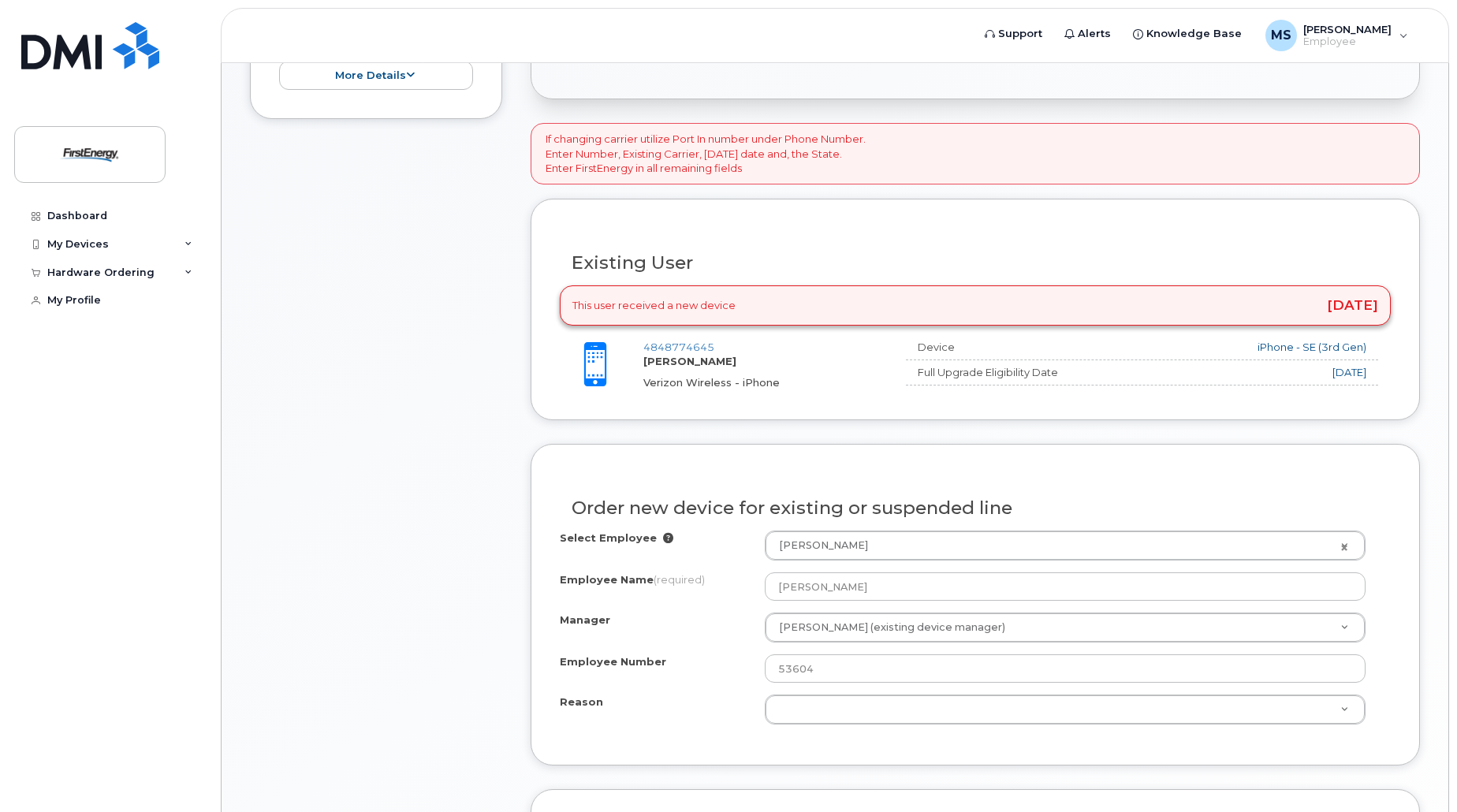
scroll to position [473, 0]
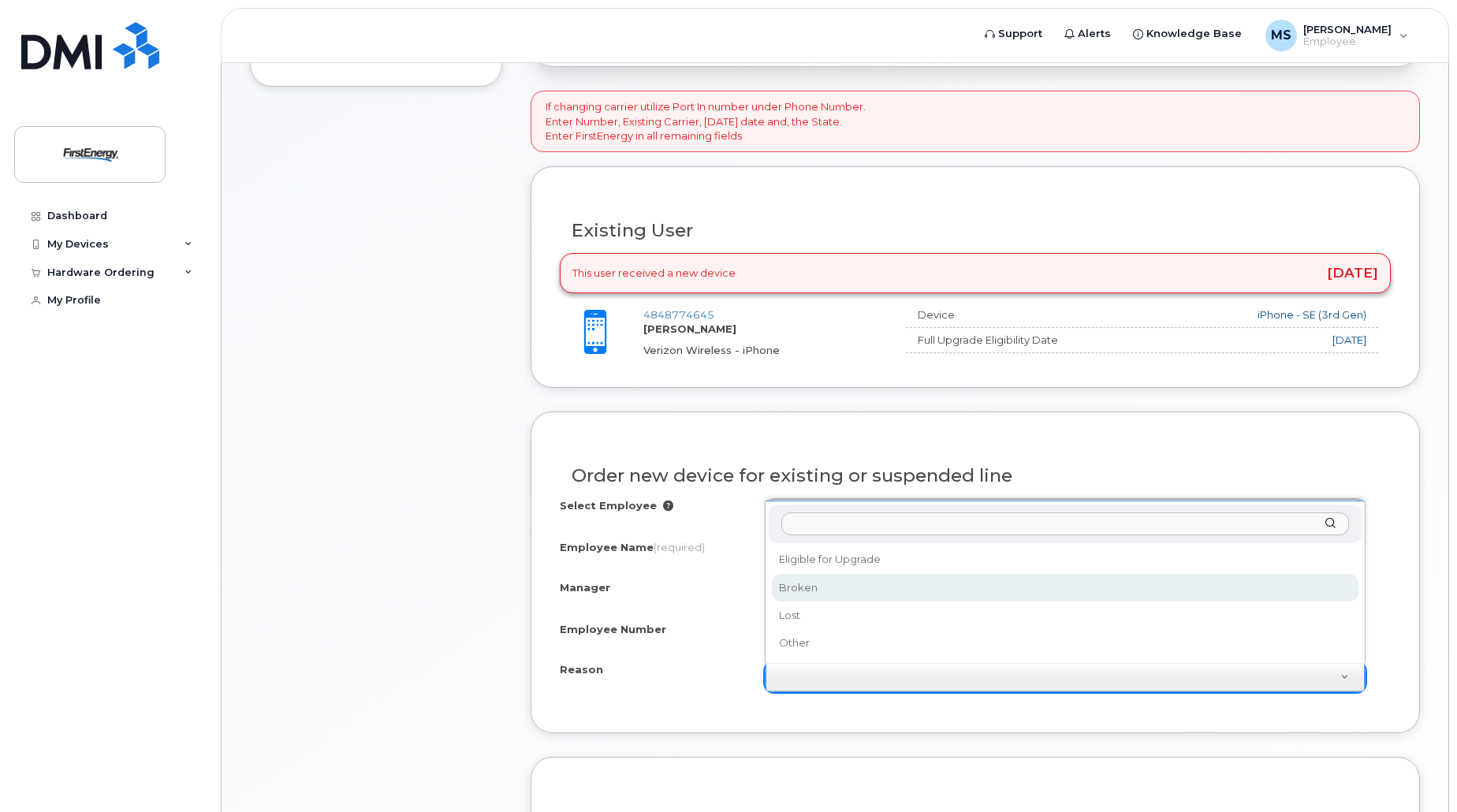
select select "broken"
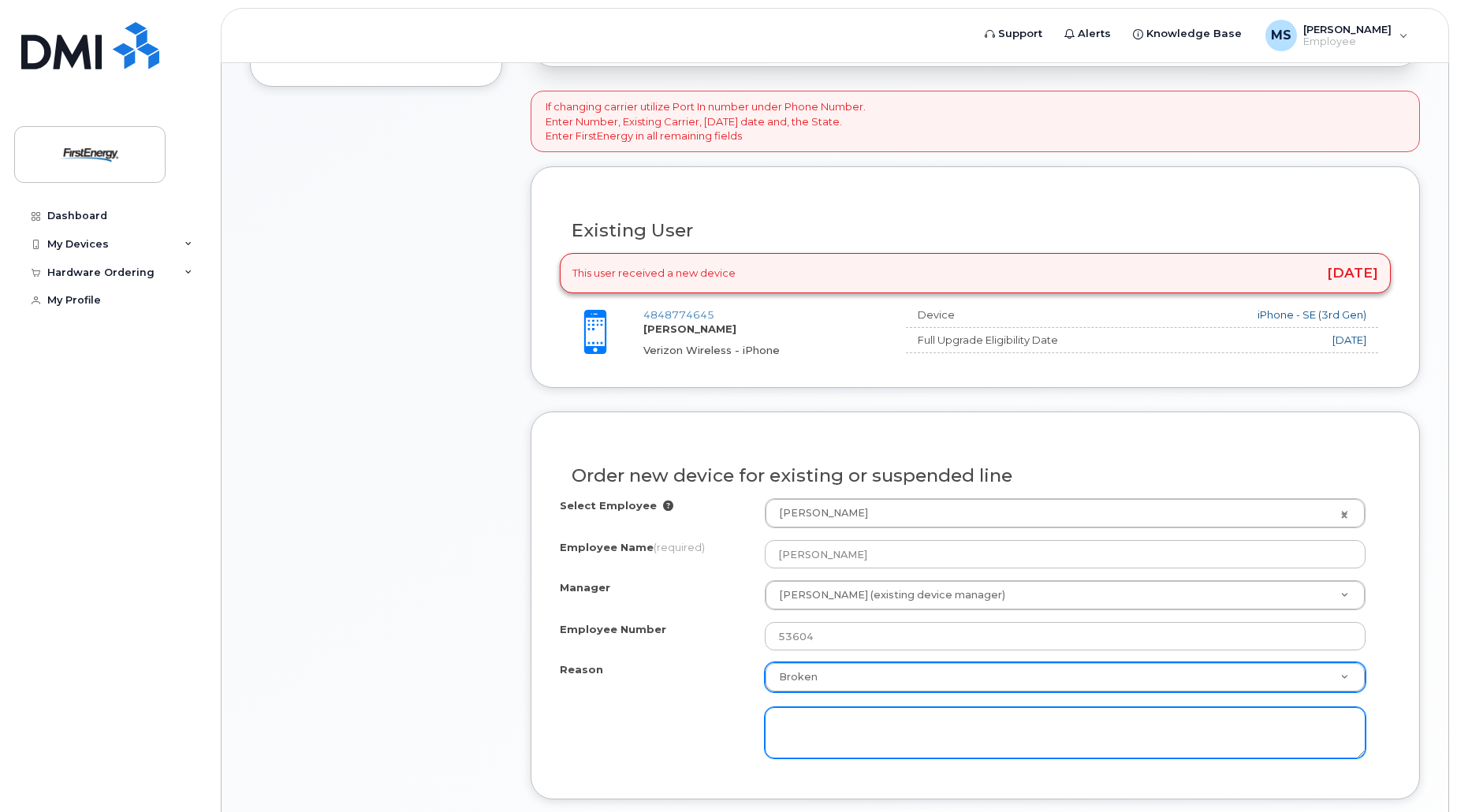
click at [832, 736] on textarea at bounding box center [1065, 733] width 601 height 52
type textarea "S"
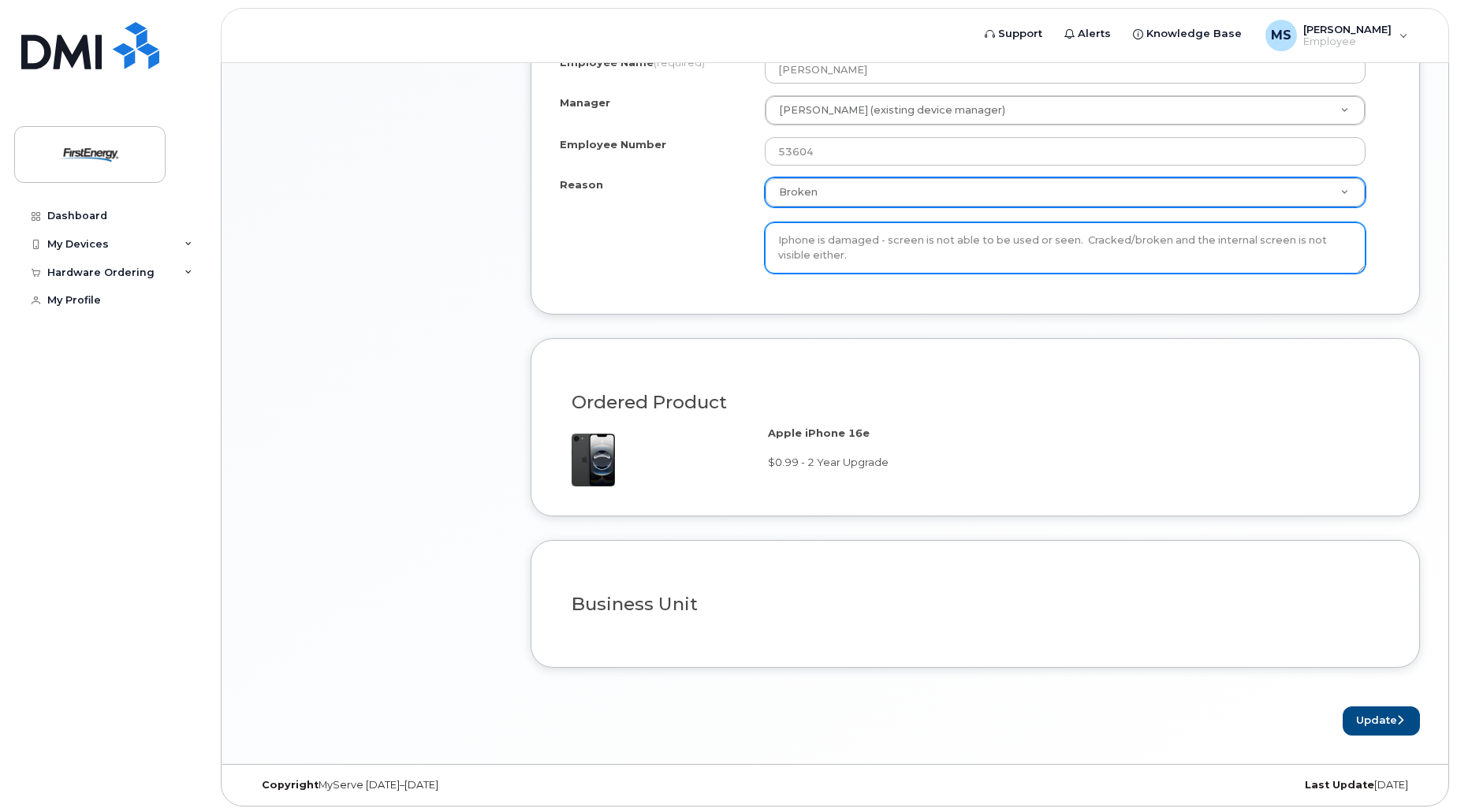
scroll to position [960, 0]
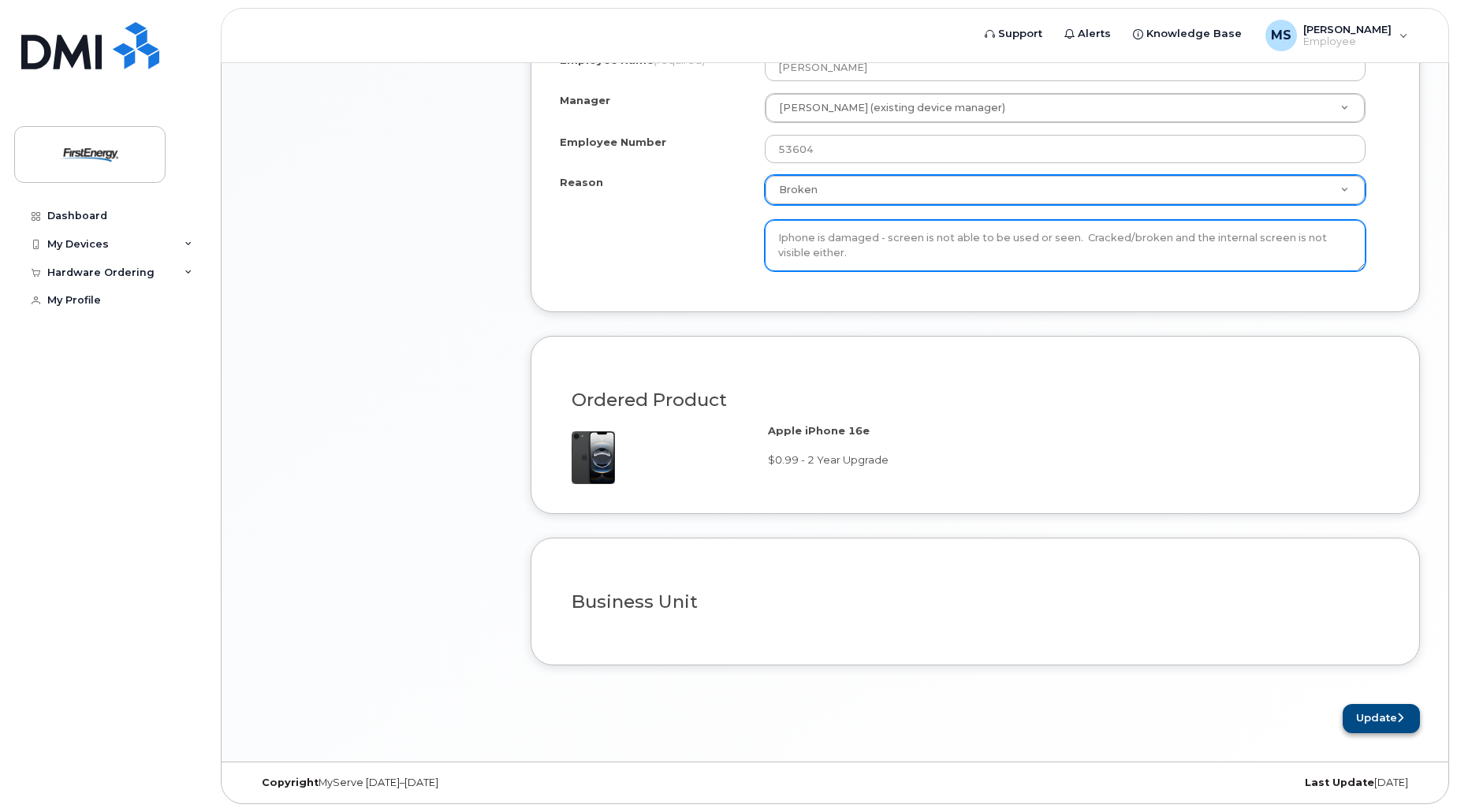
type textarea "Iphone is damaged - screen is not able to be used or seen. Cracked/broken and t…"
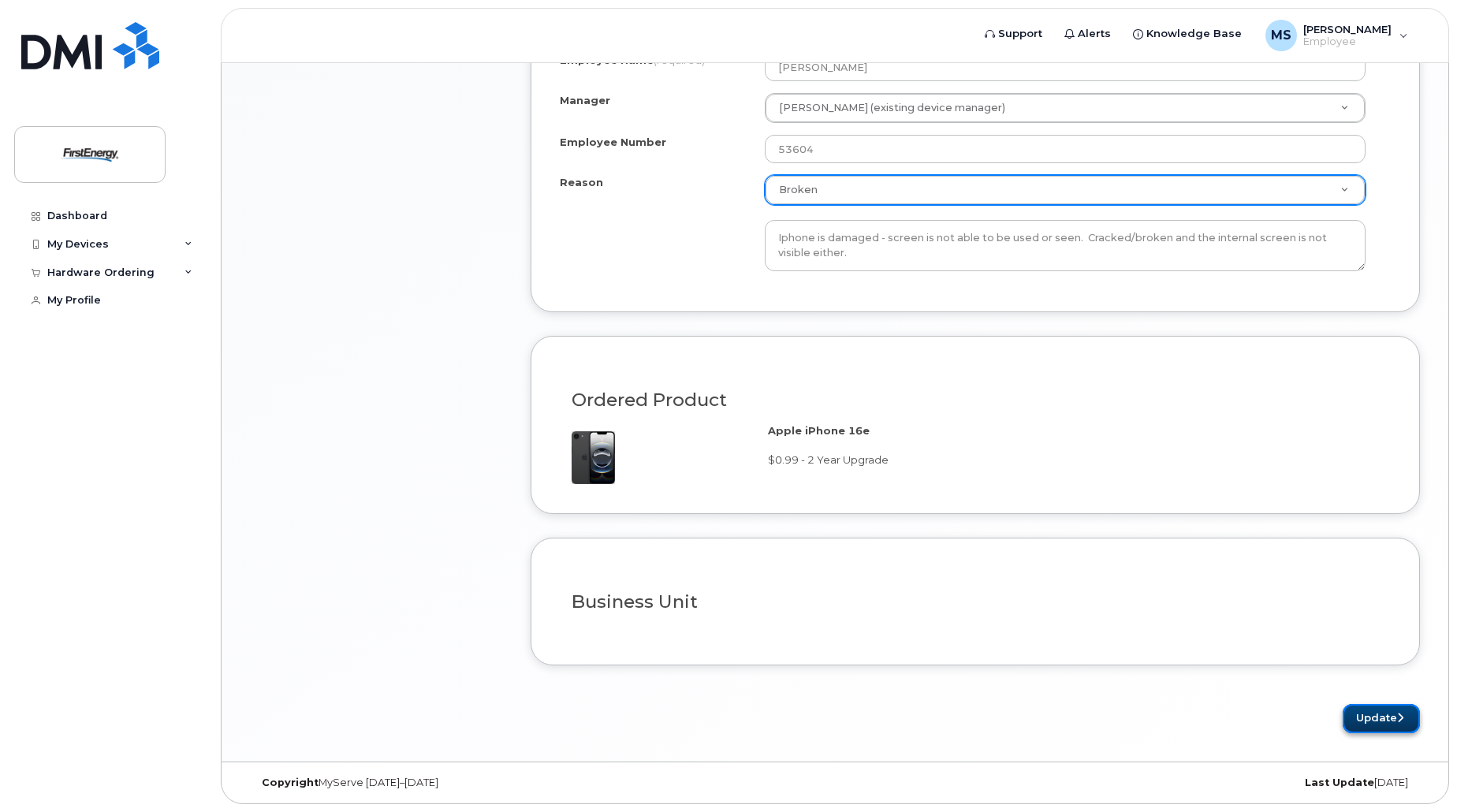
click at [1387, 717] on button "Update" at bounding box center [1382, 718] width 77 height 29
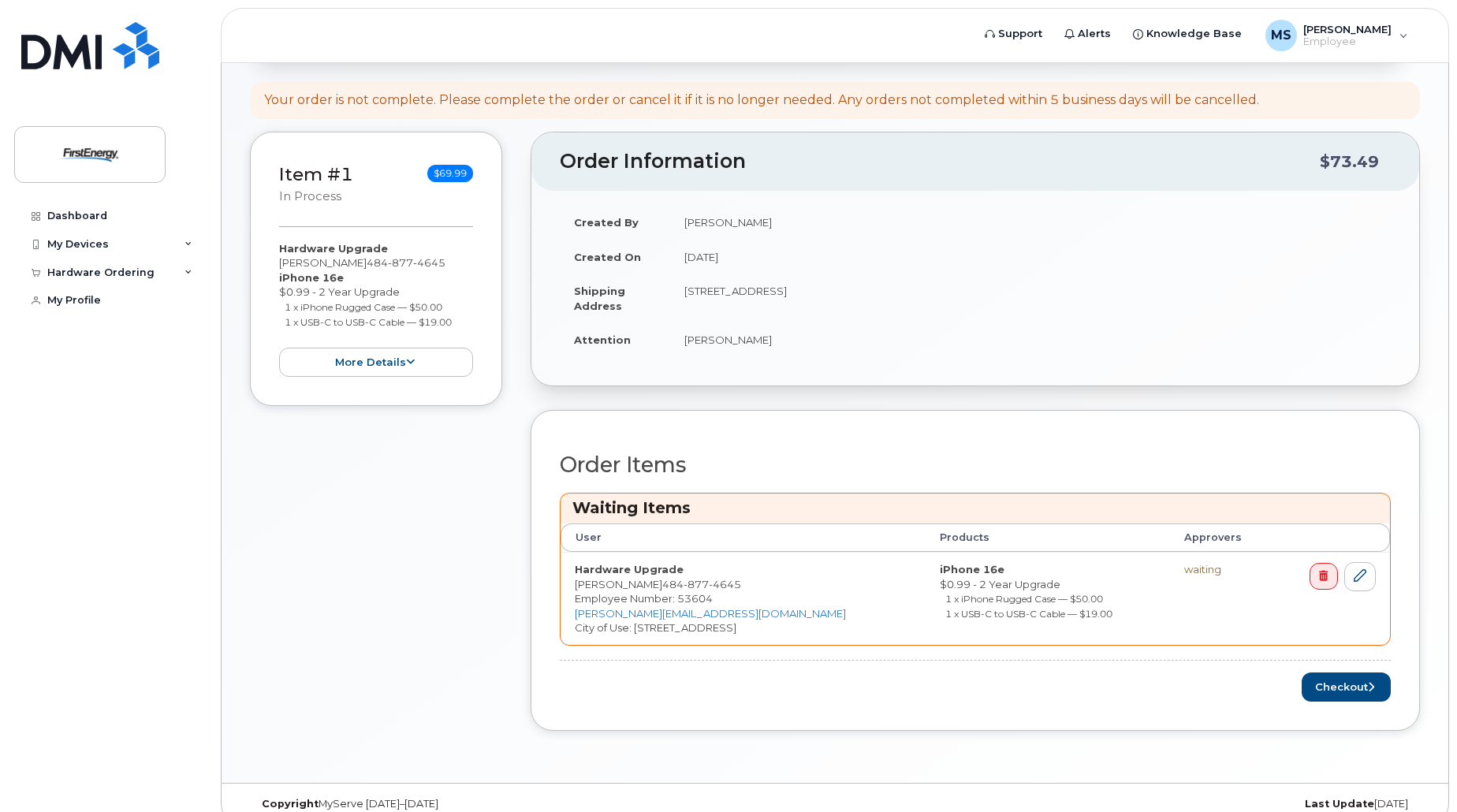
scroll to position [243, 0]
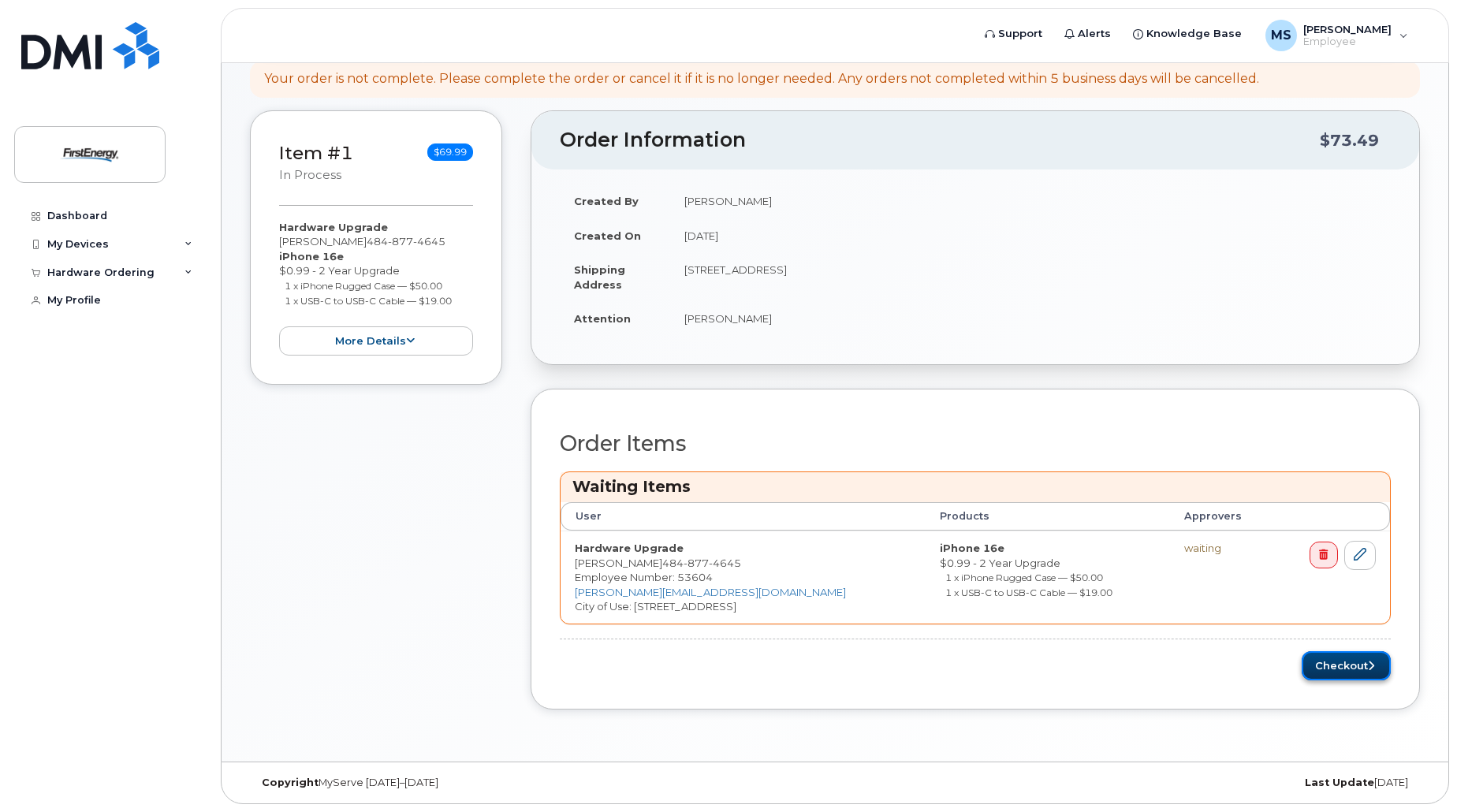
click at [1333, 667] on button "Checkout" at bounding box center [1346, 666] width 89 height 29
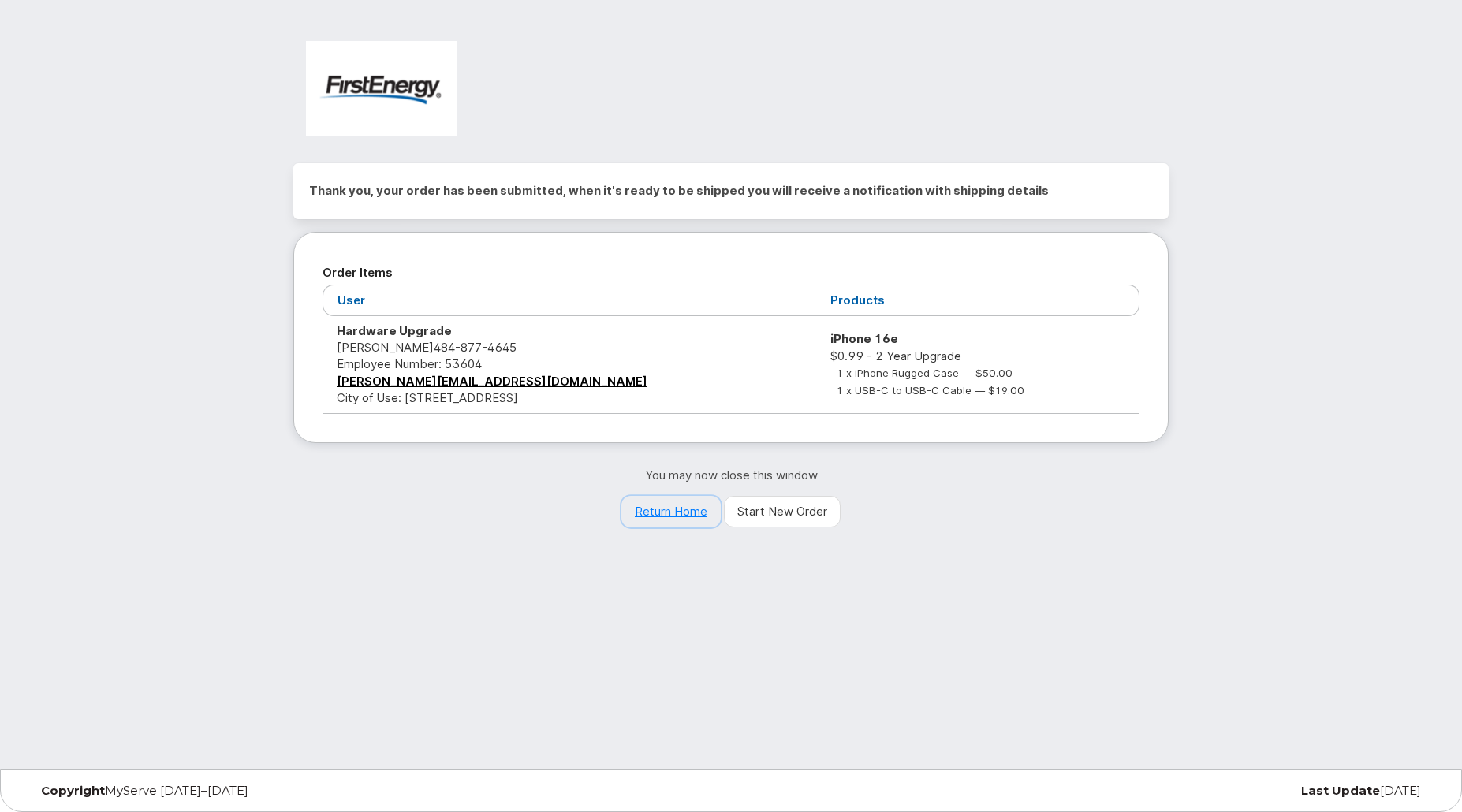
click at [678, 514] on link "Return Home" at bounding box center [671, 511] width 100 height 32
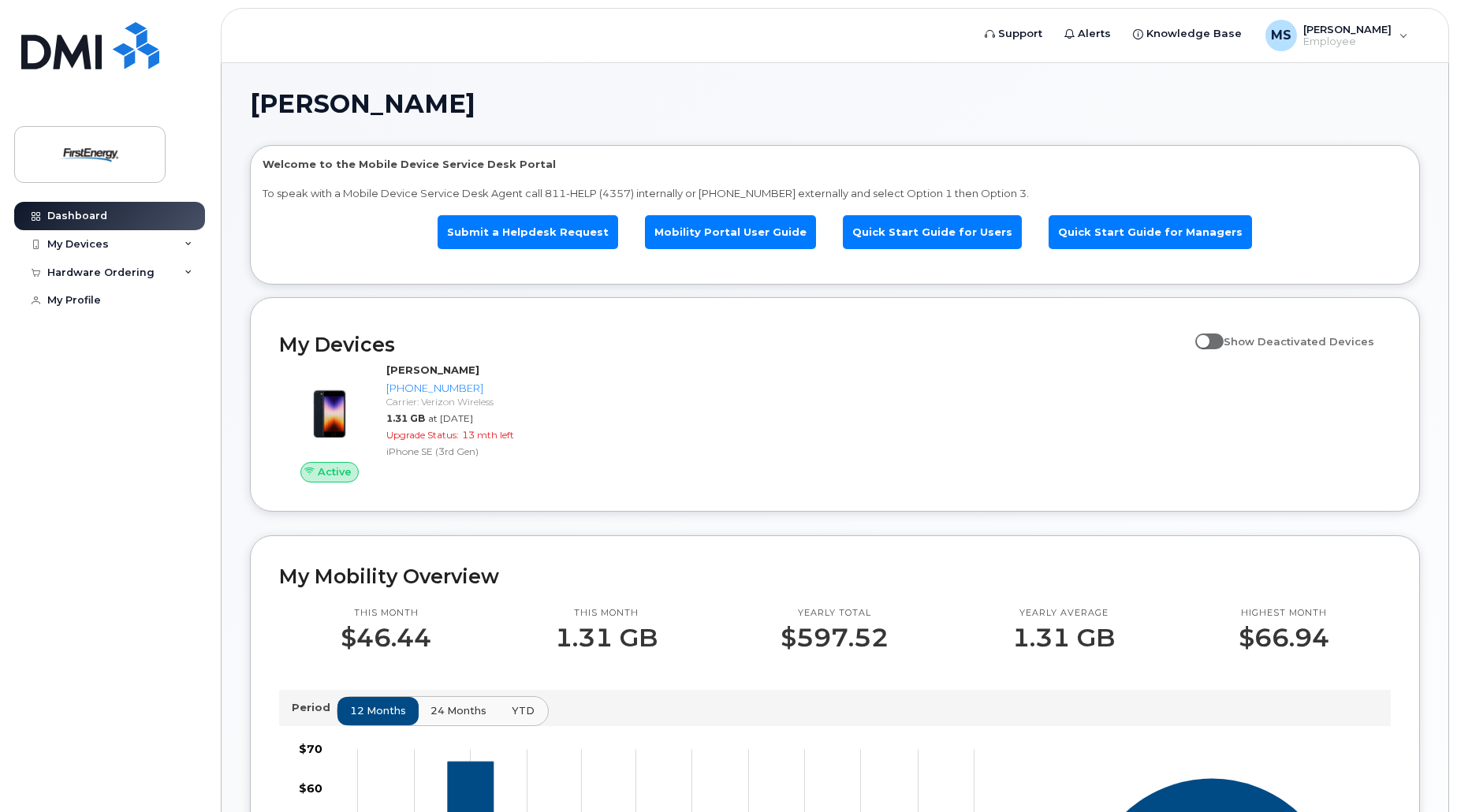
click at [519, 712] on span "YTD" at bounding box center [523, 711] width 23 height 15
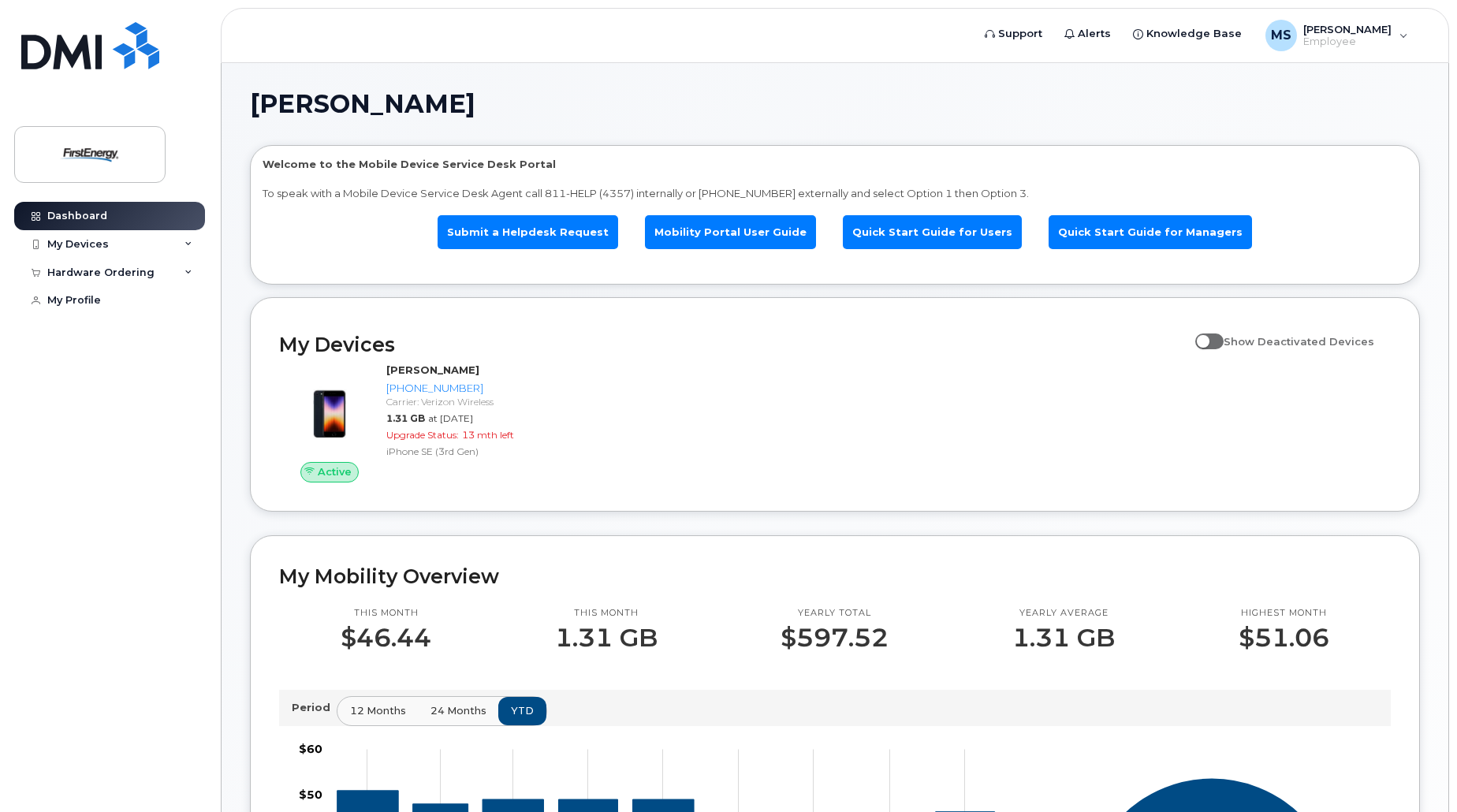
click at [1141, 101] on h1 "[PERSON_NAME]" at bounding box center [831, 104] width 1162 height 25
drag, startPoint x: 1161, startPoint y: 112, endPoint x: 1045, endPoint y: 69, distance: 123.7
click at [1161, 112] on h1 "[PERSON_NAME]" at bounding box center [831, 104] width 1162 height 25
